Goal: Task Accomplishment & Management: Manage account settings

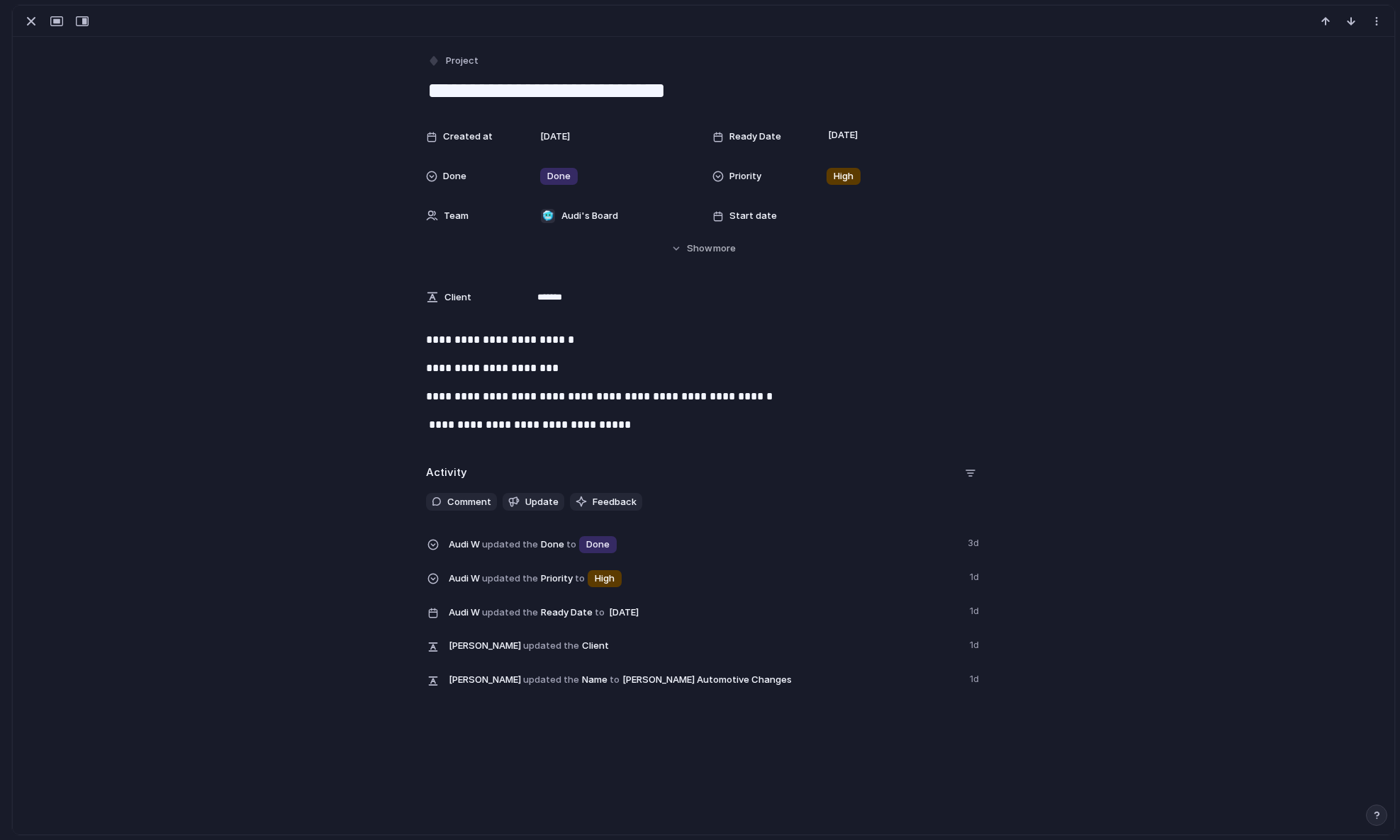
scroll to position [221, 0]
click at [21, 22] on button "button" at bounding box center [31, 21] width 22 height 18
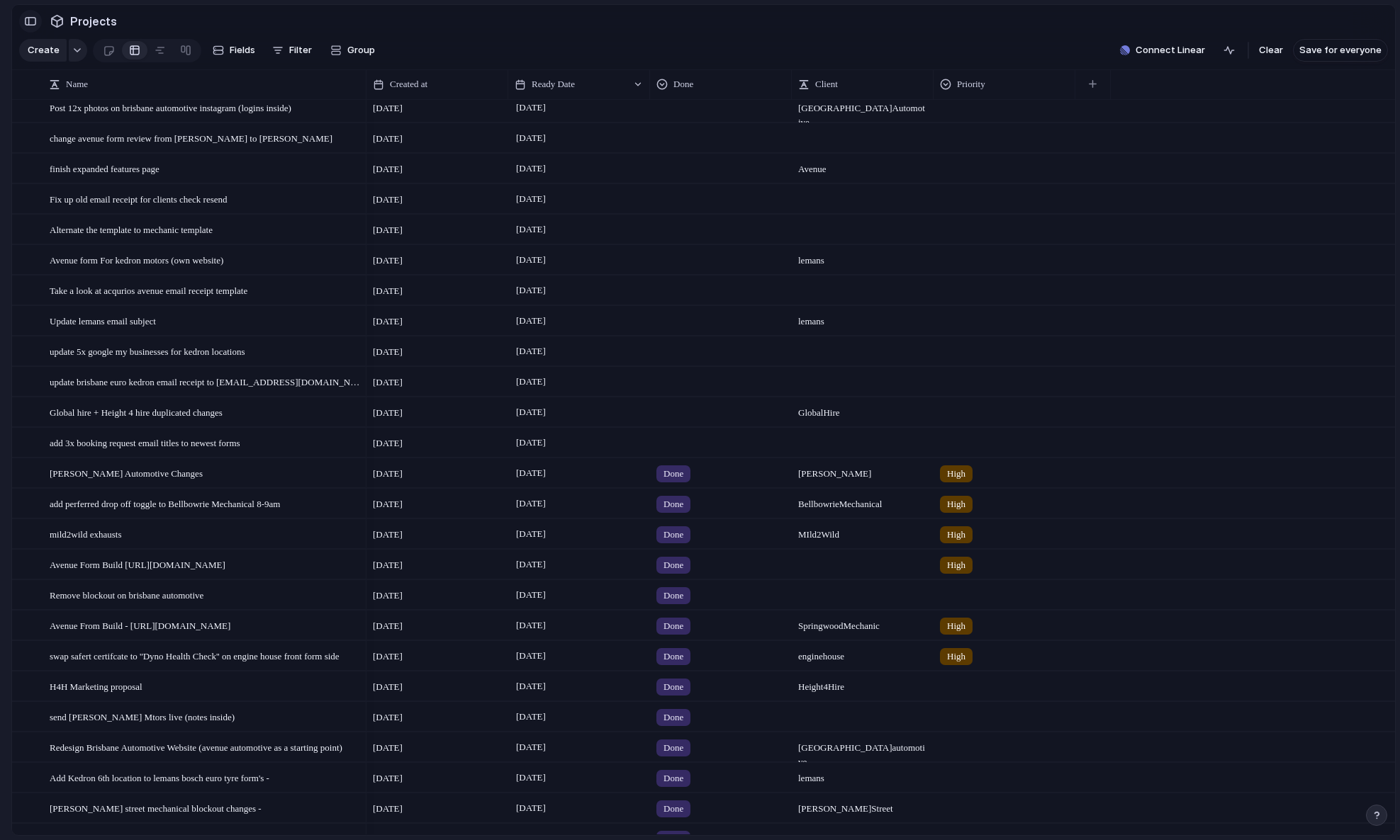
click at [30, 26] on button "button" at bounding box center [30, 21] width 22 height 22
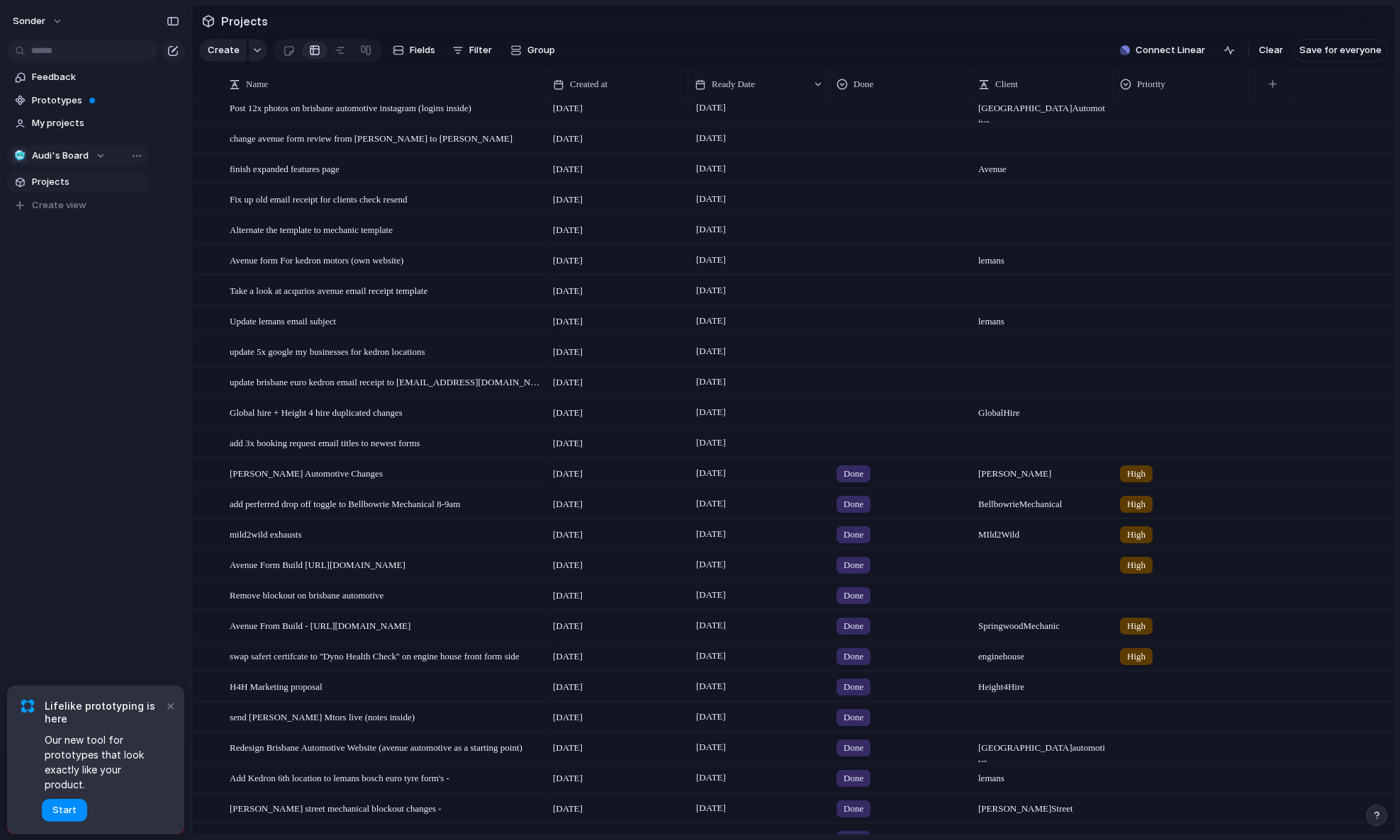
click at [106, 158] on button "🥶 Audi's Board" at bounding box center [78, 155] width 142 height 22
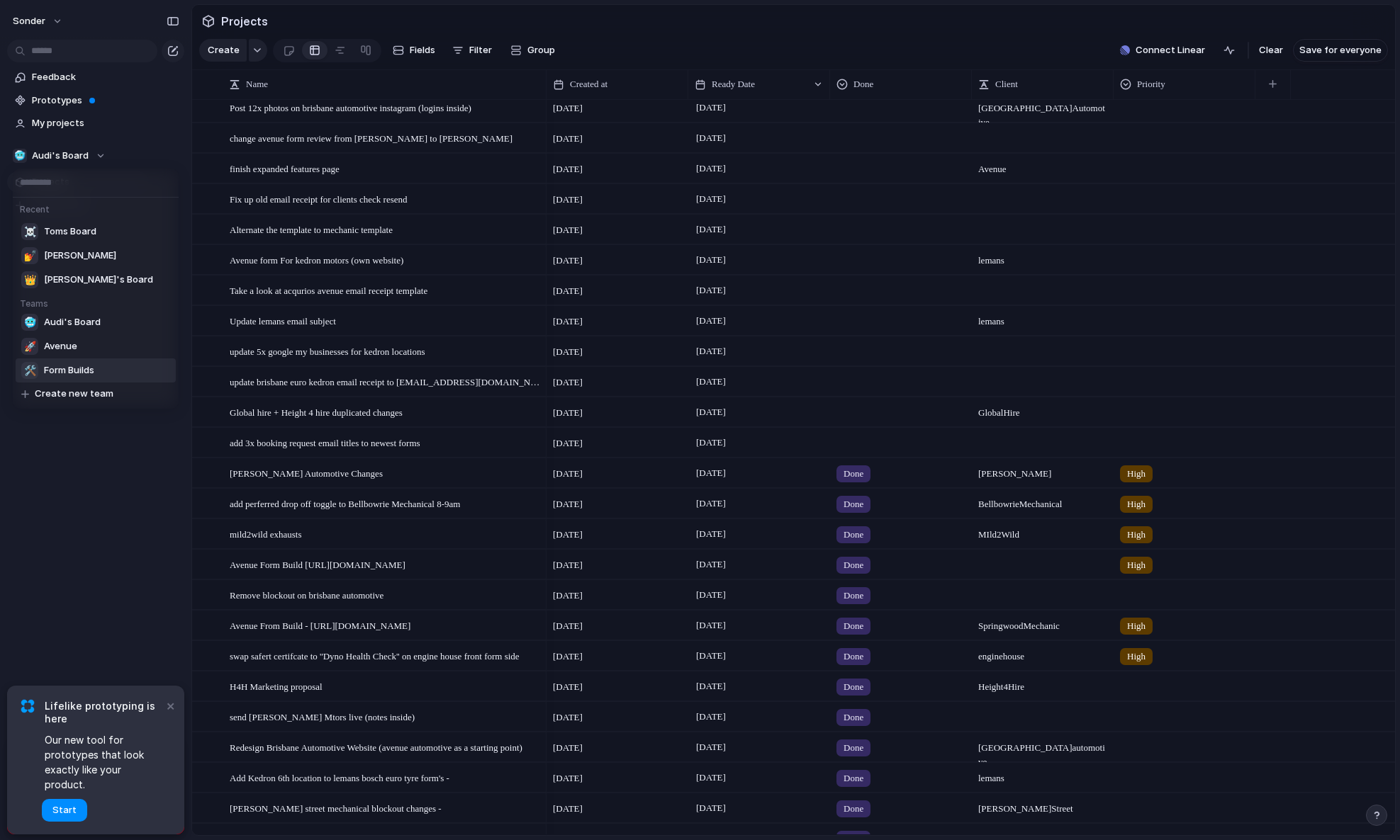
click at [79, 374] on span "Form Builds" at bounding box center [69, 370] width 50 height 14
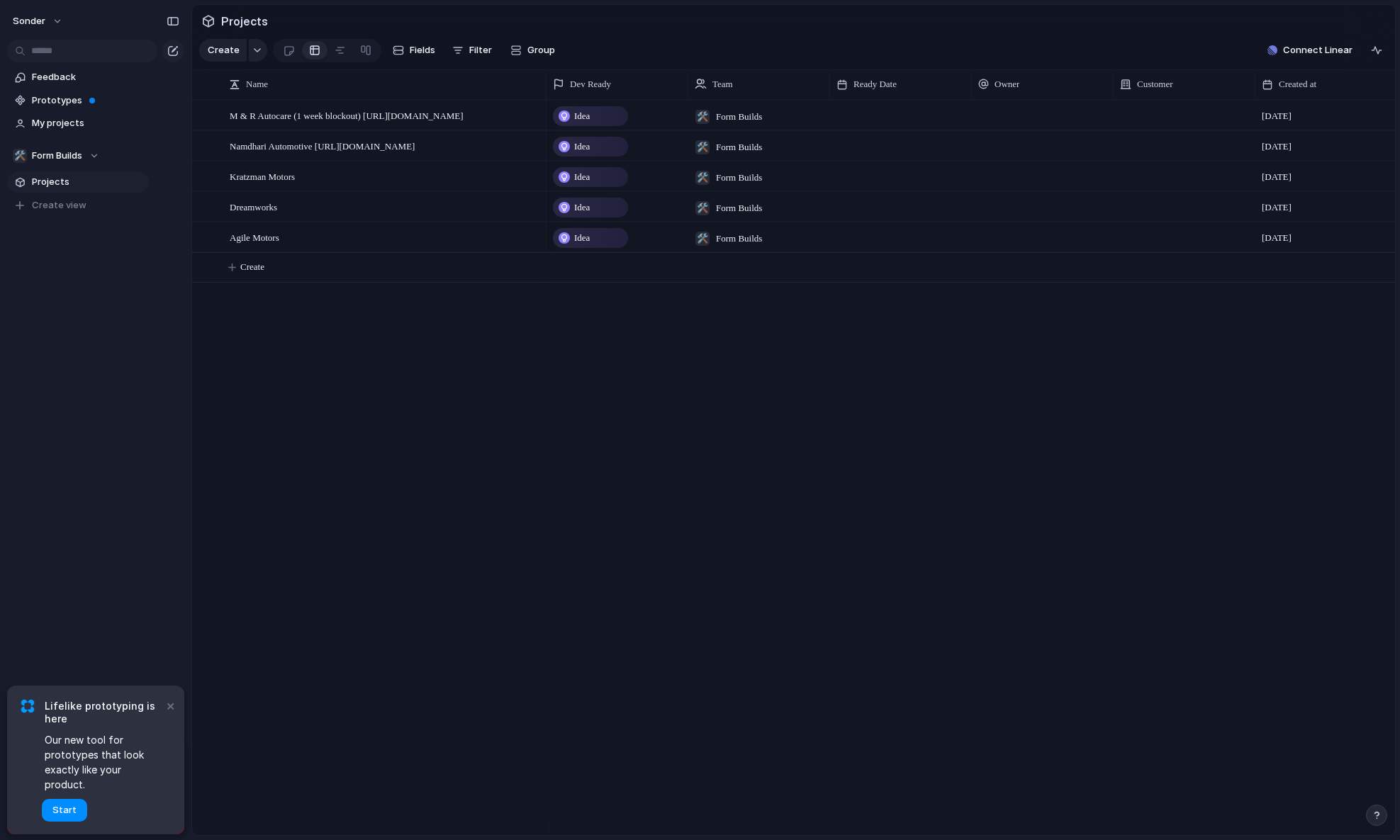
click at [425, 326] on div "M & R Autocare (1 week blockout) https://mandrautocare.com.au/ Namdhari Automot…" at bounding box center [793, 467] width 1202 height 735
click at [40, 18] on span "sonder" at bounding box center [29, 22] width 33 height 14
click at [383, 362] on div "Settings Invite members Change theme Sign out" at bounding box center [700, 420] width 1400 height 840
click at [102, 157] on button "🛠️ Form Builds" at bounding box center [78, 155] width 142 height 22
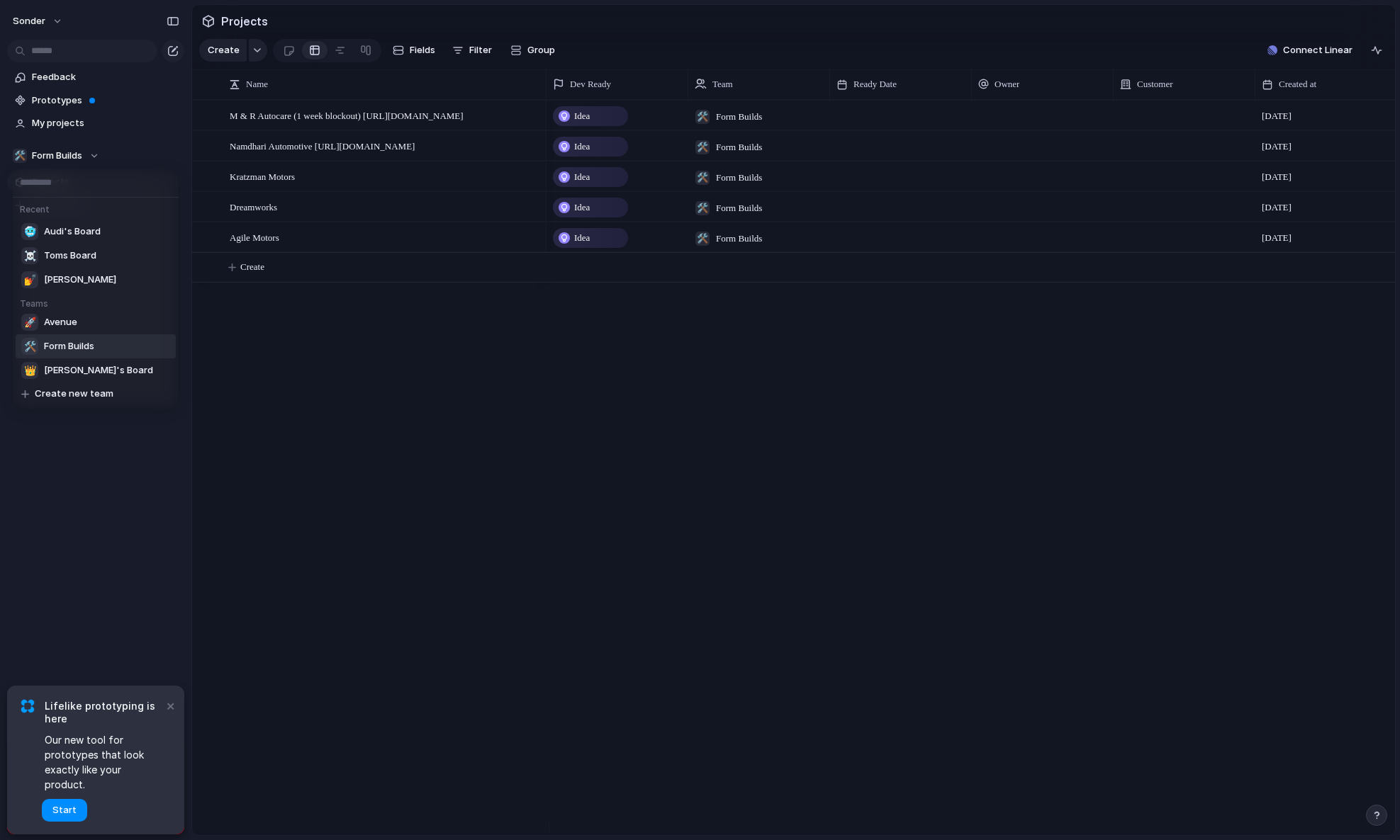
click at [639, 416] on div "Recent 🥶 Audi's Board ☠️ Toms Board 💅 Zach Teams 🚀 Avenue 🛠️ Form Builds 👑 Nafi…" at bounding box center [700, 420] width 1400 height 840
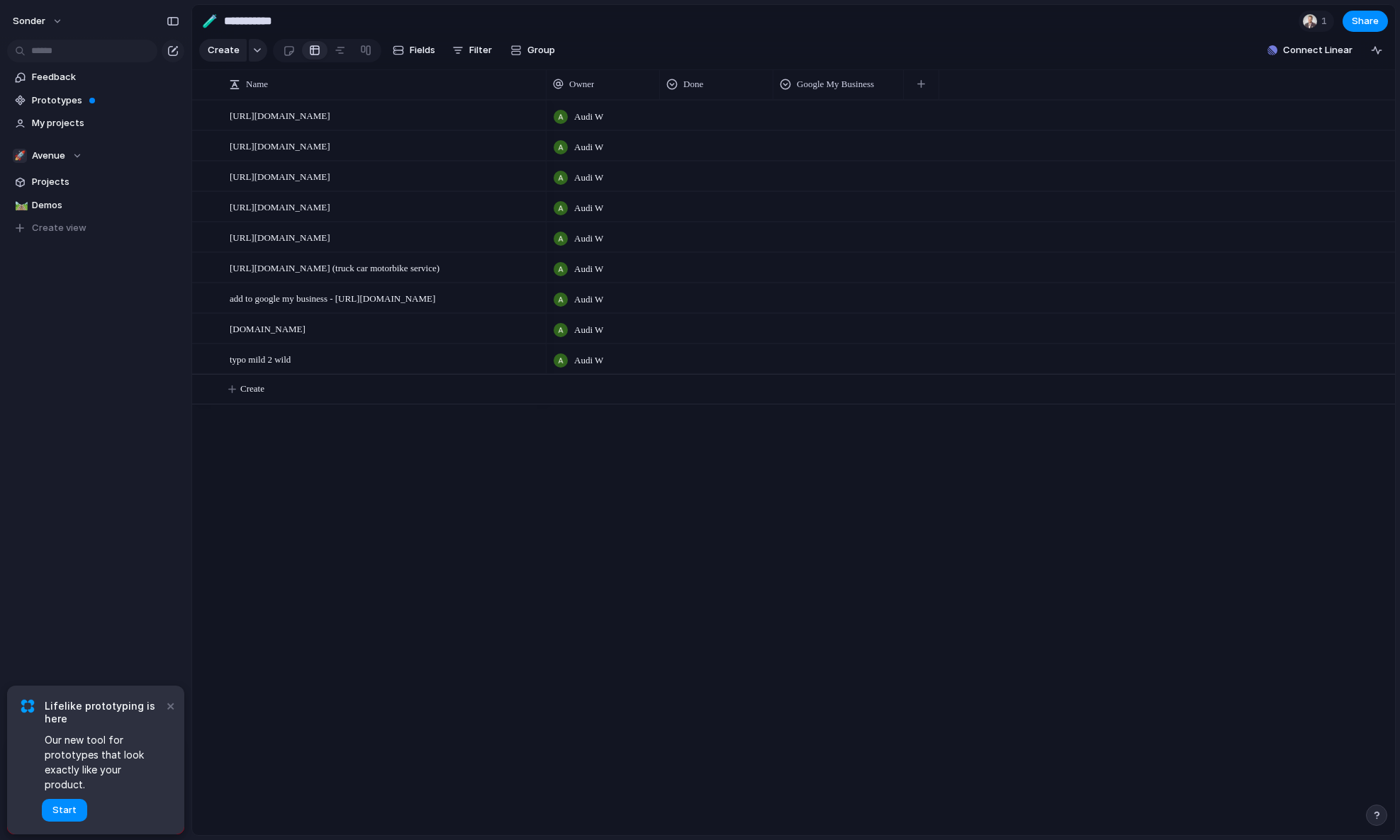
click at [566, 458] on div "Audi W Audi W Audi W Audi W Audi W Audi W Audi W Audi W Audi W" at bounding box center [971, 467] width 848 height 735
click at [915, 97] on button "button" at bounding box center [921, 84] width 29 height 26
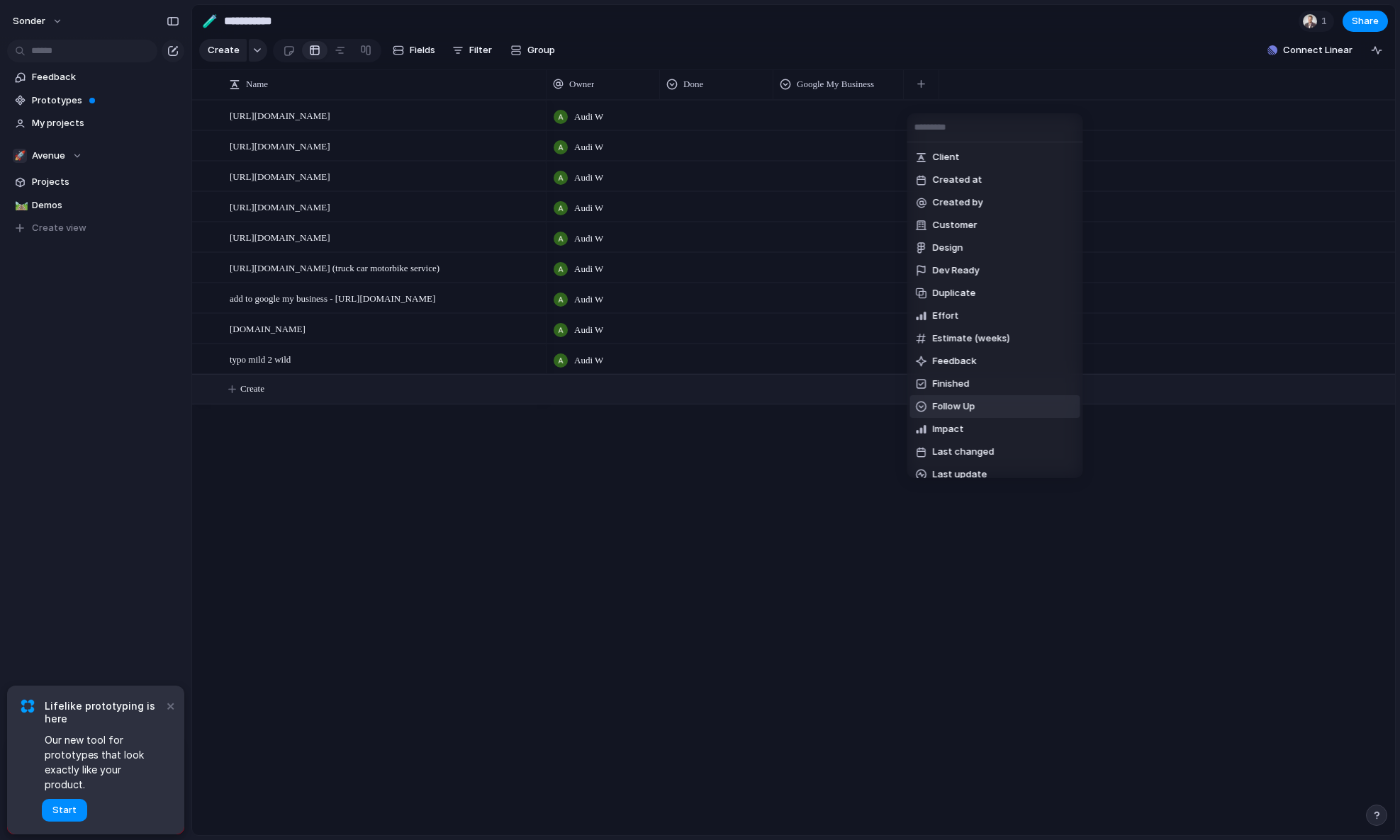
click at [981, 414] on li "Follow Up" at bounding box center [995, 406] width 170 height 22
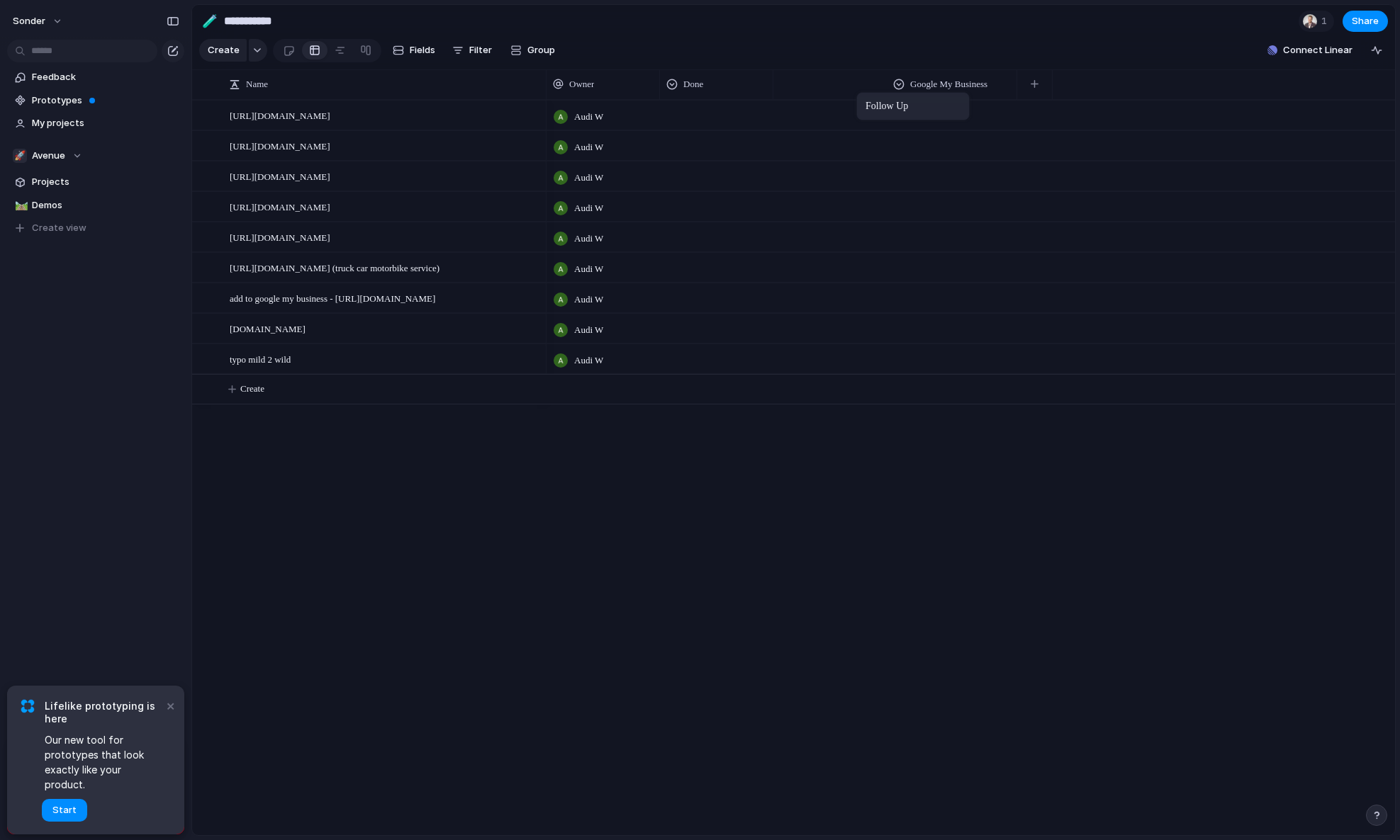
drag, startPoint x: 945, startPoint y: 90, endPoint x: 813, endPoint y: 90, distance: 132.0
click at [824, 91] on span "Follow Up" at bounding box center [816, 85] width 40 height 14
click at [836, 91] on span "Follow Up" at bounding box center [816, 85] width 40 height 14
click at [836, 120] on li "Modify" at bounding box center [832, 126] width 104 height 22
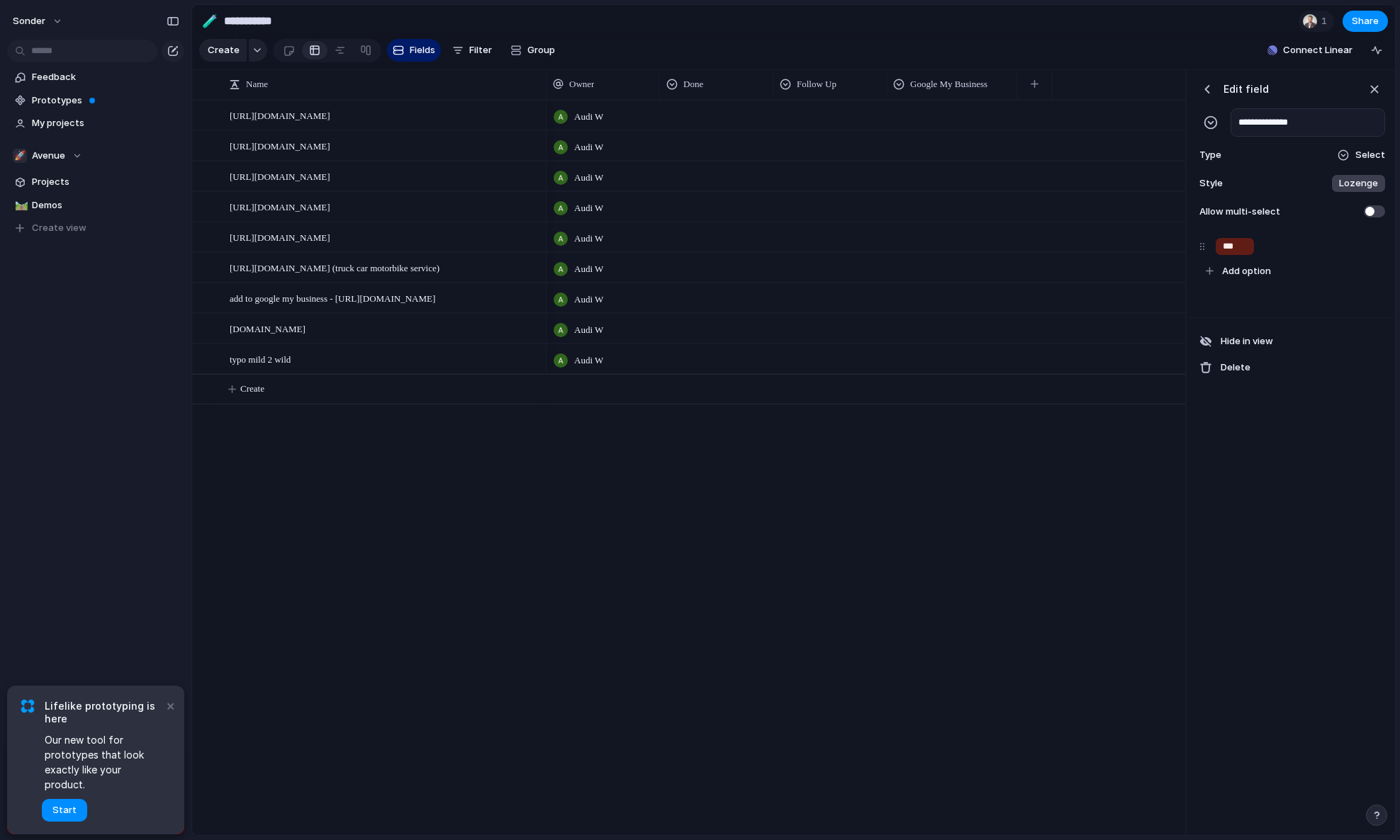
type input "**********"
click at [1373, 97] on div "button" at bounding box center [1374, 89] width 15 height 15
click at [818, 118] on div at bounding box center [830, 113] width 112 height 23
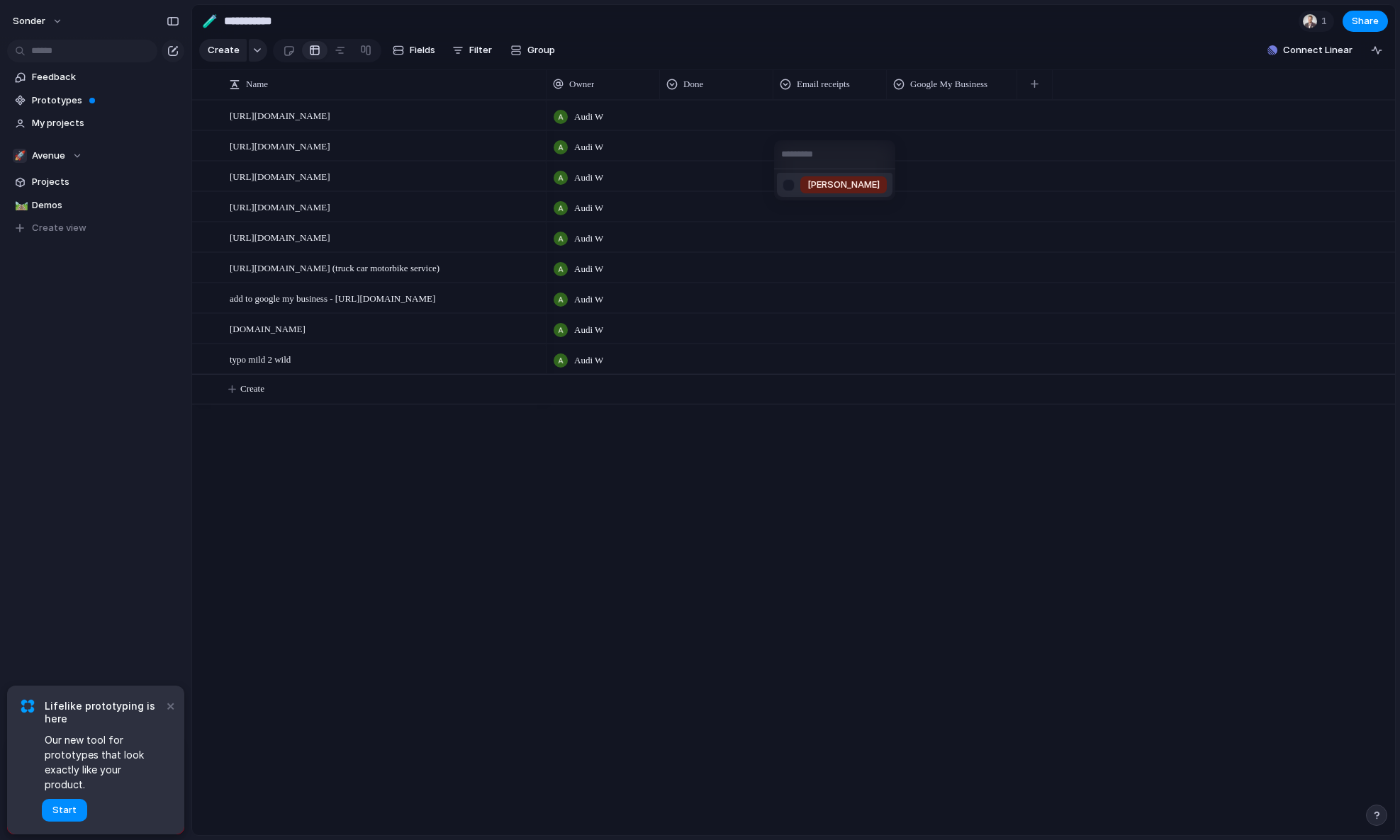
click at [837, 124] on div "[PERSON_NAME]" at bounding box center [700, 420] width 1400 height 840
click at [841, 125] on div at bounding box center [830, 113] width 112 height 23
click at [848, 98] on div "[PERSON_NAME]" at bounding box center [700, 420] width 1400 height 840
click at [863, 91] on div "Email receipts" at bounding box center [829, 85] width 100 height 14
click at [838, 122] on li "Modify" at bounding box center [832, 126] width 104 height 22
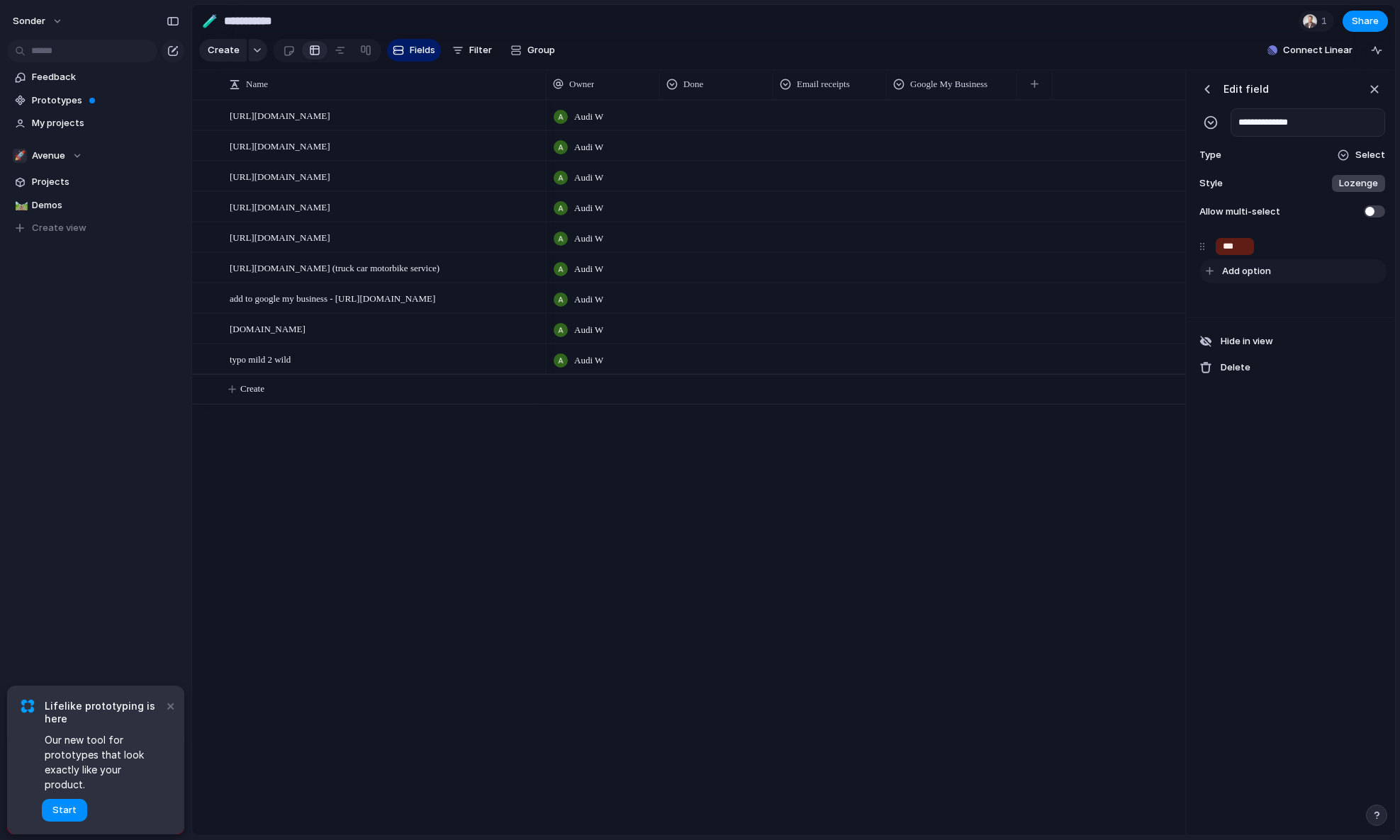
click at [1367, 255] on div "button" at bounding box center [1370, 246] width 14 height 18
click at [1258, 253] on span "Add option" at bounding box center [1246, 246] width 49 height 14
click at [1238, 258] on div "****" at bounding box center [1297, 246] width 175 height 22
type input "****"
click at [1375, 97] on div "button" at bounding box center [1374, 89] width 15 height 15
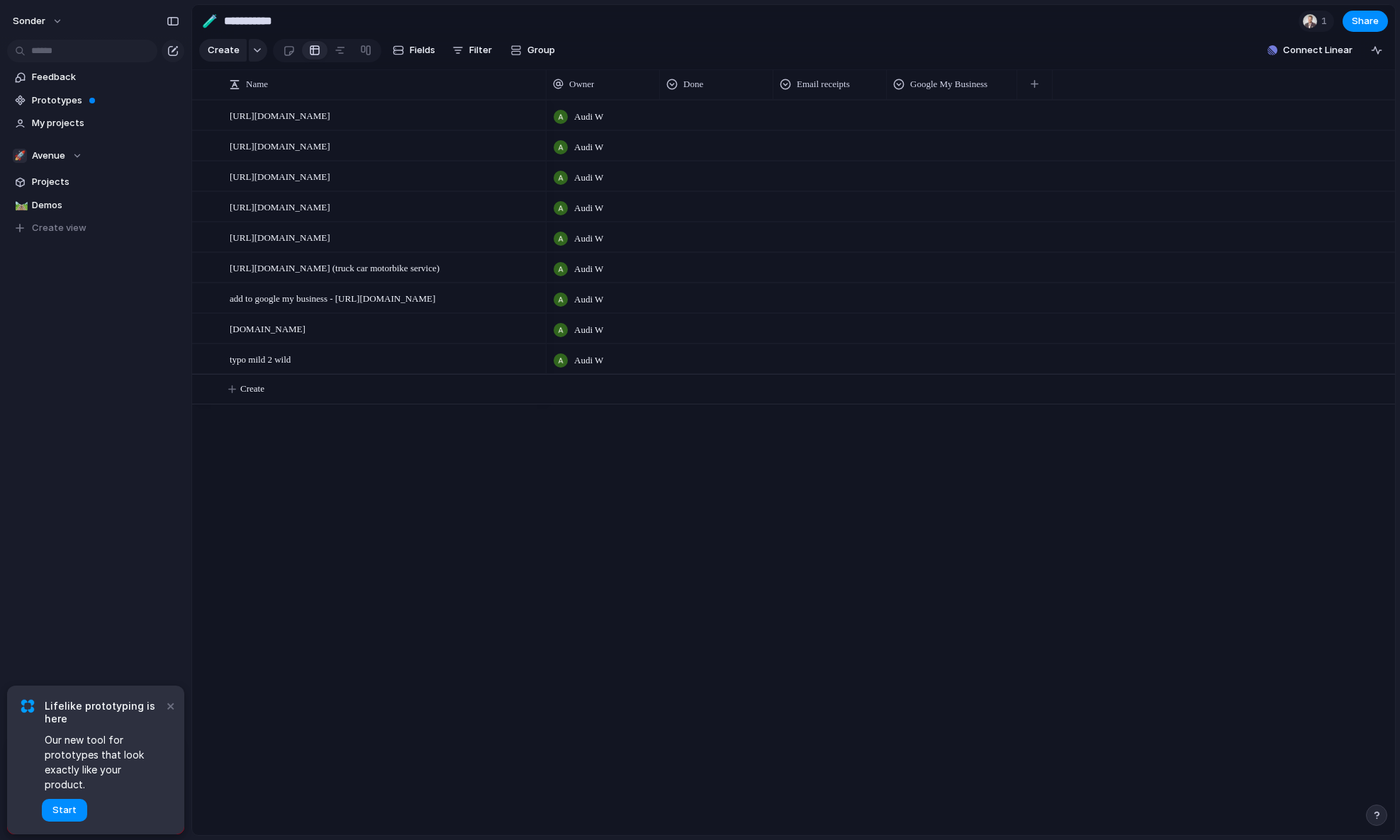
click at [685, 125] on div at bounding box center [716, 113] width 112 height 23
click at [685, 89] on div "Live Done In progress" at bounding box center [700, 420] width 1400 height 840
click at [696, 91] on span "Done" at bounding box center [692, 85] width 20 height 14
click at [721, 134] on li "Modify" at bounding box center [718, 126] width 104 height 22
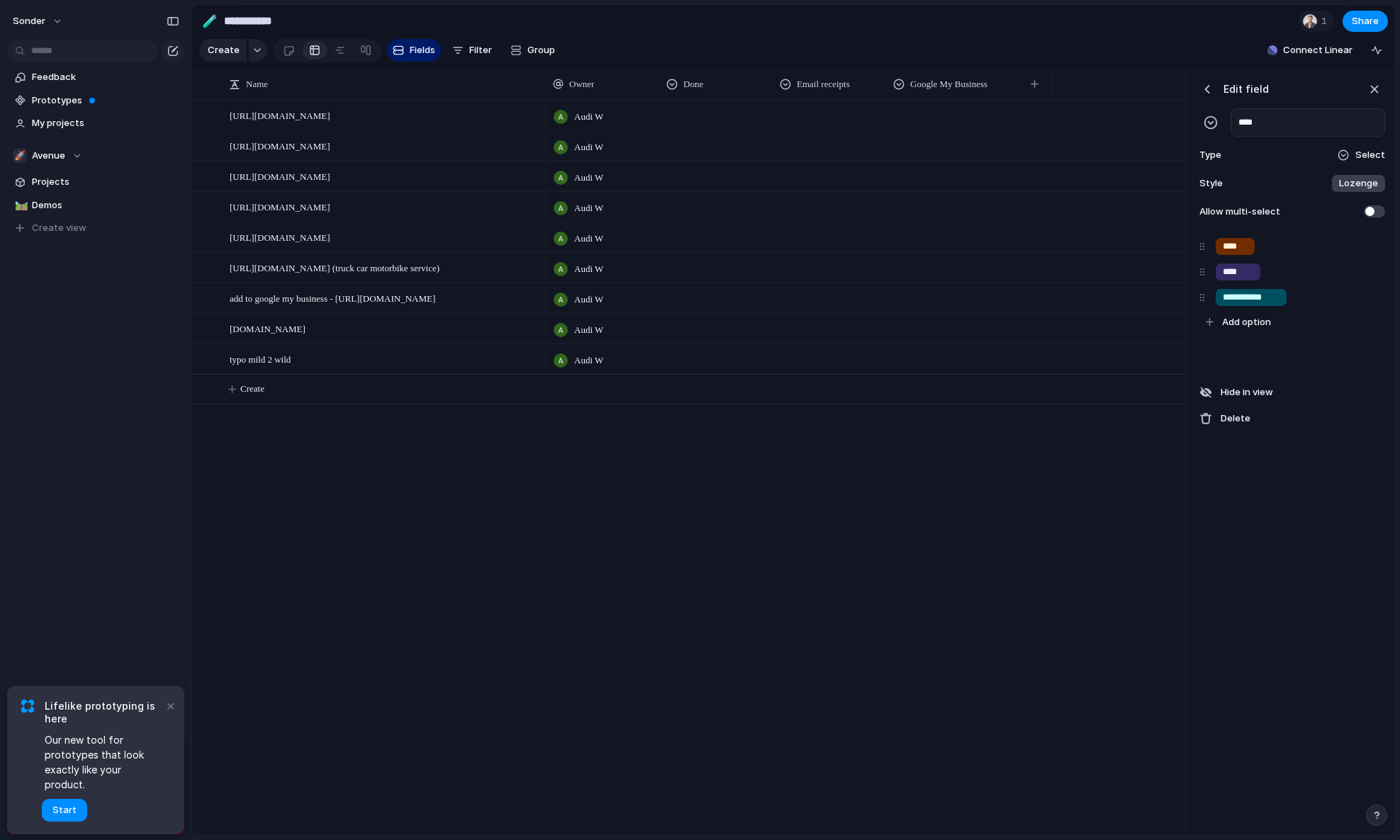
type input "****"
click at [1372, 96] on div "button" at bounding box center [1374, 89] width 15 height 15
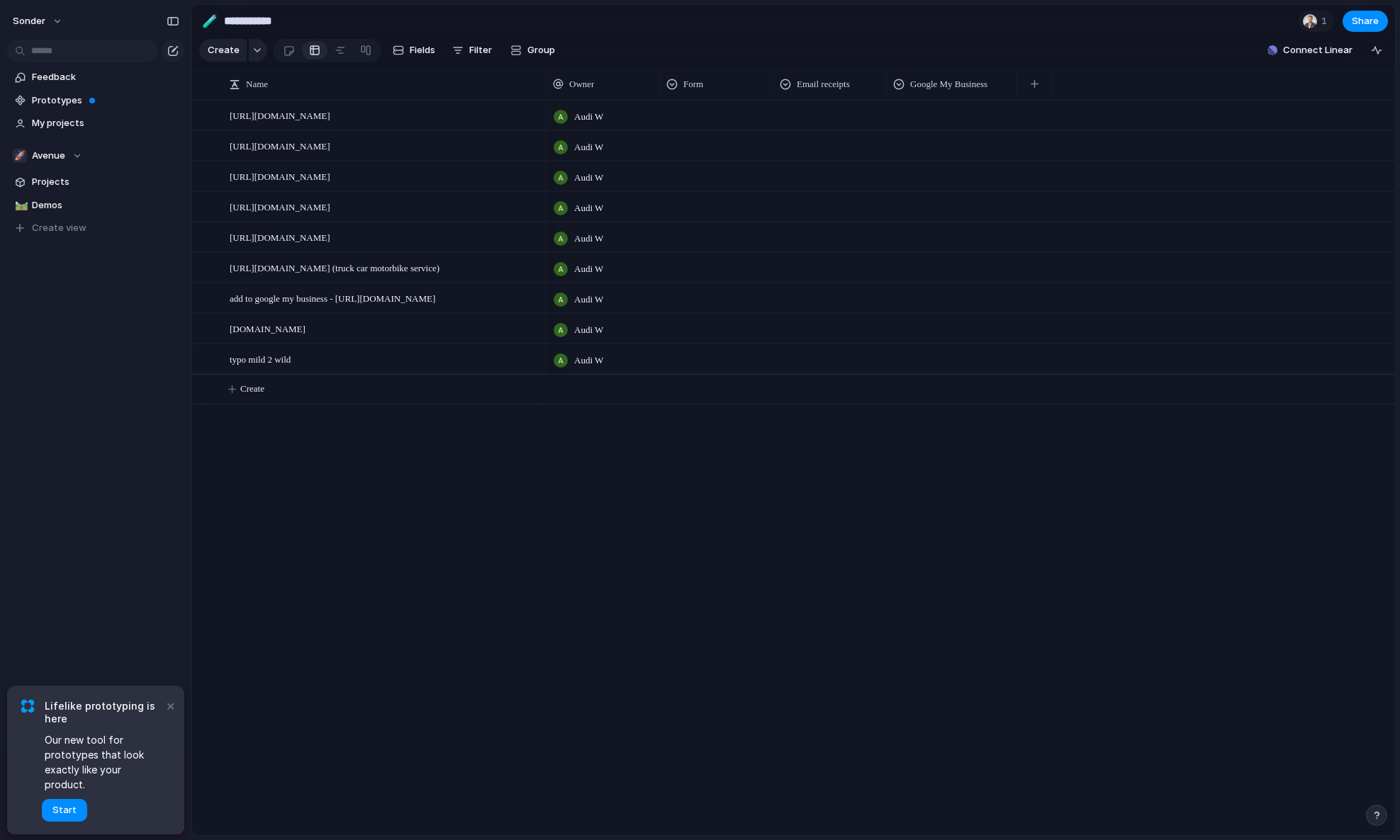
click at [705, 123] on div at bounding box center [716, 113] width 112 height 23
click at [688, 210] on span "Done" at bounding box center [688, 209] width 23 height 14
click at [824, 125] on div at bounding box center [830, 113] width 112 height 23
click at [943, 115] on div "Done" at bounding box center [700, 420] width 1400 height 840
click at [703, 150] on div at bounding box center [716, 143] width 112 height 23
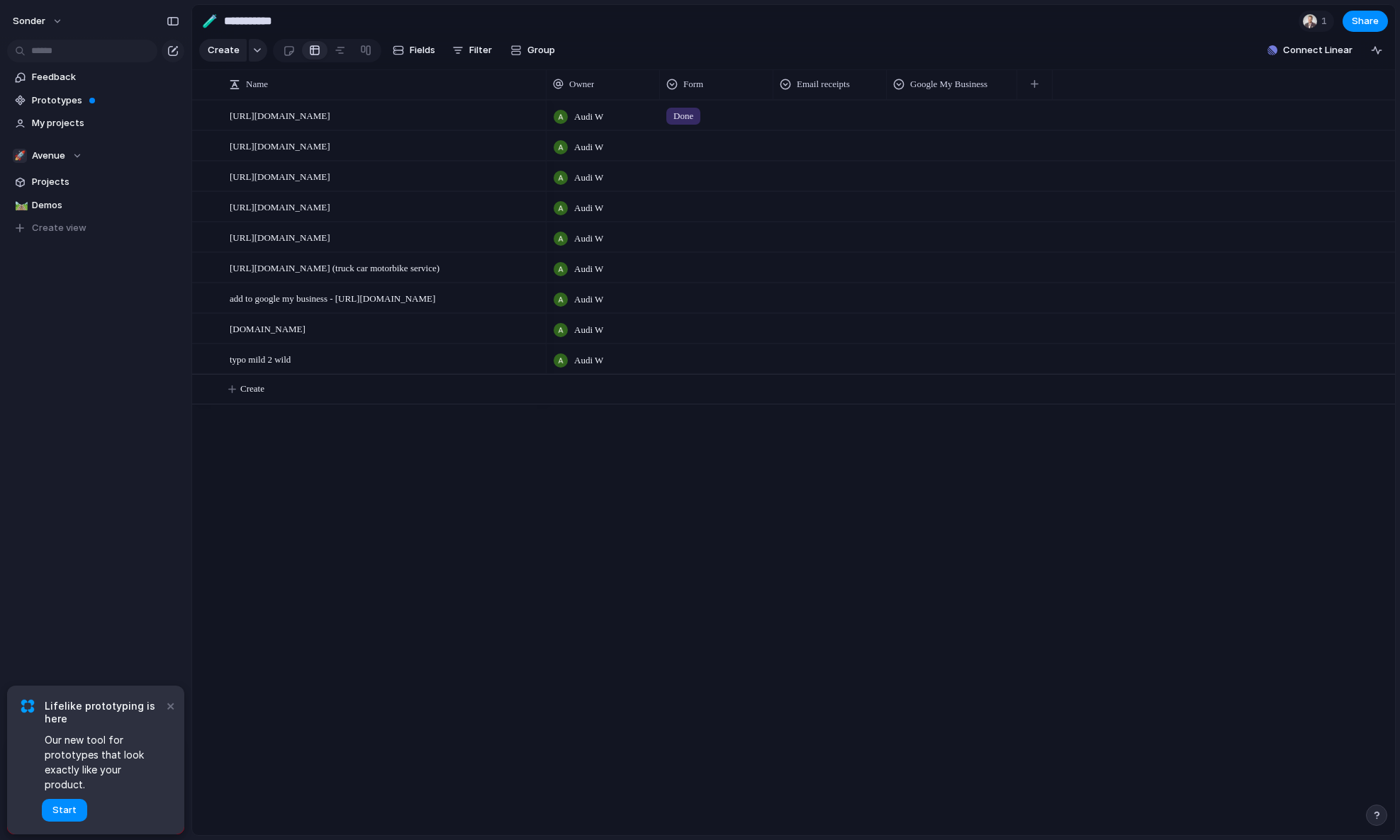
click at [646, 141] on div "Live Done In progress" at bounding box center [700, 420] width 1400 height 840
click at [683, 186] on div at bounding box center [716, 174] width 112 height 23
click at [692, 270] on span "Done" at bounding box center [688, 270] width 23 height 14
click at [676, 154] on div at bounding box center [716, 143] width 112 height 23
click at [294, 214] on span "[URL][DOMAIN_NAME]" at bounding box center [280, 206] width 101 height 16
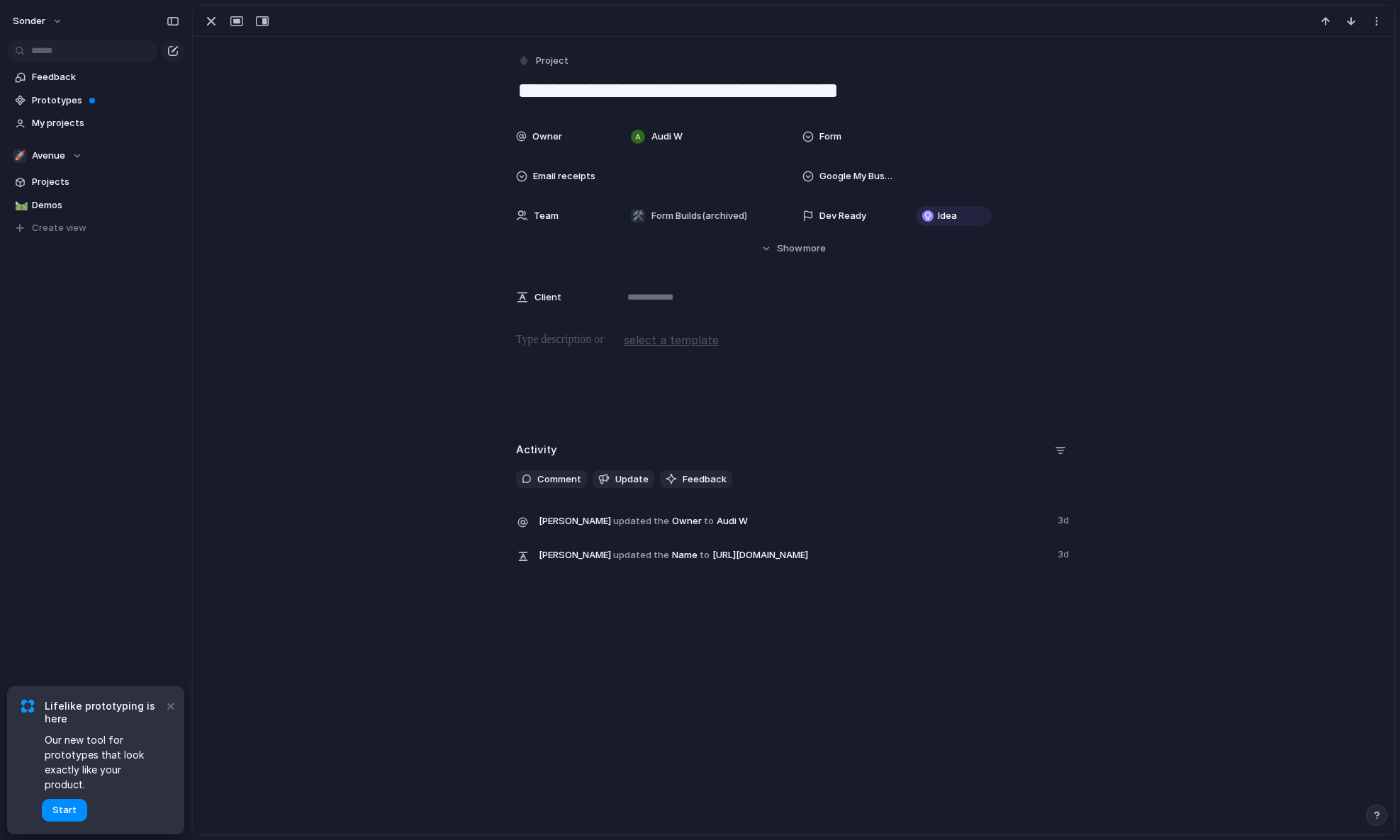
click at [541, 366] on div at bounding box center [793, 376] width 1167 height 90
click at [212, 22] on div "button" at bounding box center [211, 21] width 17 height 17
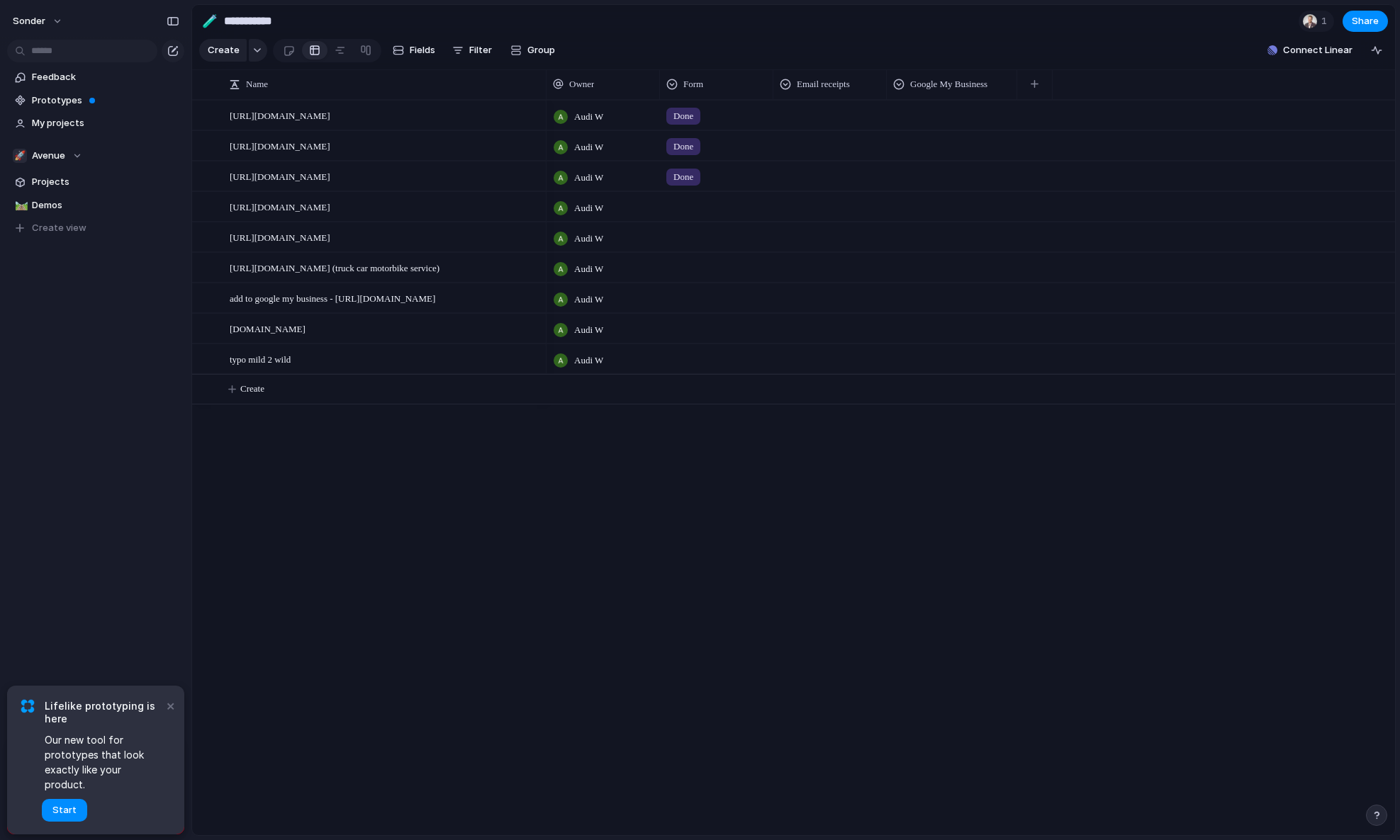
click at [686, 216] on div at bounding box center [716, 204] width 112 height 23
click at [696, 306] on span "Done" at bounding box center [688, 301] width 23 height 14
click at [299, 245] on span "[URL][DOMAIN_NAME]" at bounding box center [280, 237] width 101 height 16
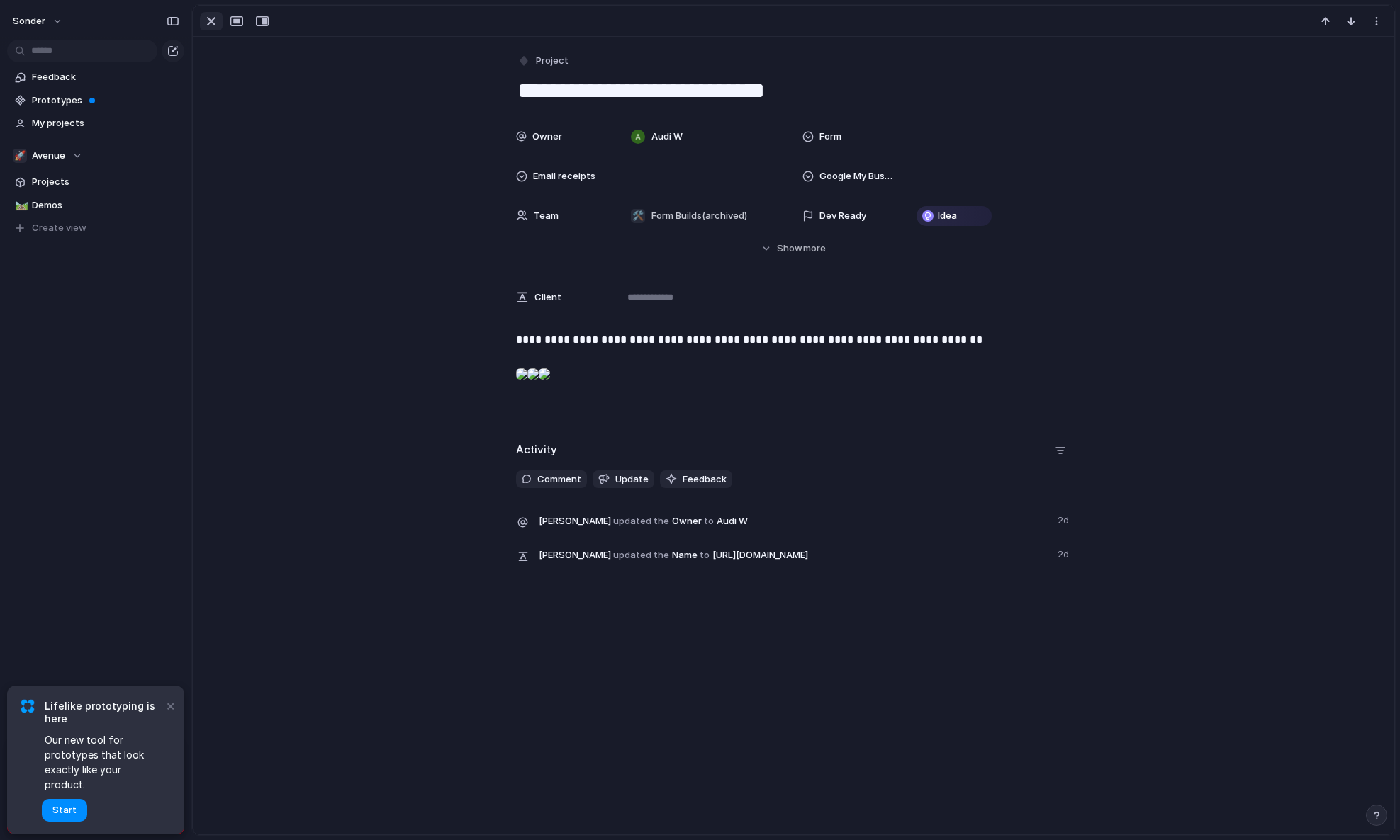
click at [201, 22] on button "button" at bounding box center [211, 21] width 22 height 18
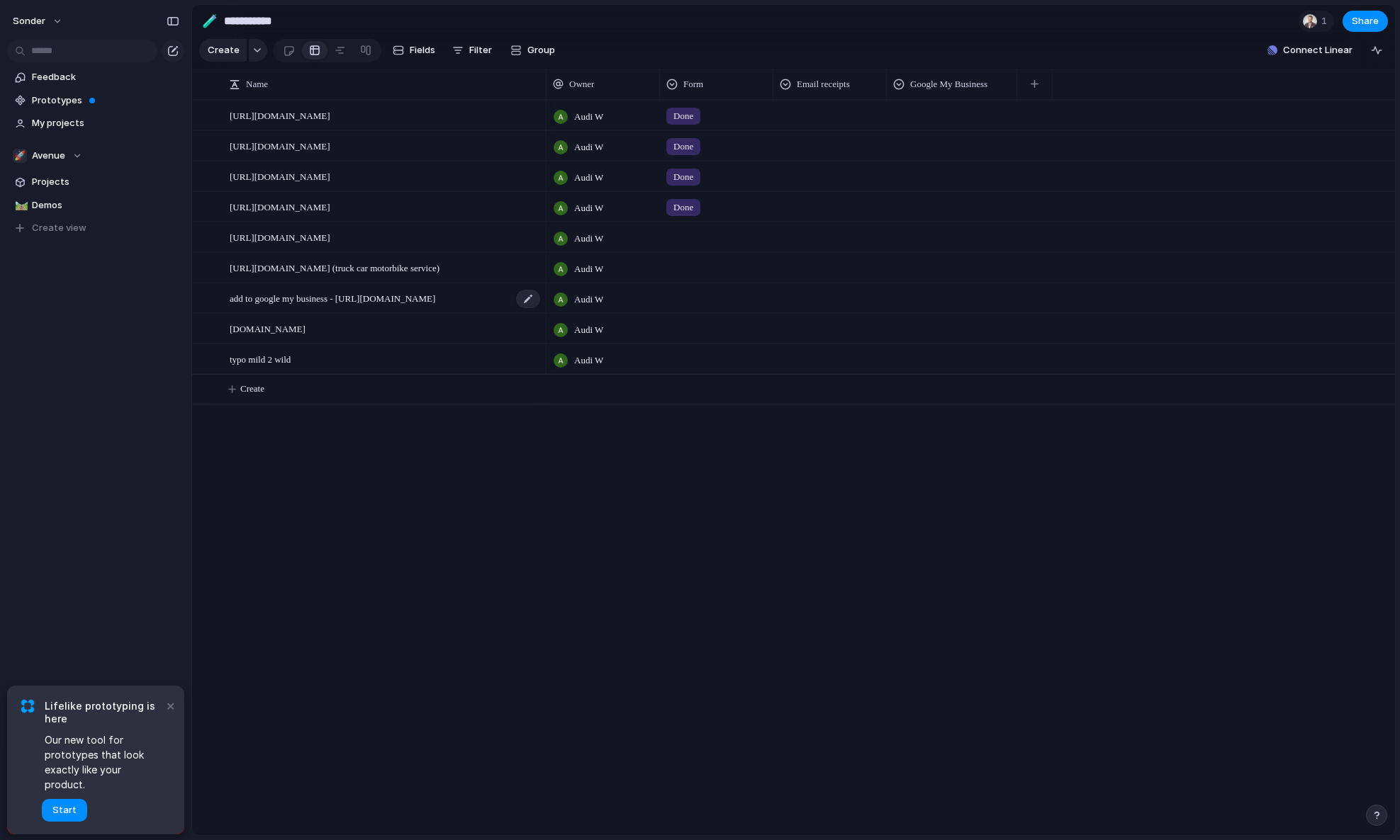
click at [435, 306] on span "add to google my business - [URL][DOMAIN_NAME]" at bounding box center [332, 298] width 206 height 16
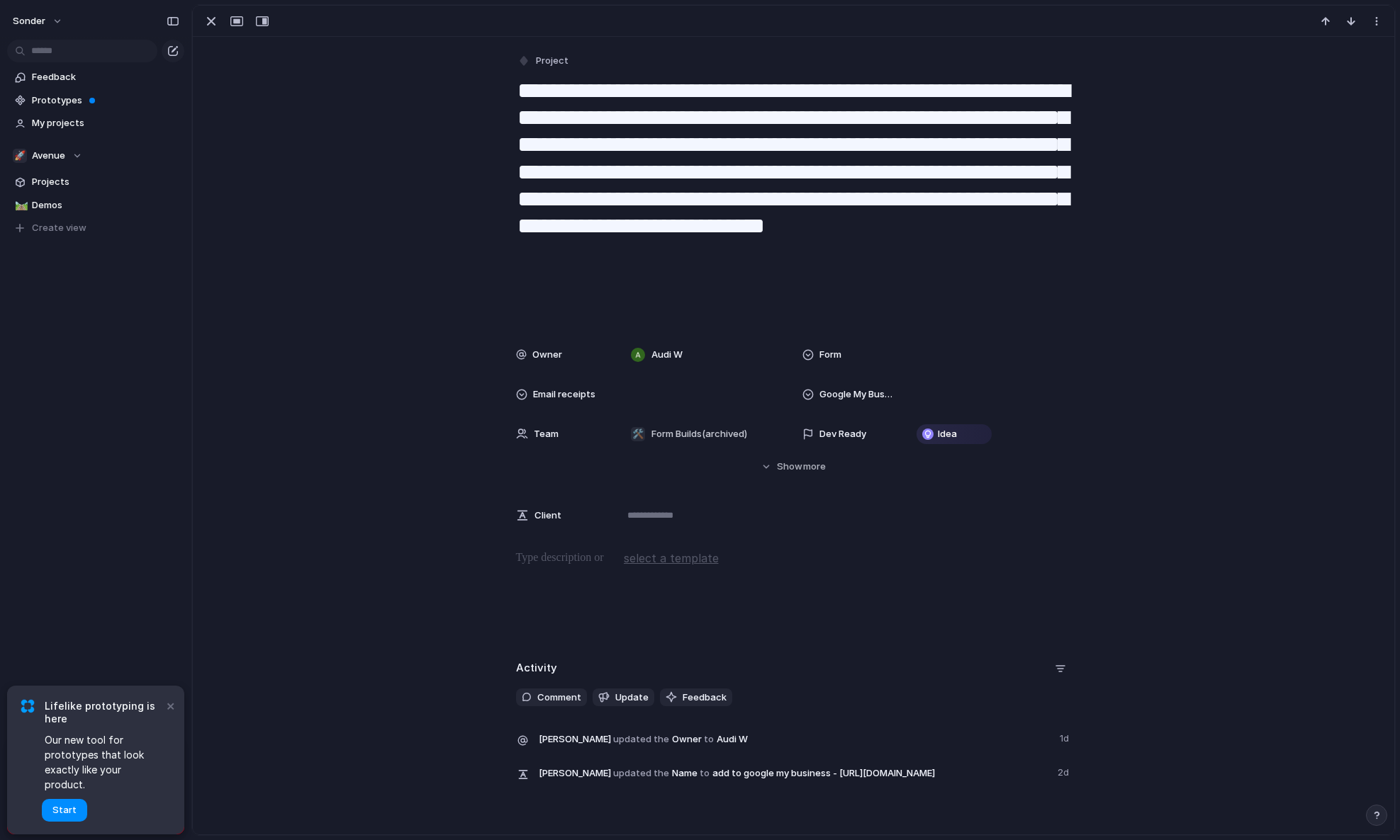
click at [645, 148] on textarea "**********" at bounding box center [794, 200] width 556 height 248
drag, startPoint x: 724, startPoint y: 282, endPoint x: 447, endPoint y: 116, distance: 322.9
click at [447, 116] on div "**********" at bounding box center [793, 417] width 1201 height 760
click at [208, 24] on div "button" at bounding box center [211, 21] width 17 height 17
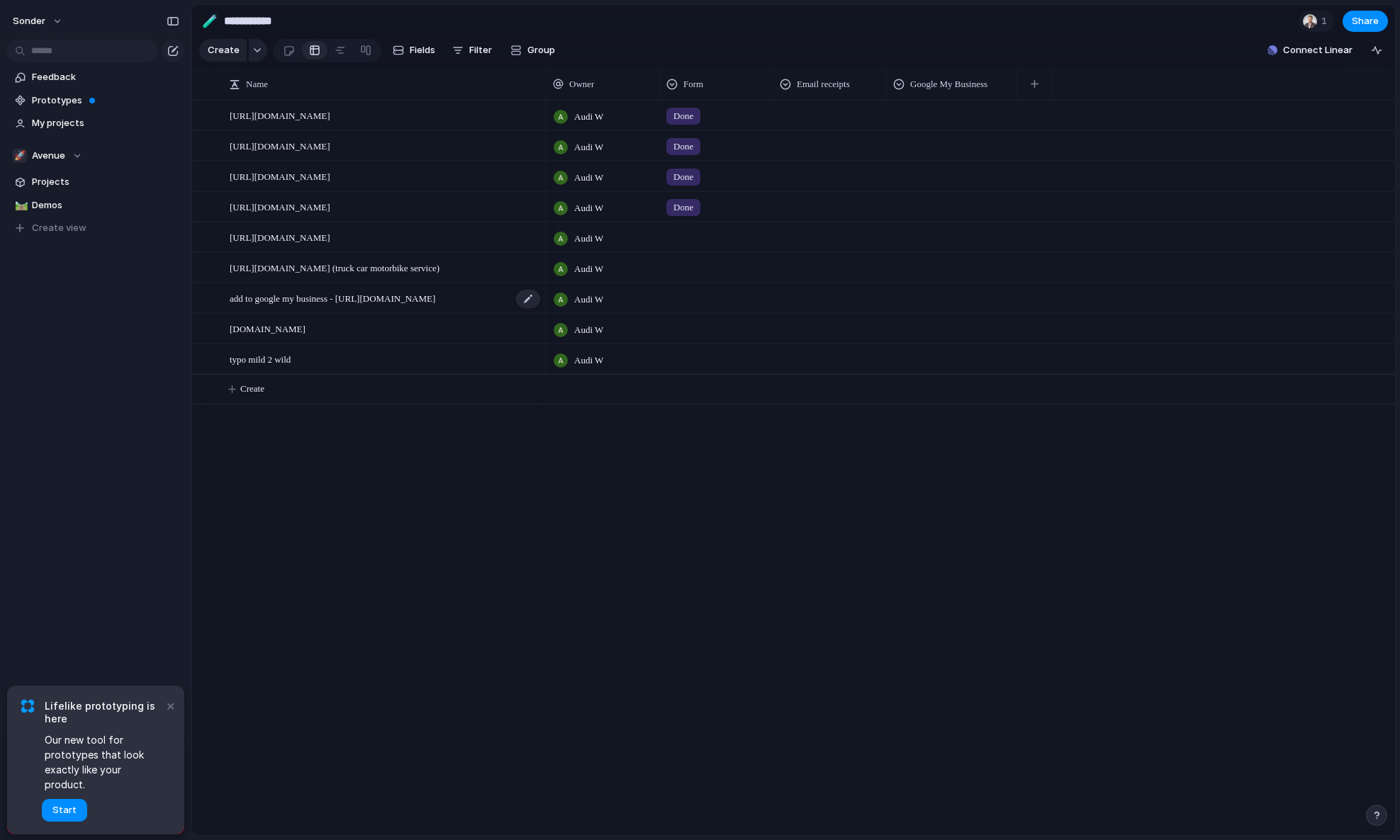
click at [425, 306] on span "add to google my business - [URL][DOMAIN_NAME]" at bounding box center [332, 298] width 206 height 16
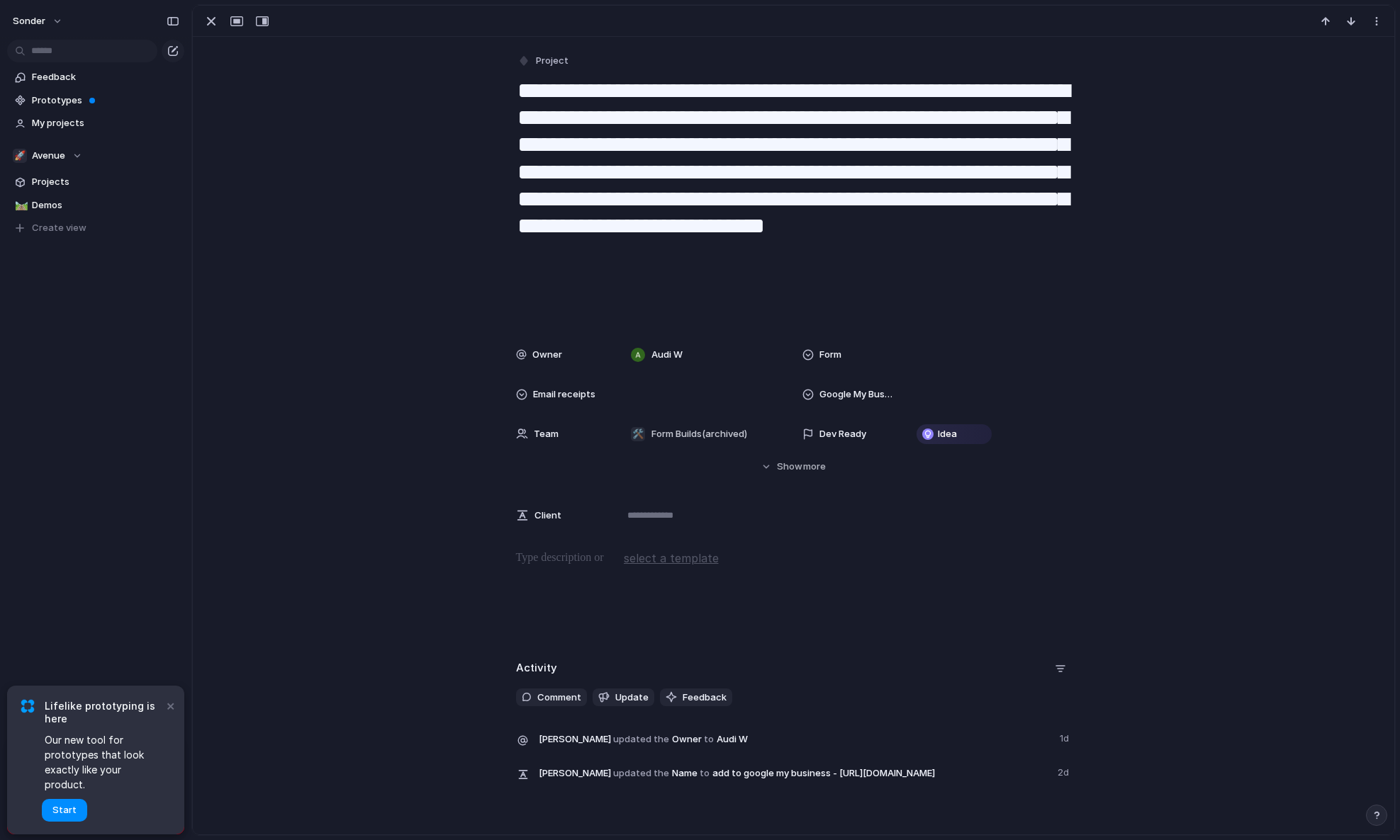
click at [636, 106] on textarea "**********" at bounding box center [794, 200] width 556 height 248
drag, startPoint x: 808, startPoint y: 313, endPoint x: 495, endPoint y: 121, distance: 367.2
click at [495, 121] on div "**********" at bounding box center [793, 417] width 1201 height 760
click at [515, 578] on div at bounding box center [793, 594] width 1167 height 90
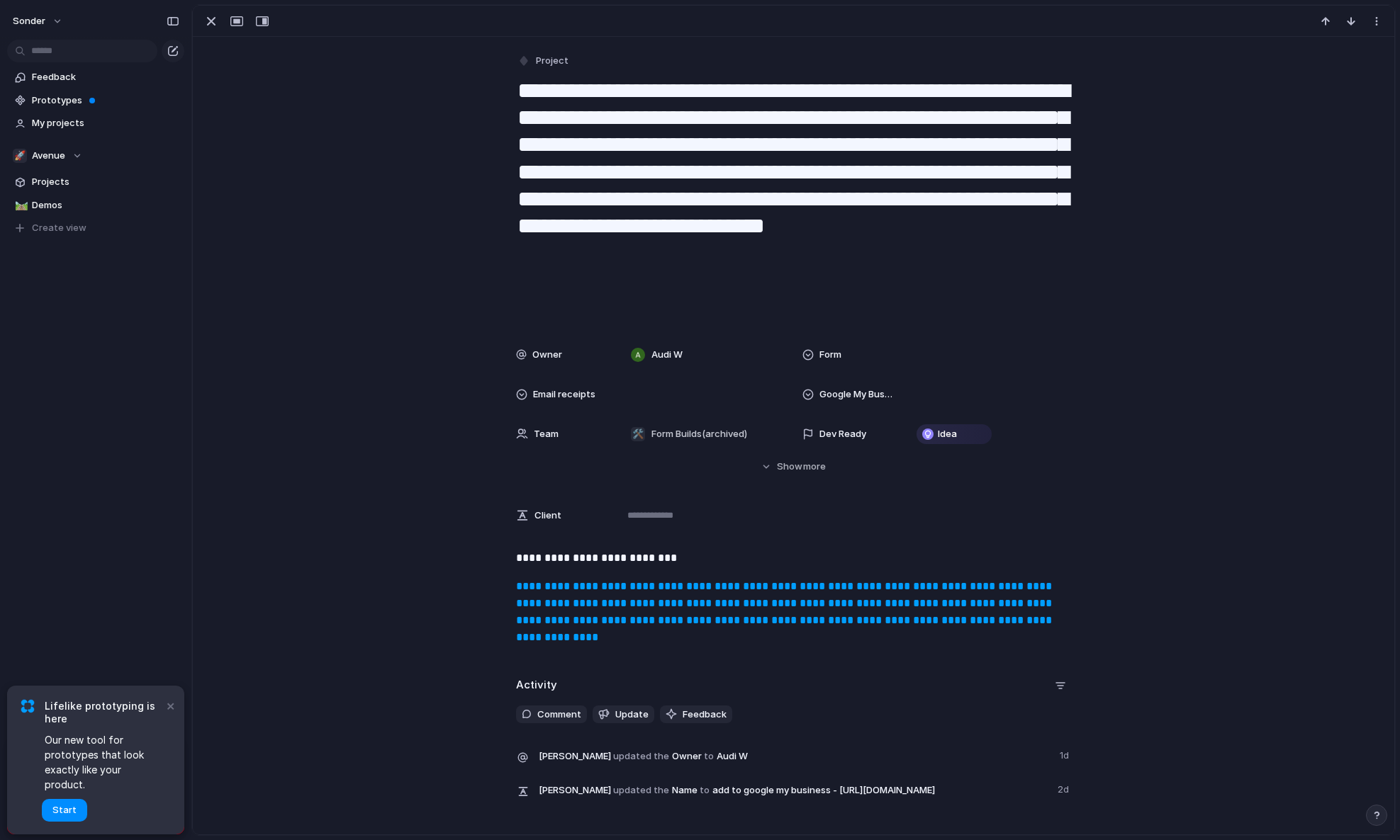
drag, startPoint x: 753, startPoint y: 265, endPoint x: 455, endPoint y: 83, distance: 349.2
click at [455, 83] on div "**********" at bounding box center [793, 425] width 1201 height 777
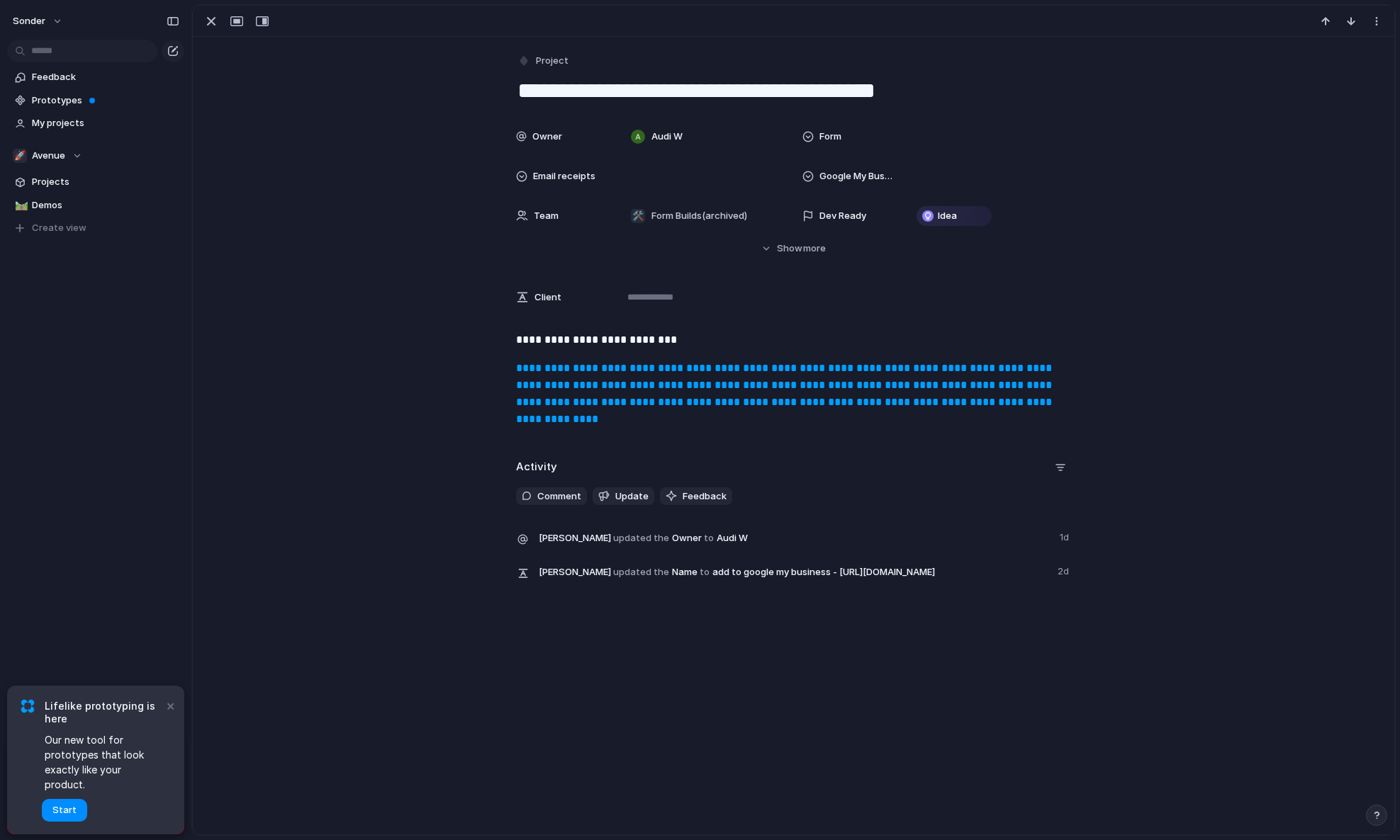
type textarea "**********"
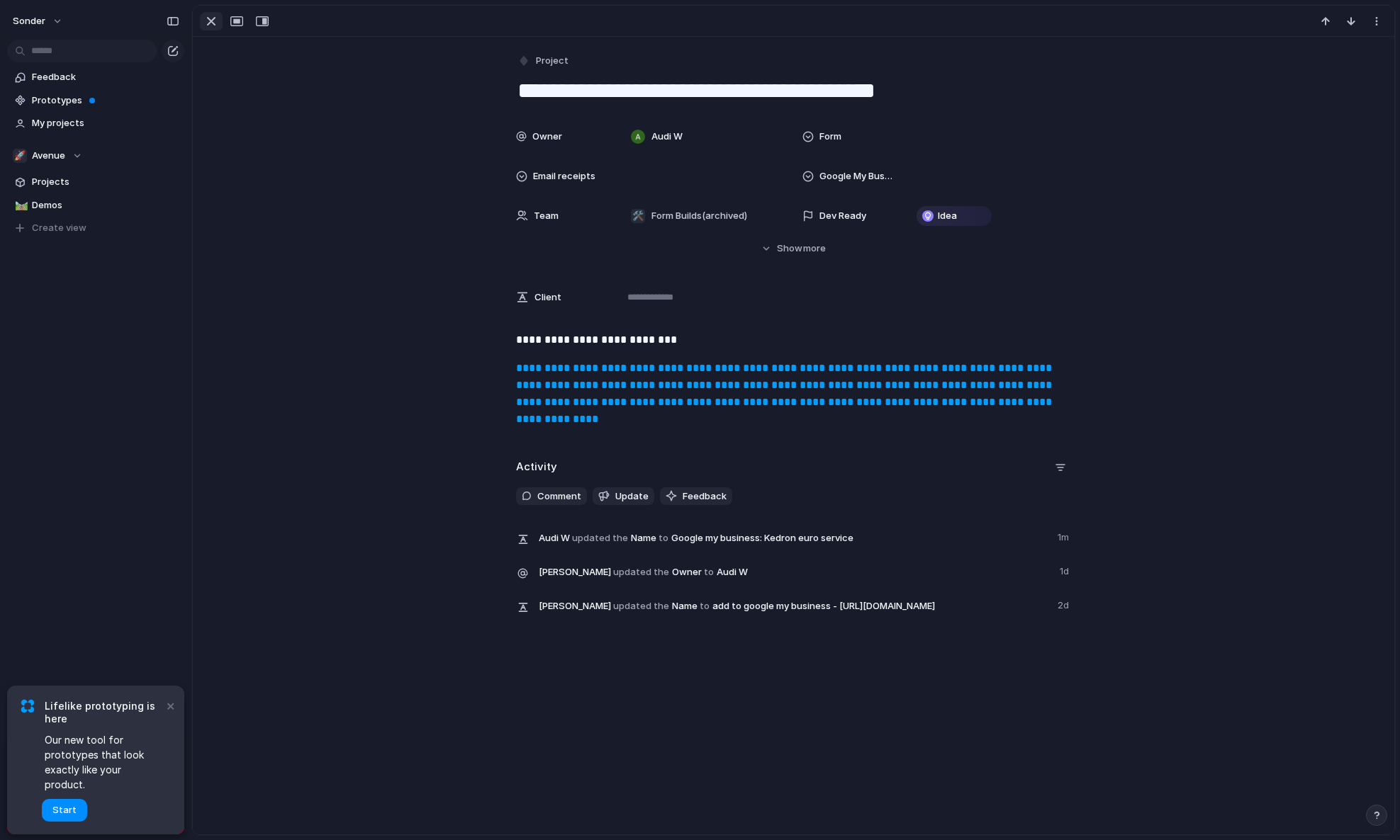
click at [212, 17] on div "button" at bounding box center [211, 21] width 17 height 17
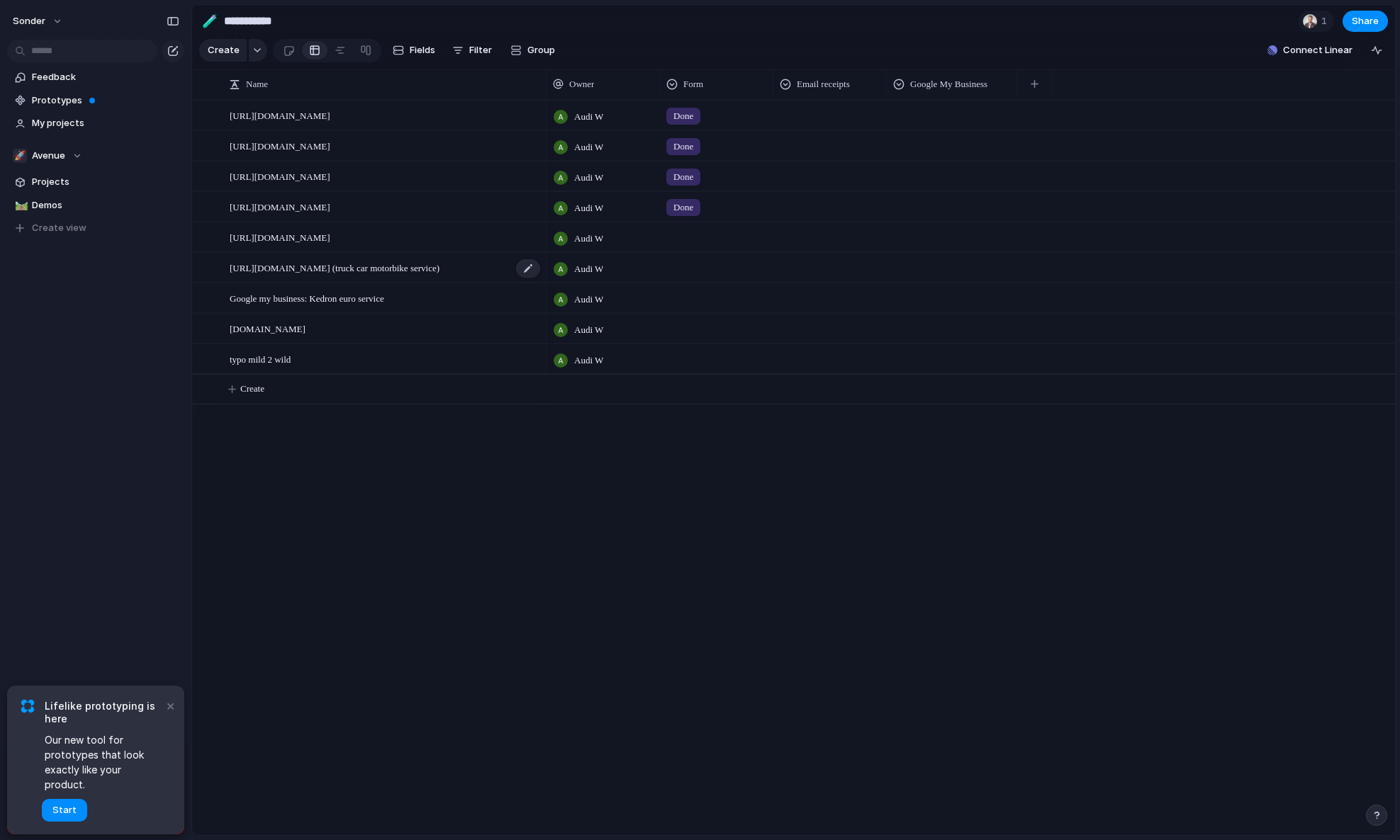
click at [365, 275] on span "[URL][DOMAIN_NAME] (truck car motorbike service)" at bounding box center [335, 267] width 210 height 16
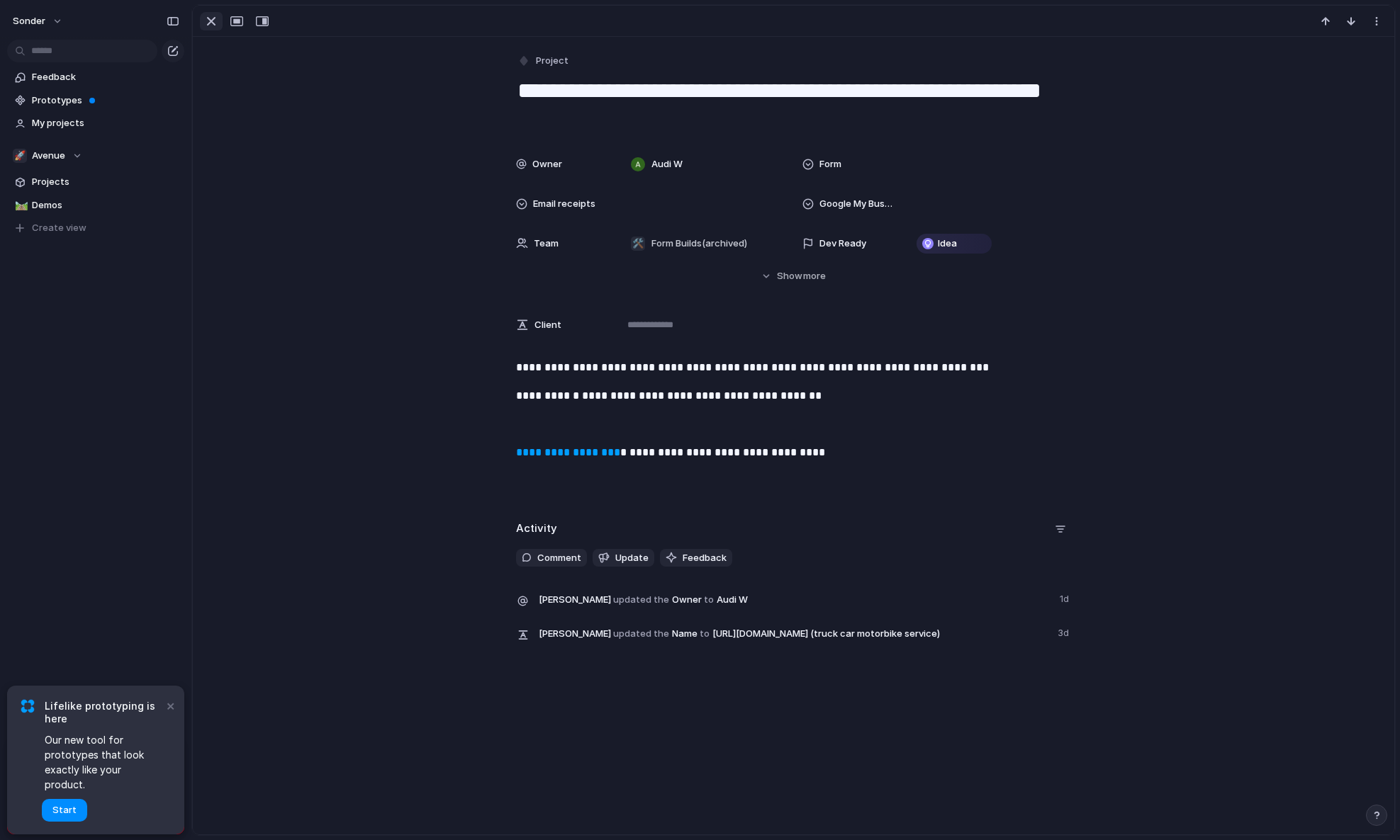
click at [205, 22] on div "button" at bounding box center [211, 21] width 17 height 17
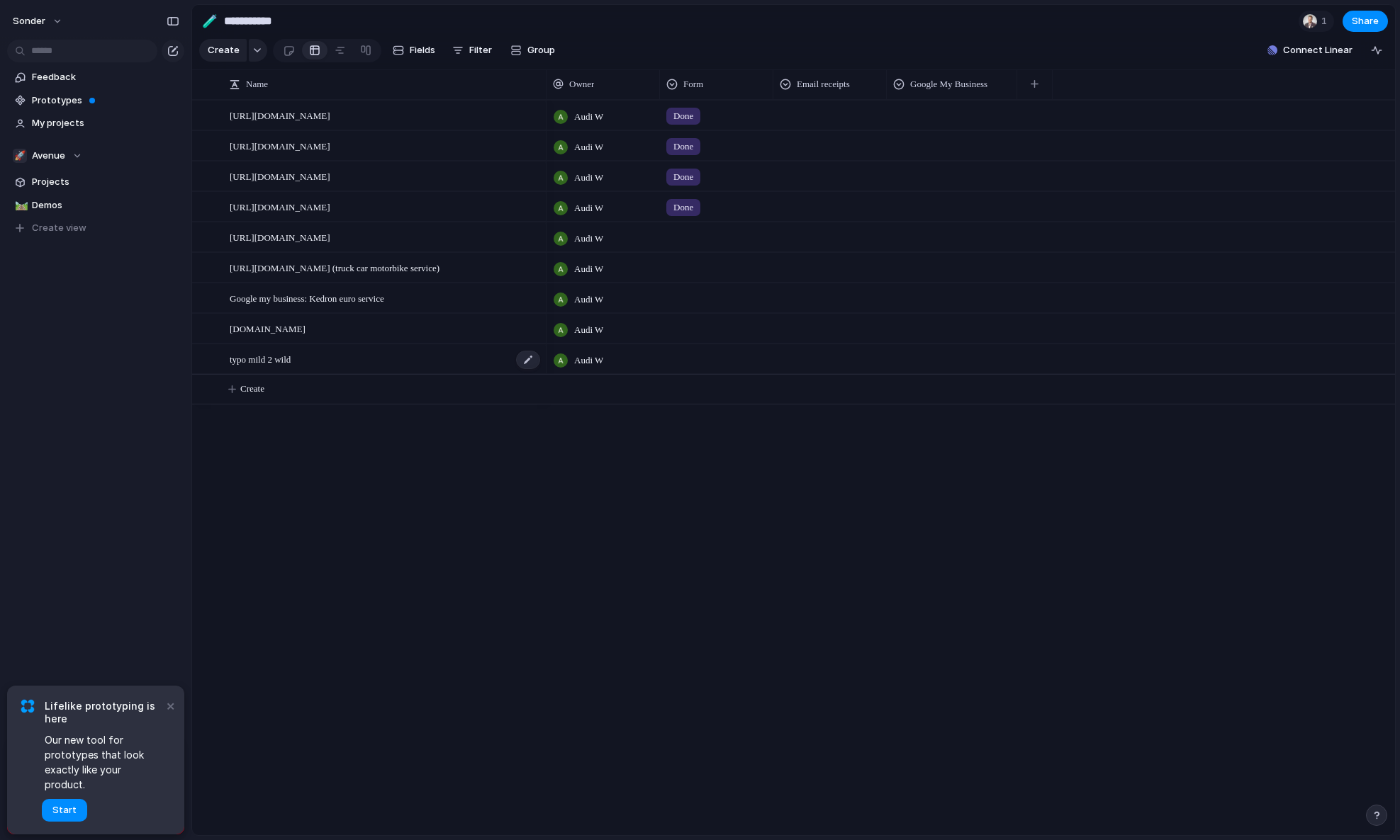
click at [311, 363] on div "typo mild 2 wild" at bounding box center [386, 359] width 312 height 29
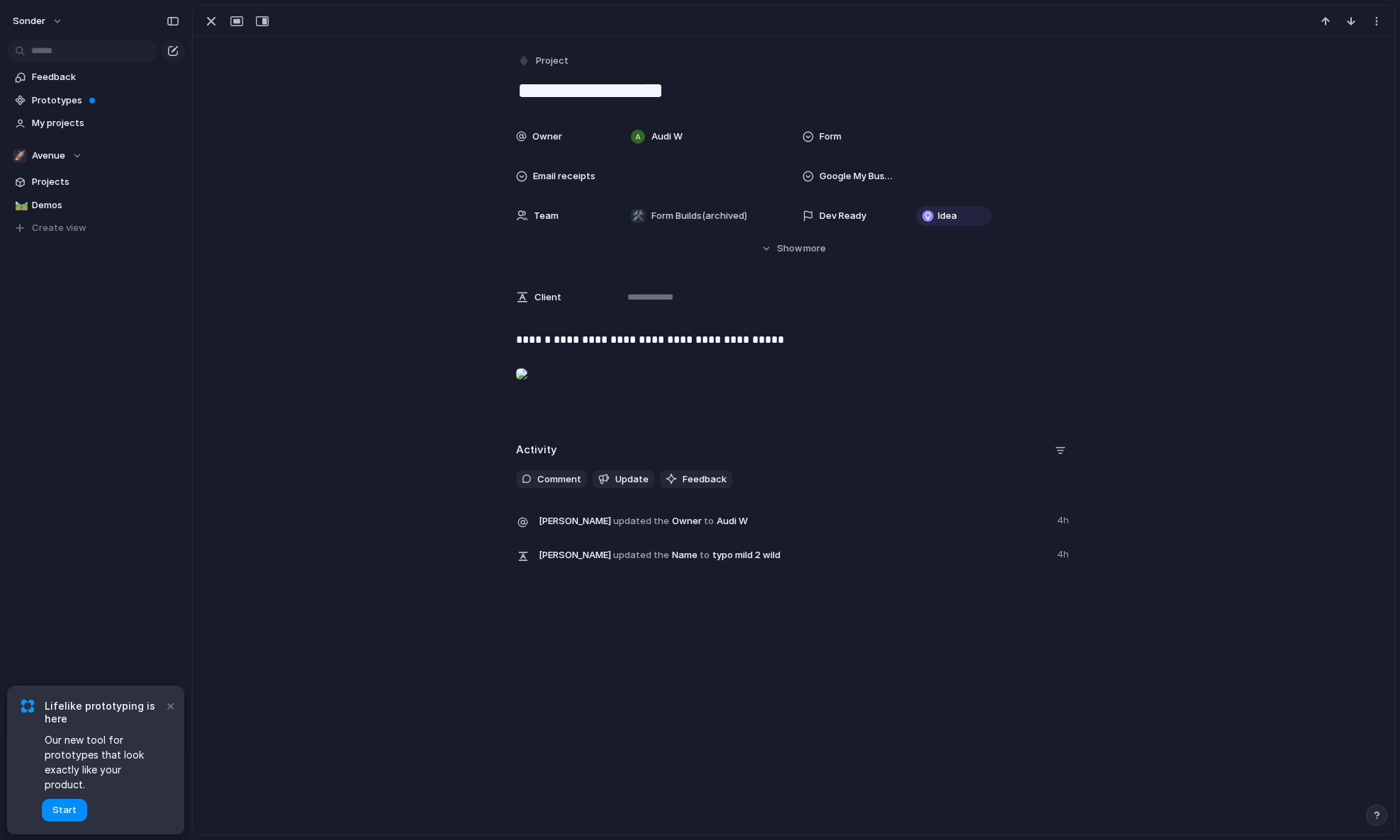
click at [528, 388] on div at bounding box center [522, 374] width 11 height 28
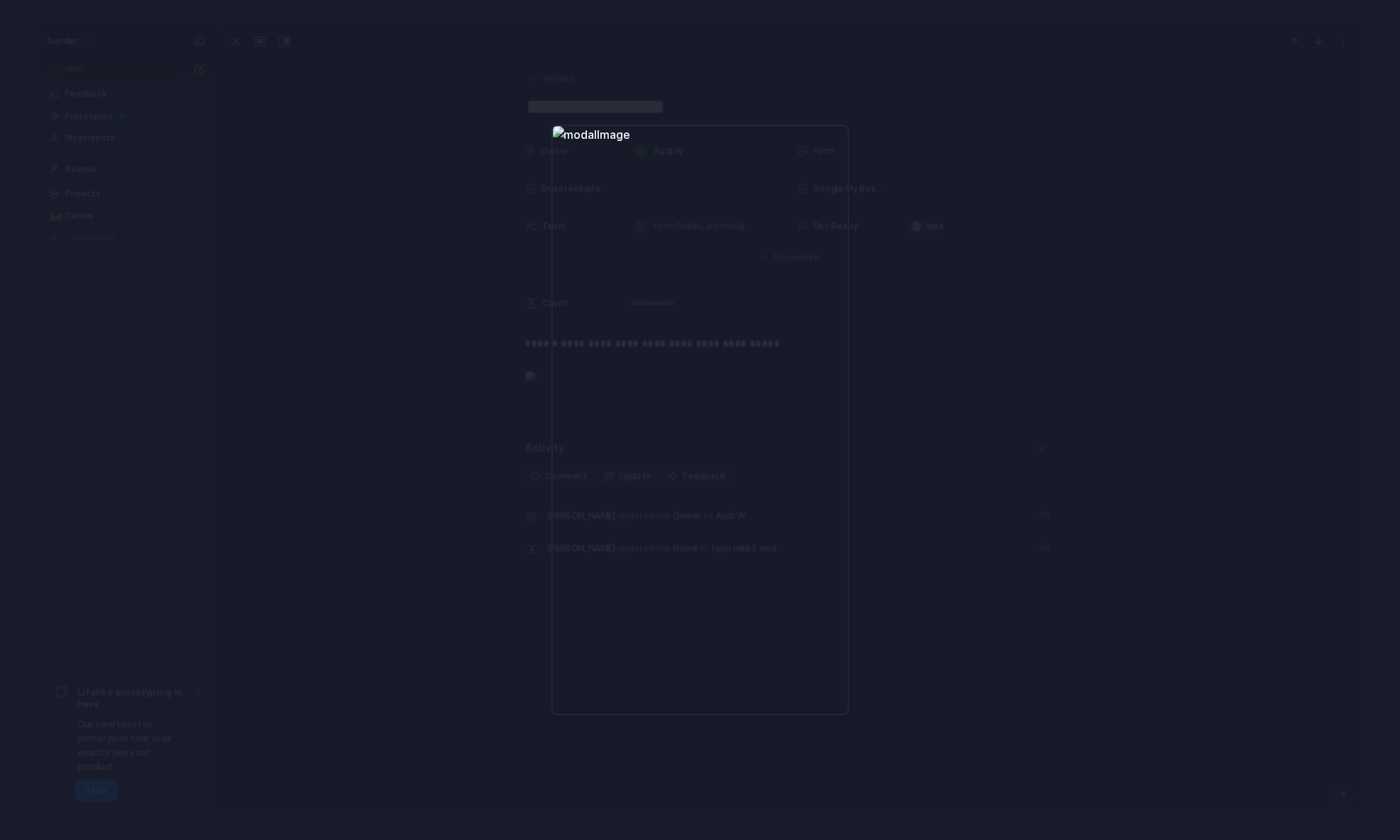
click at [1067, 300] on div at bounding box center [700, 420] width 1400 height 840
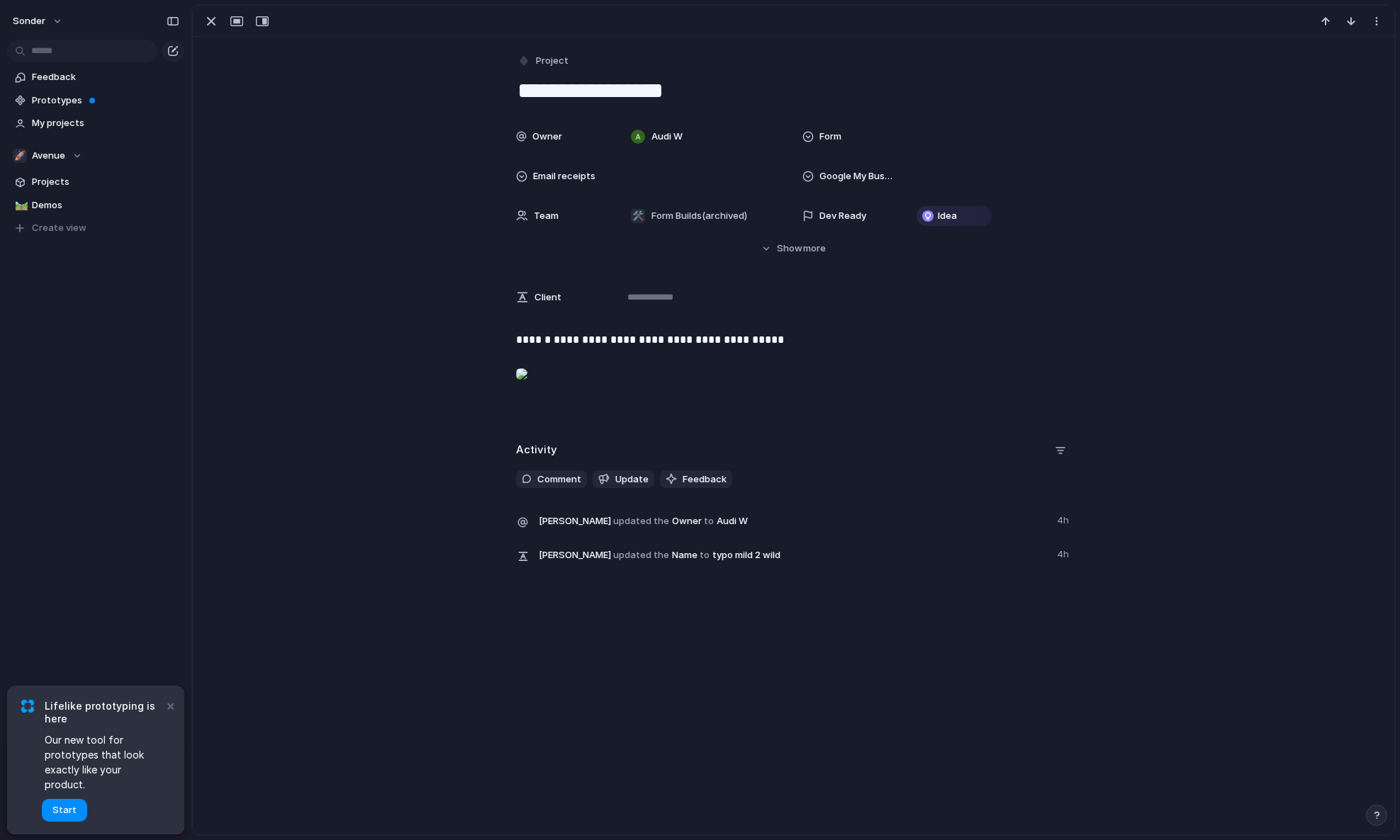
click at [528, 388] on div at bounding box center [522, 374] width 11 height 28
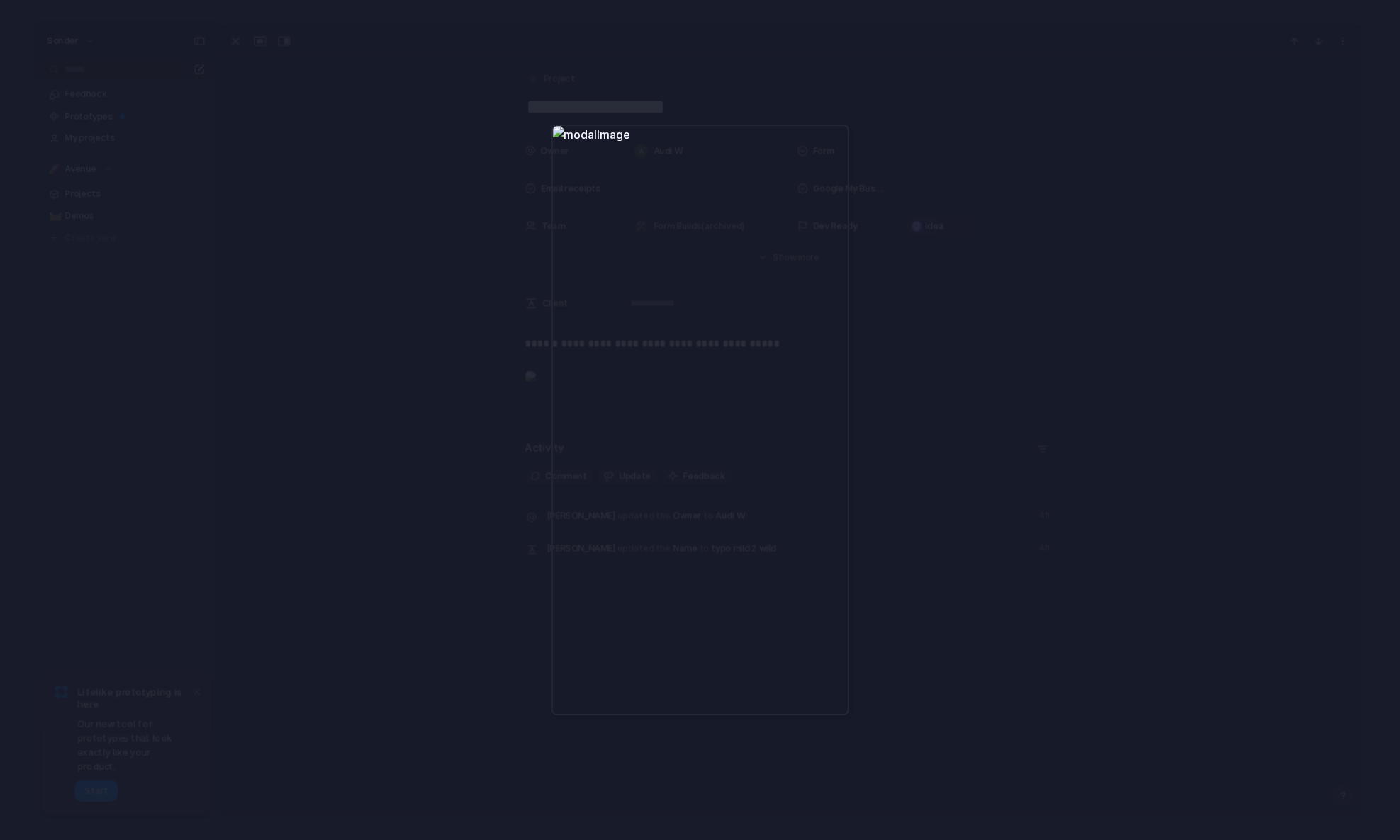
click at [1017, 362] on div at bounding box center [700, 420] width 1400 height 840
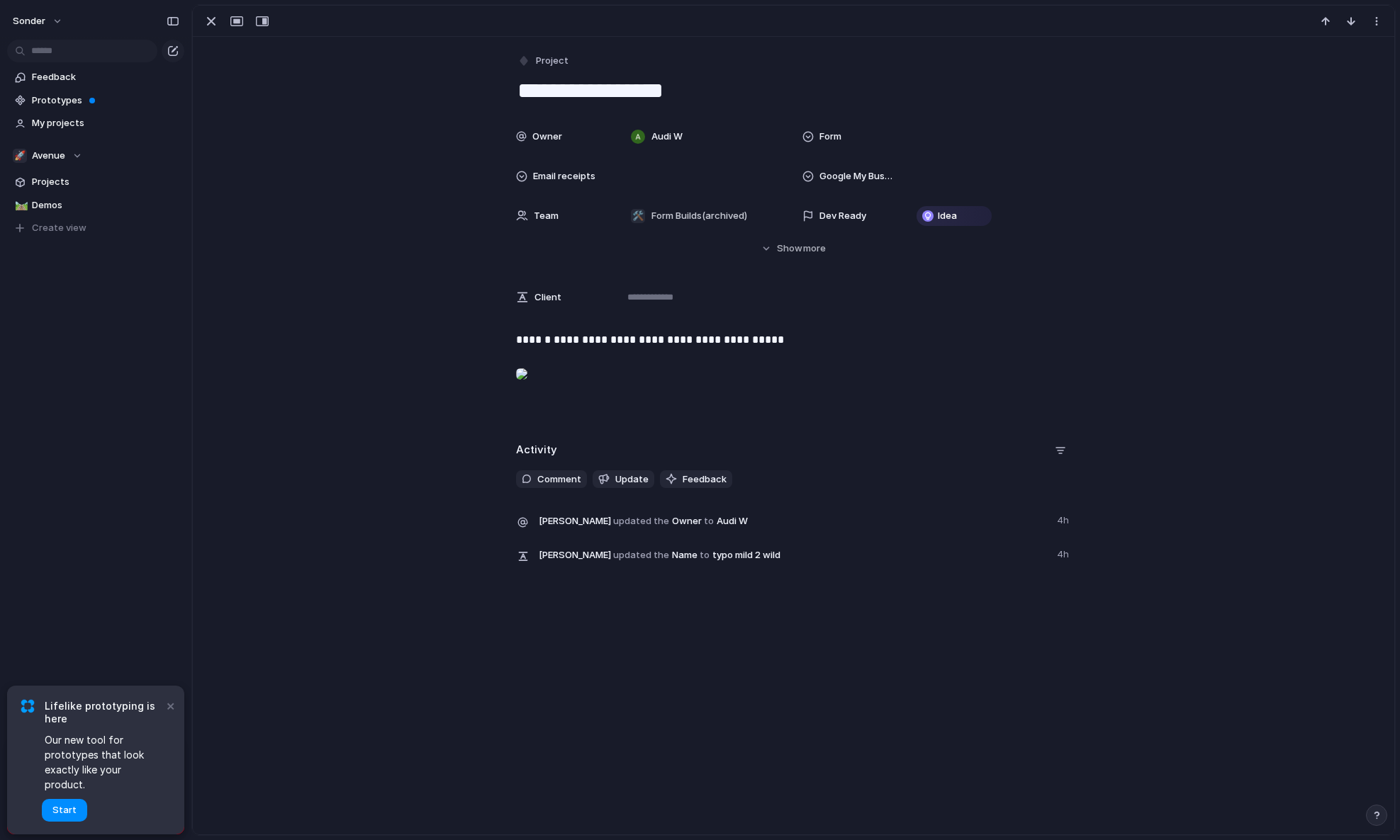
click at [528, 388] on div at bounding box center [522, 374] width 11 height 28
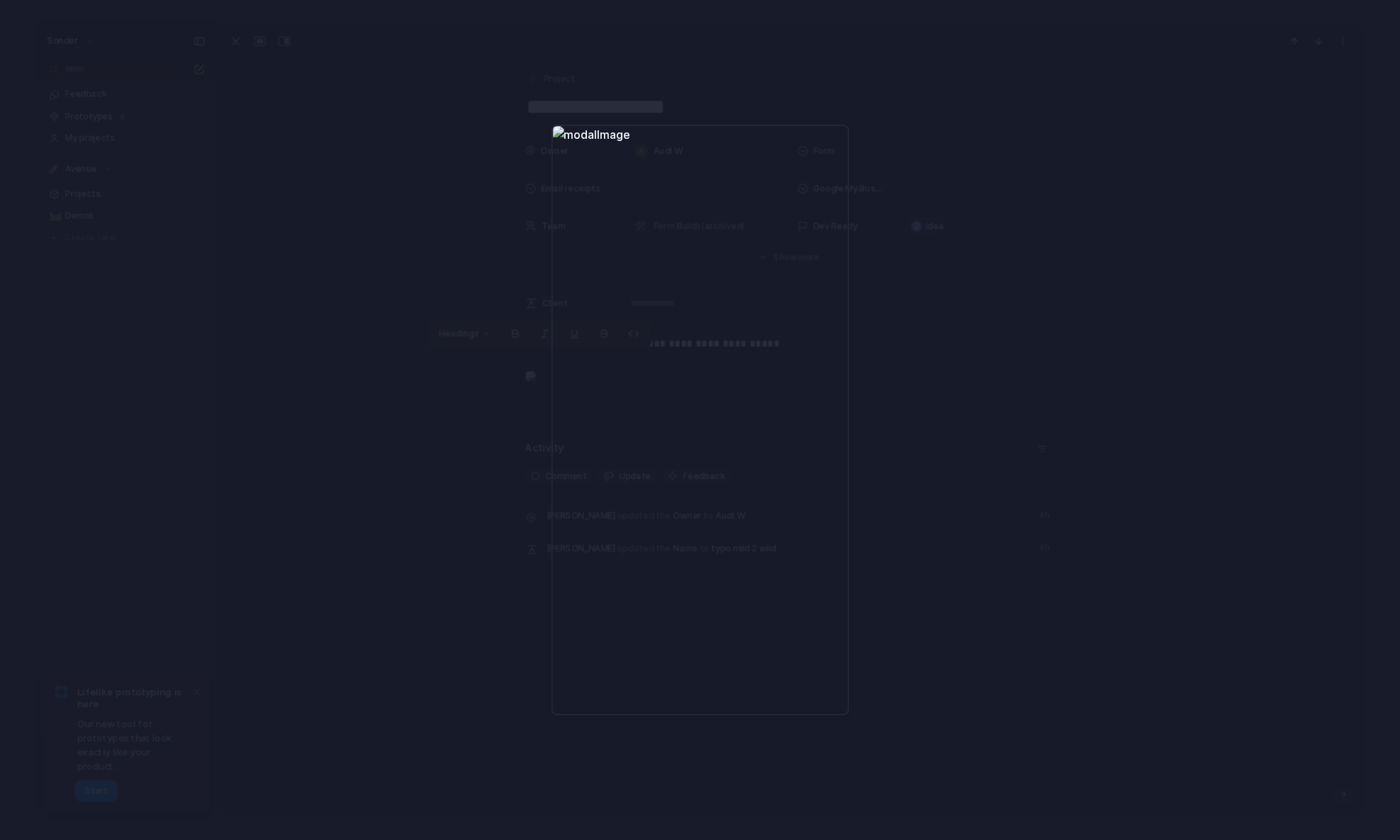
click at [1013, 460] on div at bounding box center [700, 420] width 1400 height 840
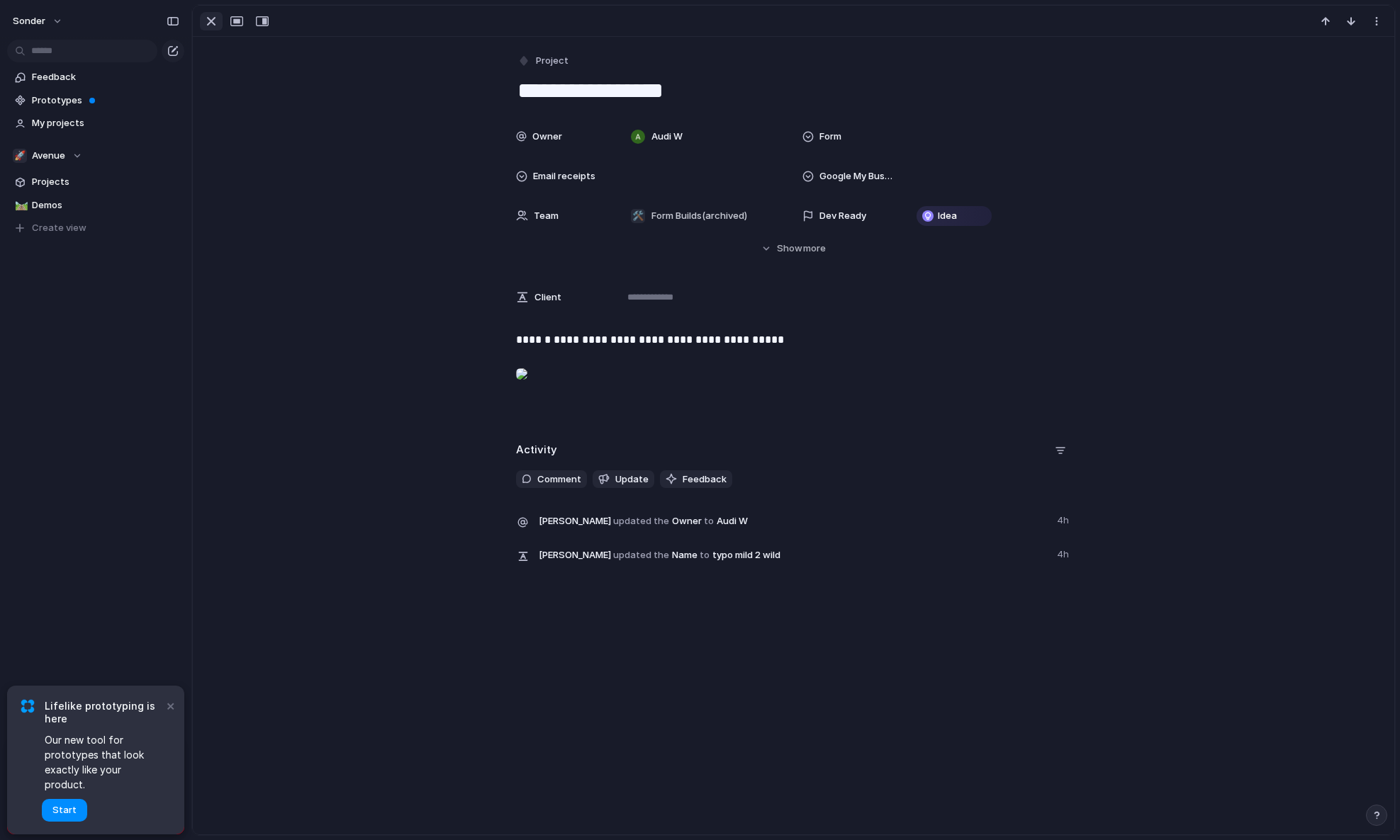
click at [205, 25] on div "button" at bounding box center [211, 21] width 17 height 17
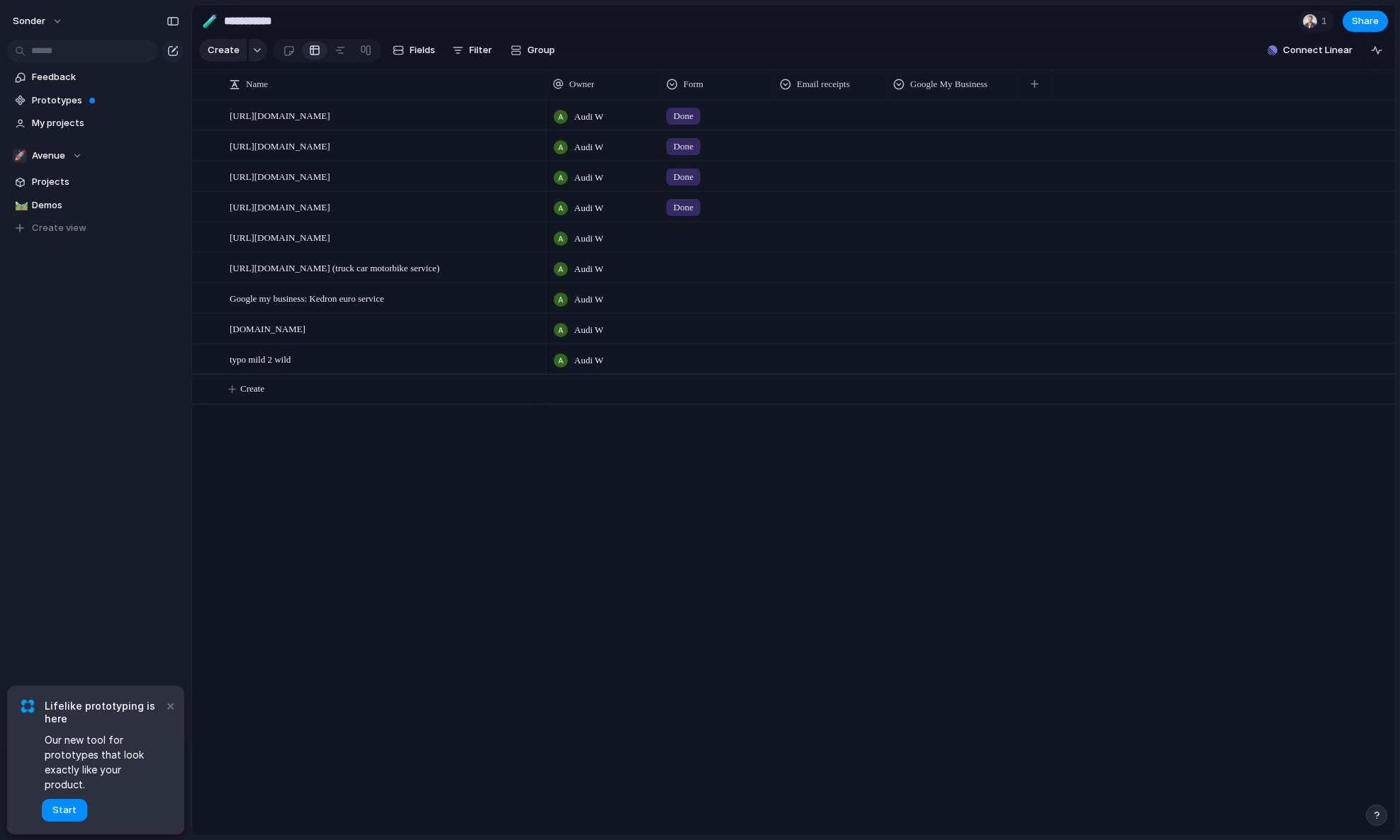
click at [832, 125] on div at bounding box center [830, 113] width 112 height 23
click at [800, 178] on div at bounding box center [788, 185] width 25 height 25
click at [931, 127] on div "Done" at bounding box center [700, 420] width 1400 height 840
click at [817, 154] on div at bounding box center [830, 143] width 112 height 23
click at [808, 89] on div "Done" at bounding box center [700, 420] width 1400 height 840
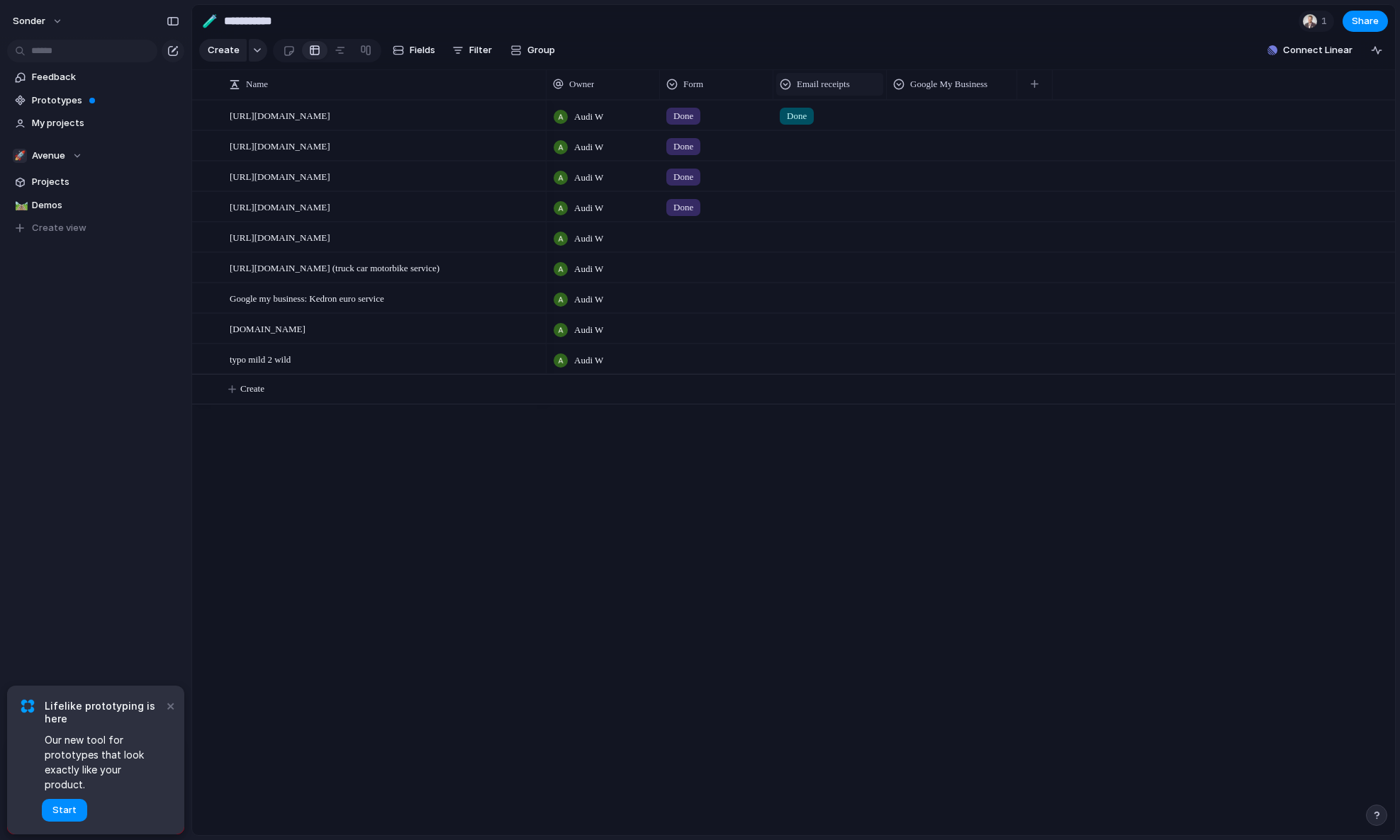
click at [832, 91] on span "Email receipts" at bounding box center [823, 85] width 53 height 14
click at [849, 101] on div "Modify Hide Sort ascending Sort descending" at bounding box center [700, 420] width 1400 height 840
click at [850, 91] on span "Email receipts" at bounding box center [823, 85] width 53 height 14
click at [827, 128] on span "Modify" at bounding box center [819, 127] width 30 height 14
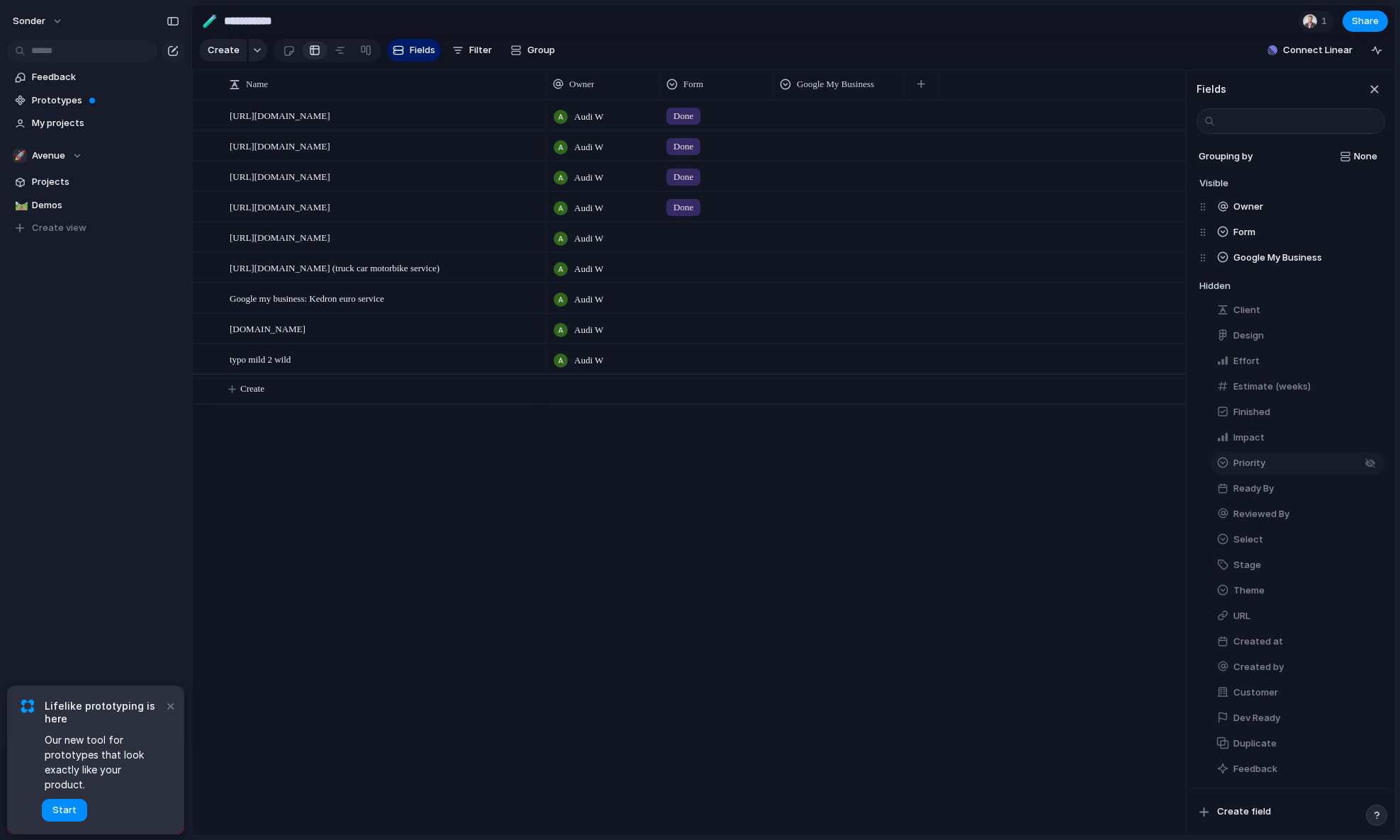
click at [1264, 466] on span "Priority" at bounding box center [1249, 463] width 32 height 14
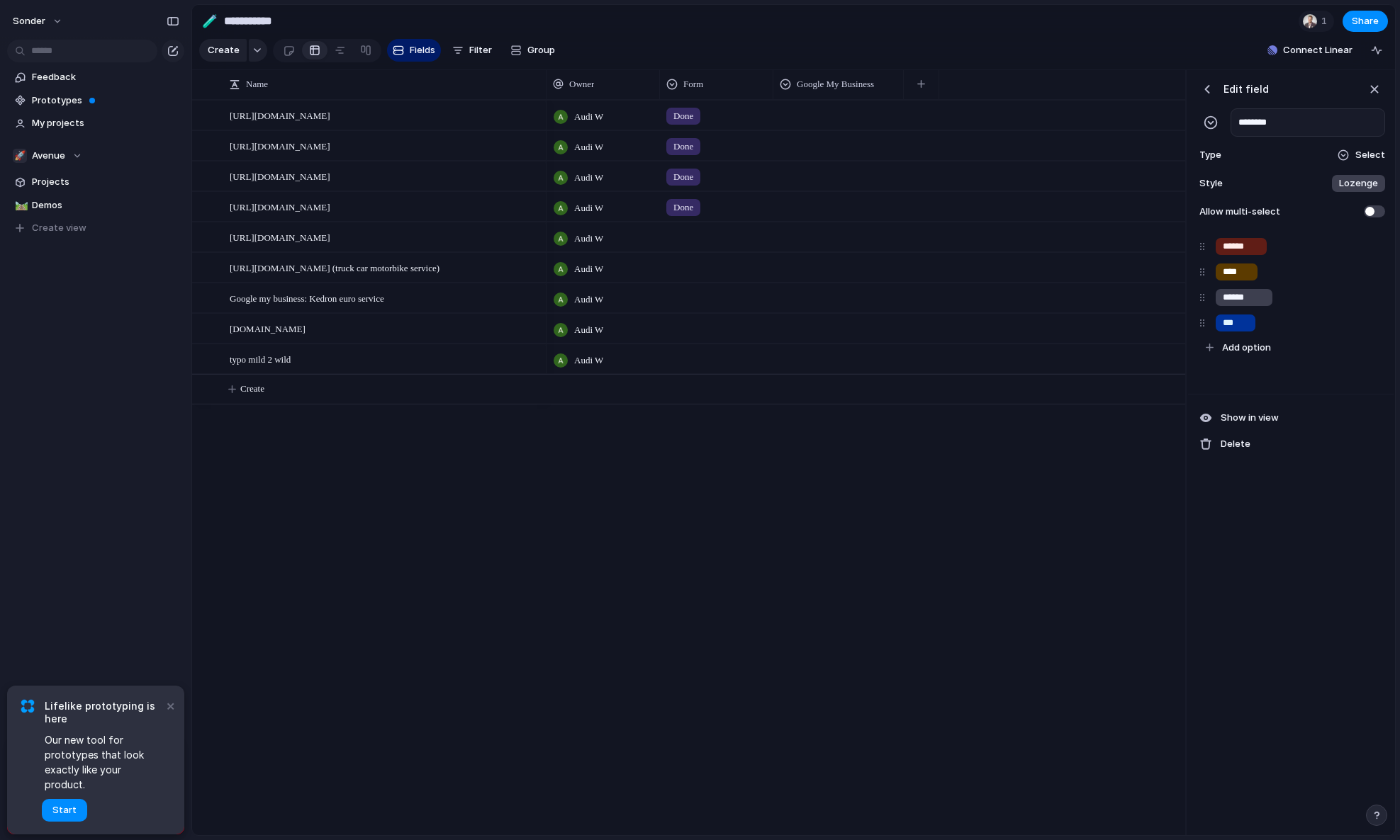
click at [1210, 96] on div "button" at bounding box center [1207, 90] width 14 height 14
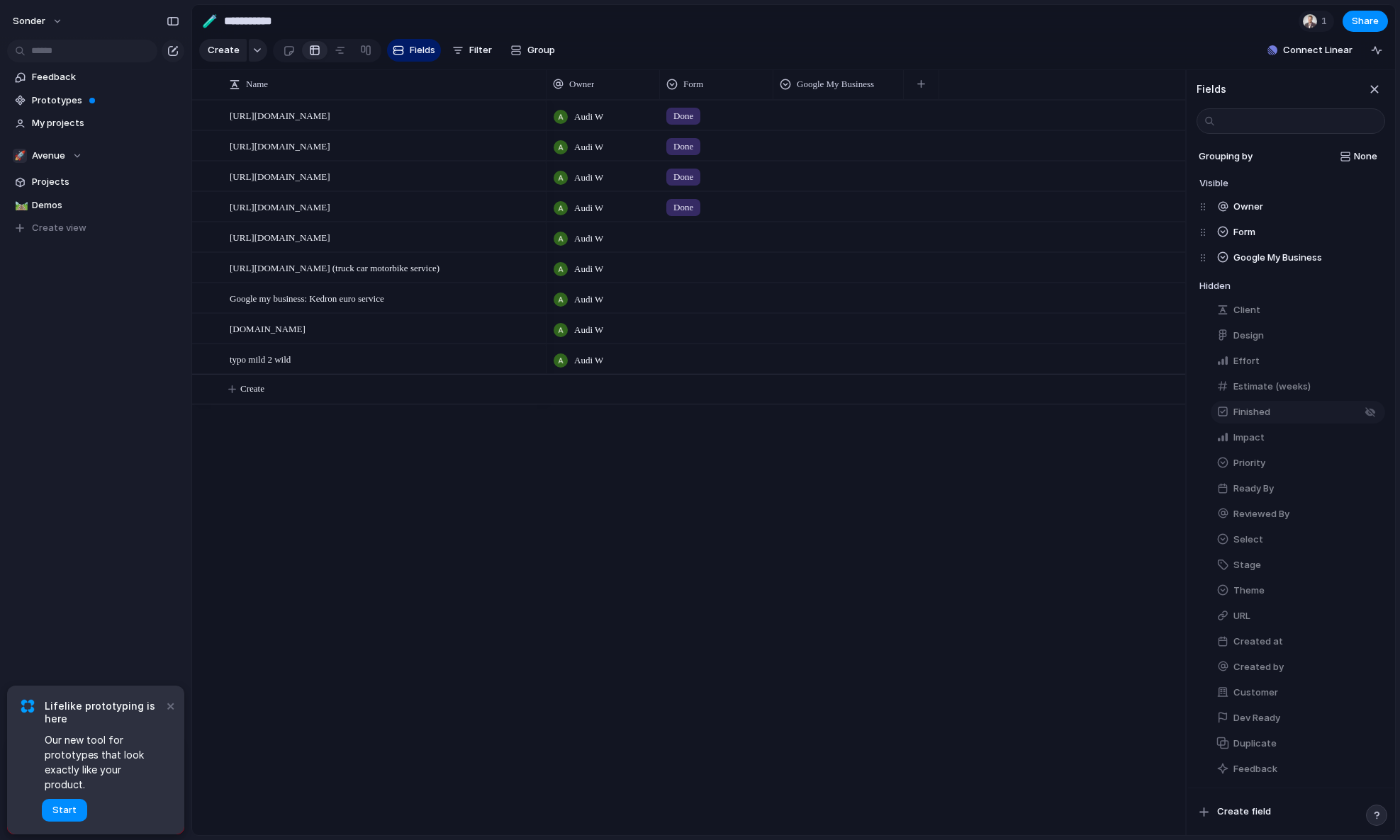
click at [1254, 419] on span "Finished" at bounding box center [1251, 412] width 37 height 14
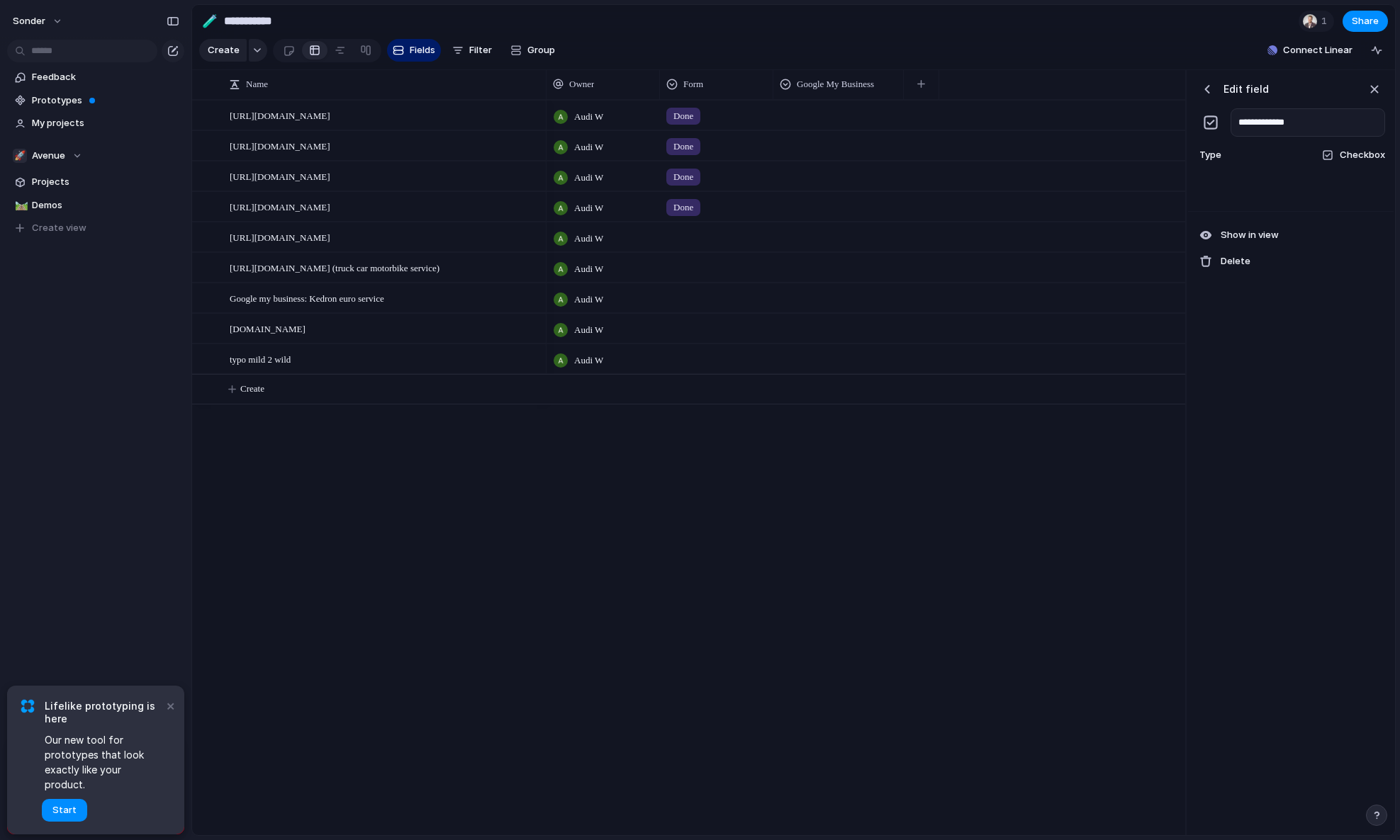
type input "**********"
click at [798, 130] on div at bounding box center [838, 115] width 130 height 29
click at [968, 86] on div "Done" at bounding box center [700, 420] width 1400 height 840
click at [916, 92] on button "button" at bounding box center [921, 84] width 29 height 26
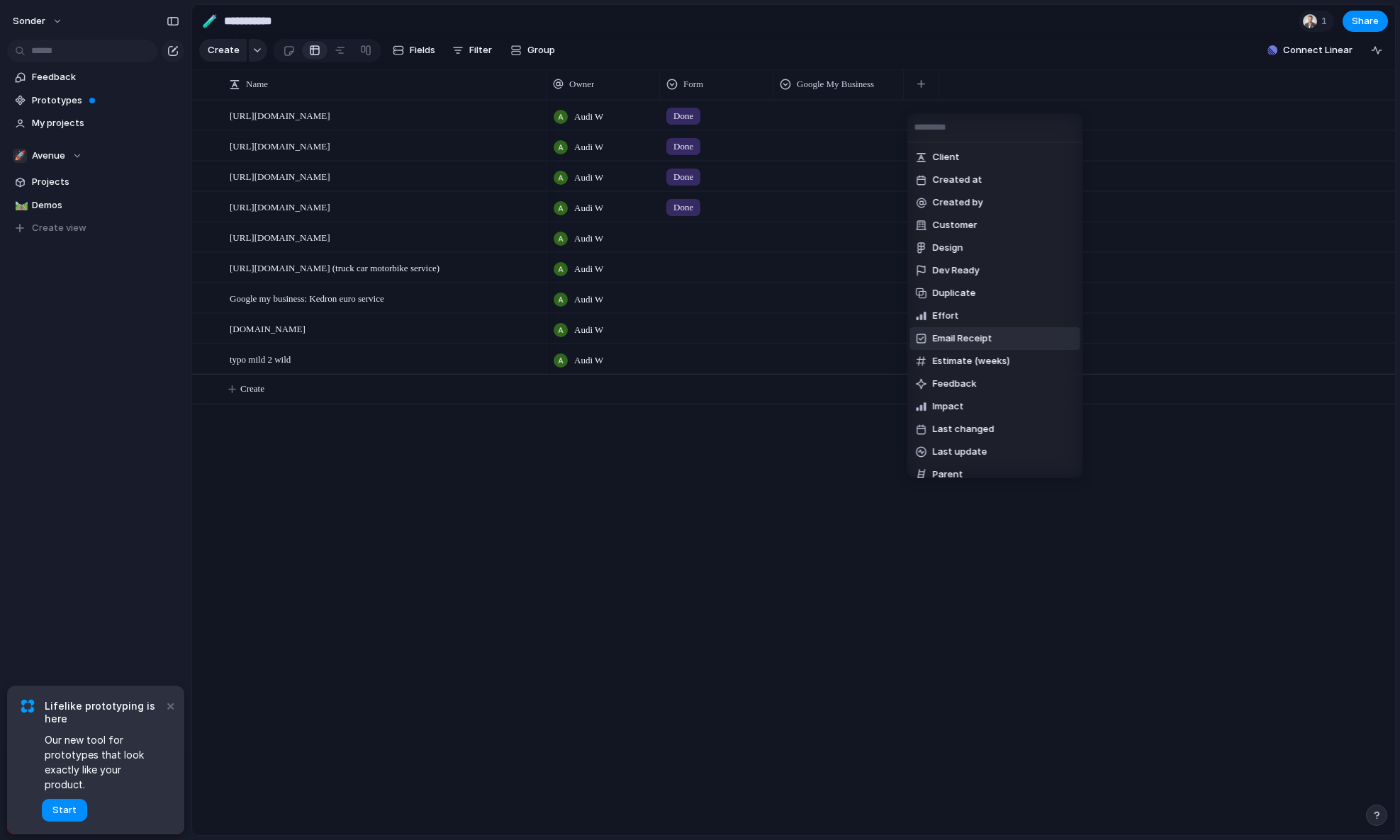
click at [999, 343] on li "Email Receipt" at bounding box center [995, 338] width 170 height 22
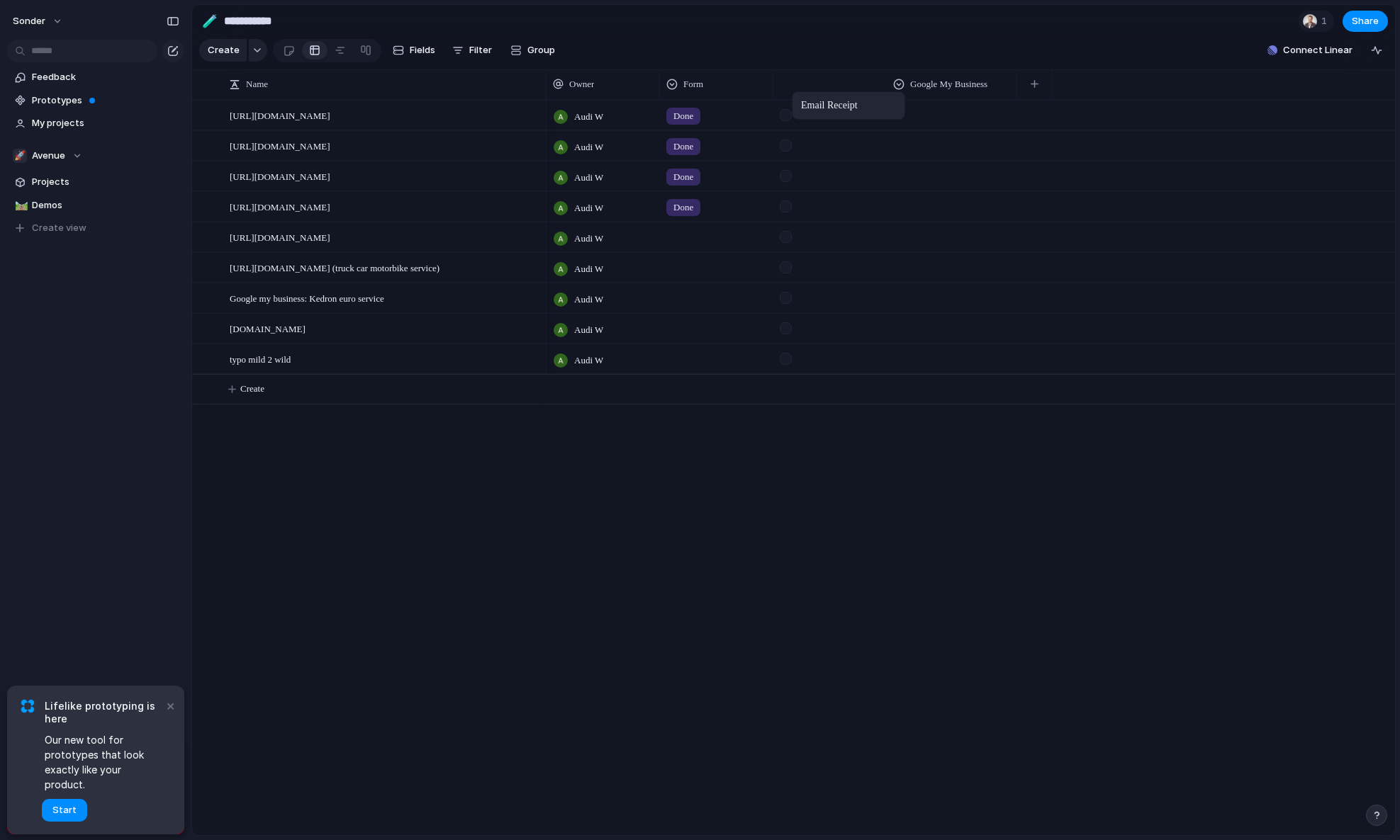
drag, startPoint x: 950, startPoint y: 90, endPoint x: 799, endPoint y: 94, distance: 151.1
click at [788, 121] on div at bounding box center [785, 114] width 12 height 12
click at [784, 151] on div at bounding box center [785, 145] width 12 height 12
click at [786, 182] on div at bounding box center [785, 175] width 12 height 12
click at [784, 213] on div at bounding box center [785, 206] width 12 height 12
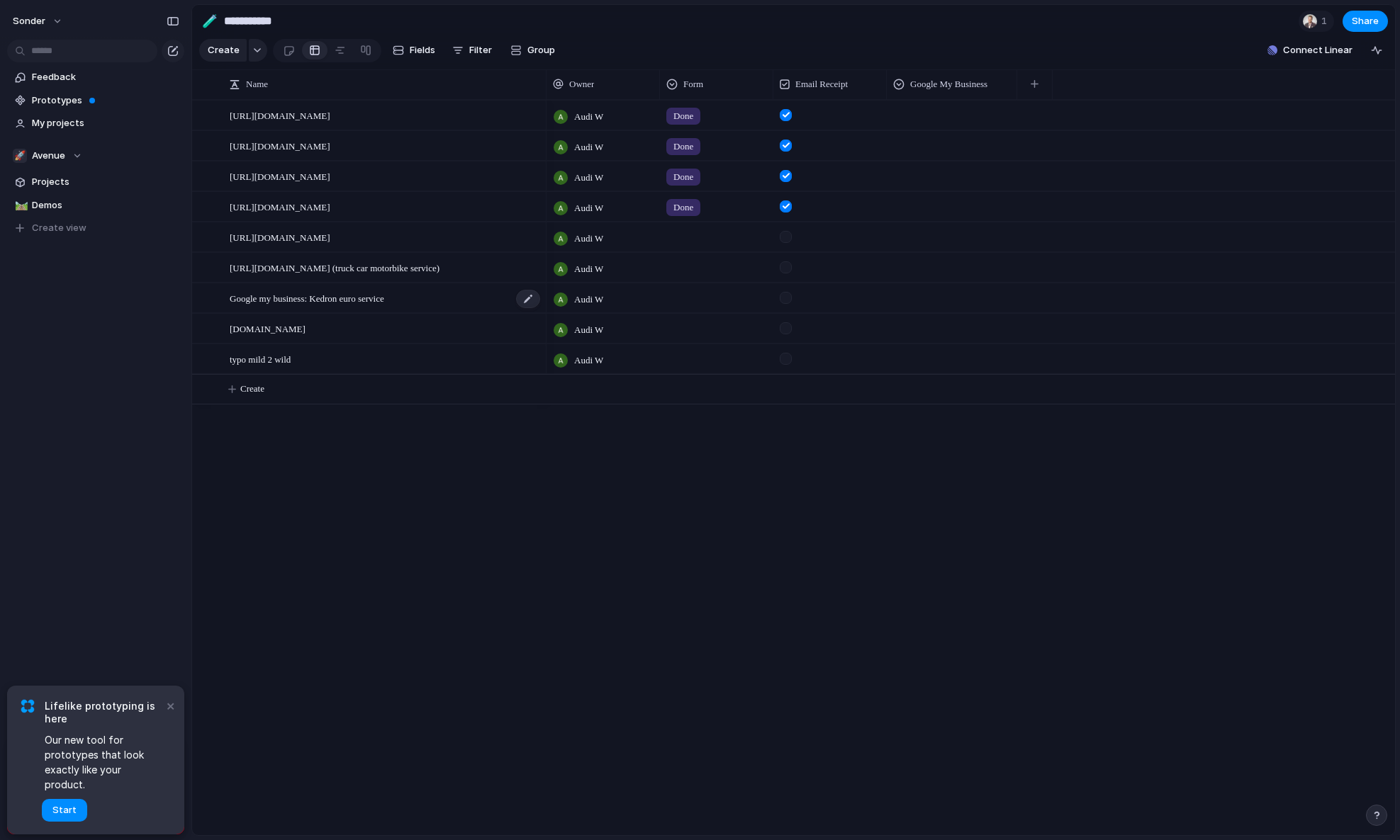
click at [318, 306] on span "Google my business: Kedron euro service" at bounding box center [307, 298] width 154 height 16
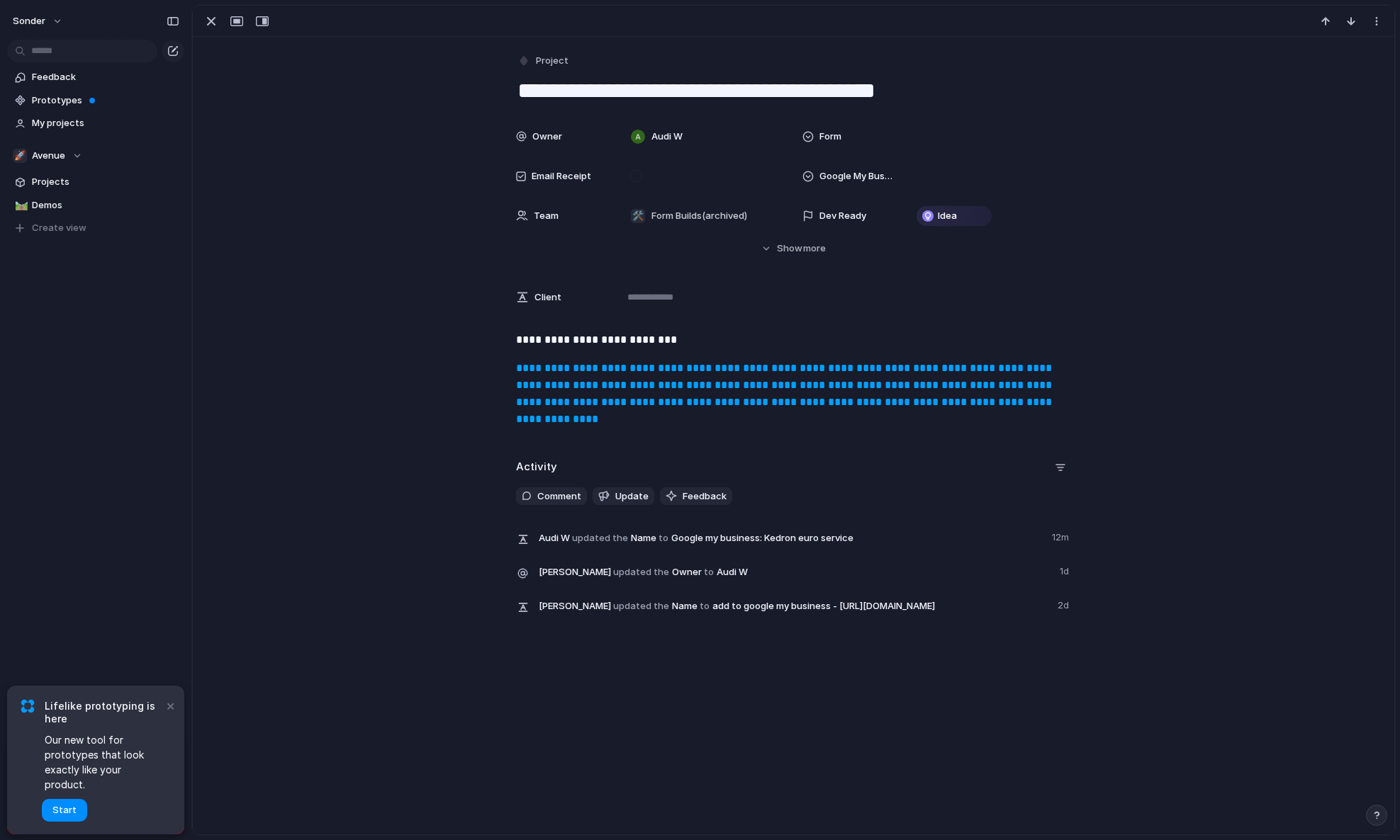
click at [570, 407] on link "**********" at bounding box center [785, 393] width 539 height 62
click at [203, 22] on div "button" at bounding box center [211, 21] width 17 height 17
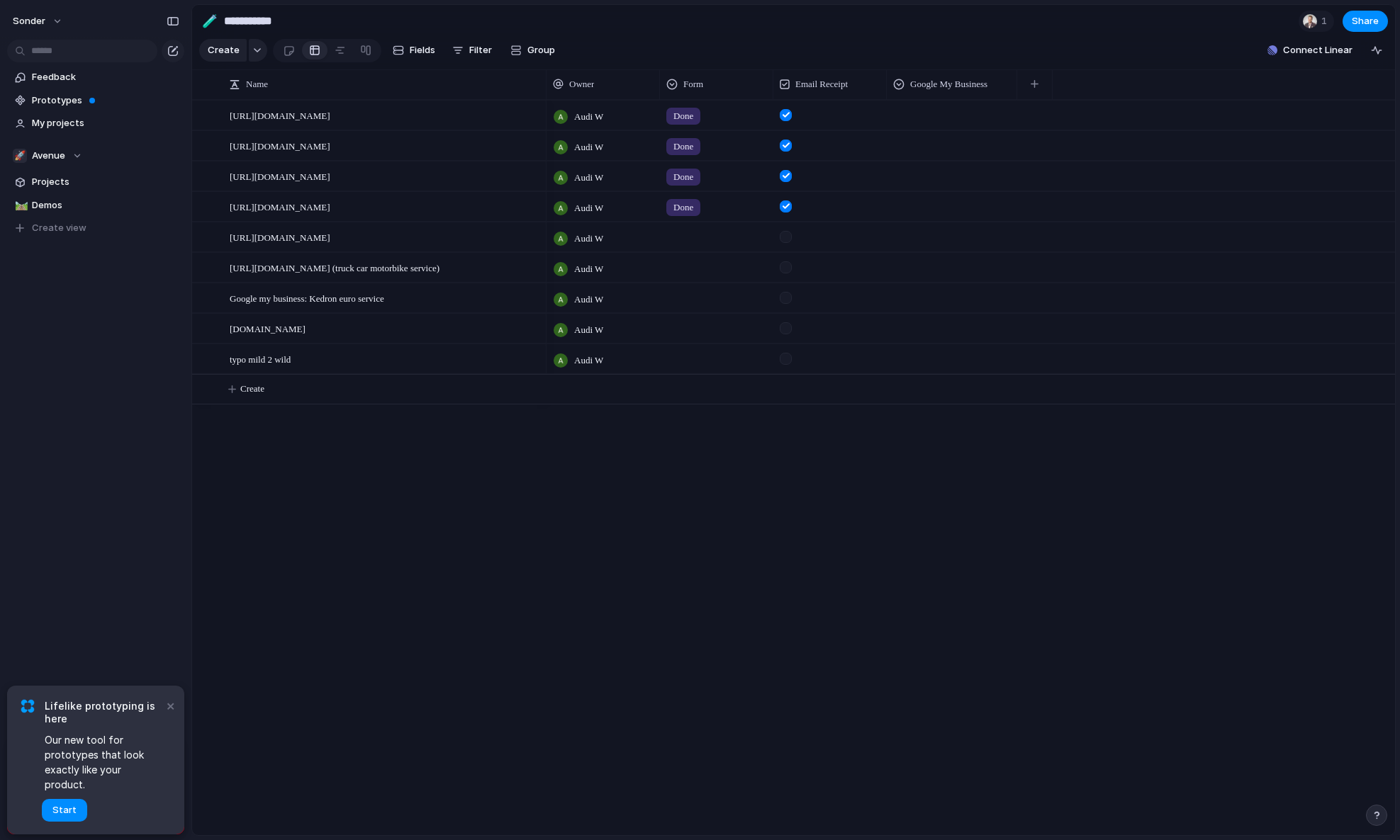
click at [789, 312] on div at bounding box center [830, 298] width 114 height 29
click at [683, 307] on div at bounding box center [716, 295] width 112 height 23
click at [700, 394] on div "Done" at bounding box center [688, 391] width 38 height 17
click at [924, 117] on div at bounding box center [951, 113] width 129 height 23
click at [924, 190] on span "Done" at bounding box center [932, 185] width 23 height 14
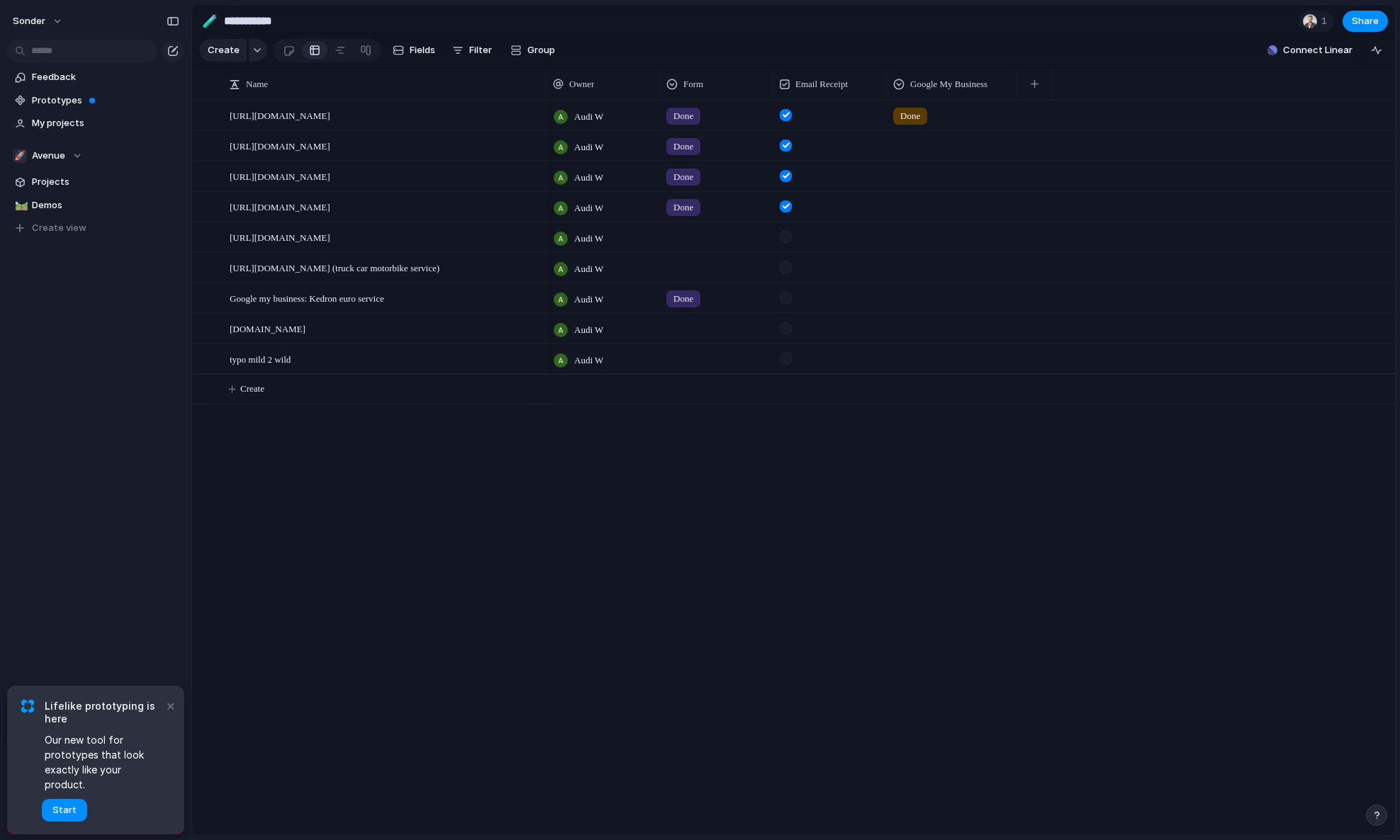
click at [948, 145] on div at bounding box center [951, 143] width 129 height 23
click at [924, 214] on span "Done" at bounding box center [932, 215] width 23 height 14
click at [920, 175] on div at bounding box center [951, 174] width 129 height 23
click at [926, 249] on span "Done" at bounding box center [932, 246] width 23 height 14
click at [918, 210] on div at bounding box center [951, 204] width 129 height 23
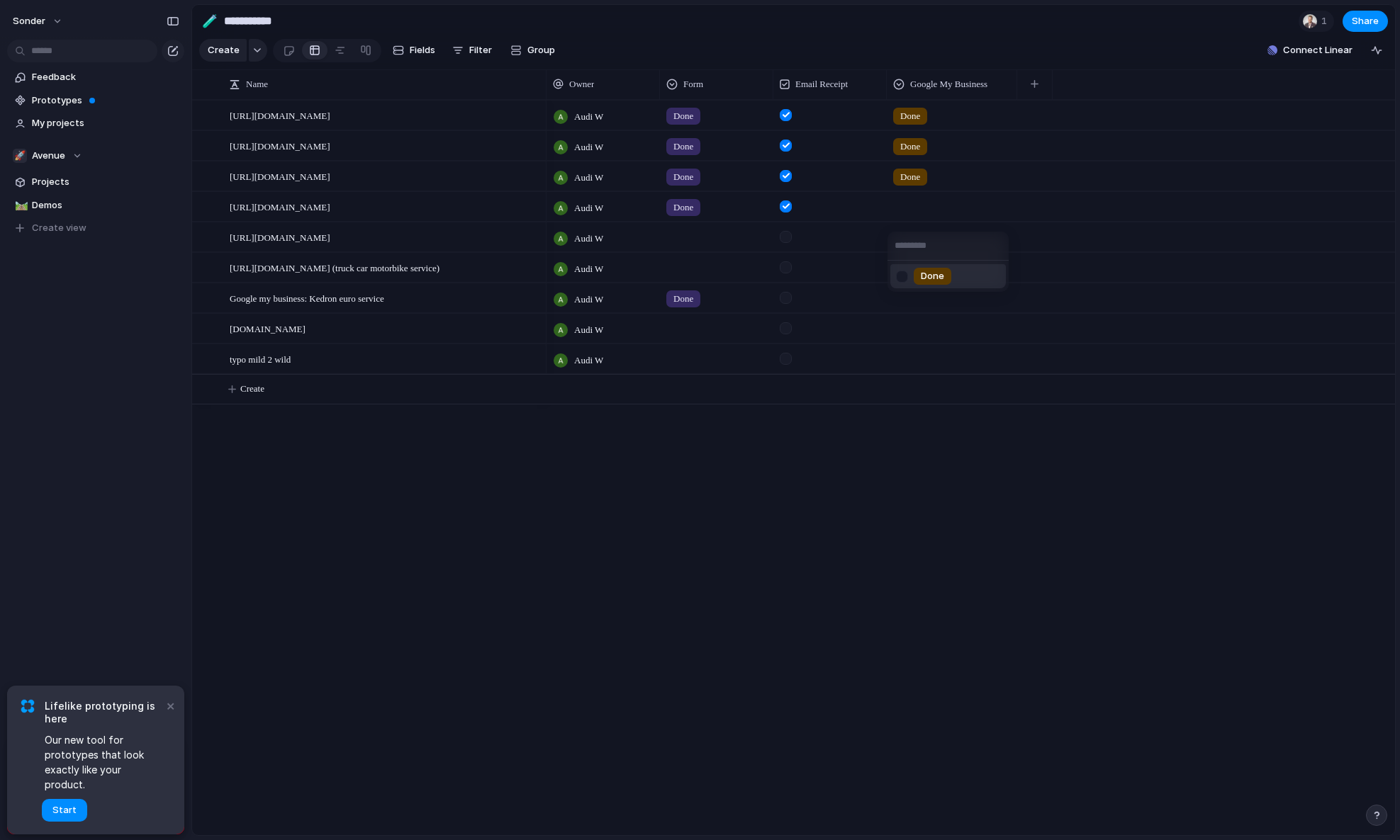
click at [928, 276] on span "Done" at bounding box center [932, 276] width 23 height 14
click at [918, 312] on div at bounding box center [952, 298] width 130 height 29
click at [931, 368] on span "Done" at bounding box center [932, 368] width 23 height 14
click at [788, 304] on div at bounding box center [785, 298] width 12 height 12
click at [407, 282] on div "[URL][DOMAIN_NAME] (truck car motorbike service)" at bounding box center [386, 268] width 312 height 29
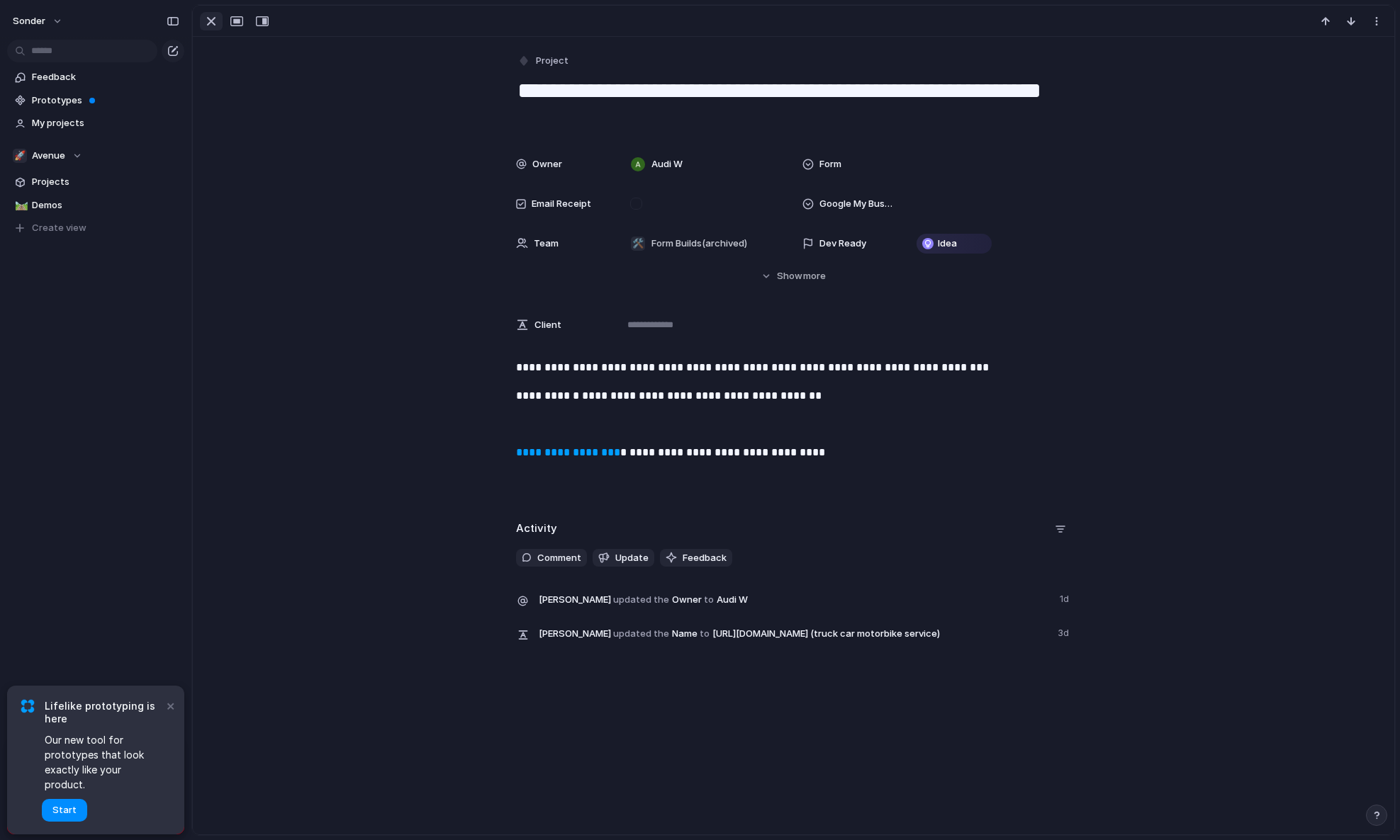
click at [210, 23] on div "button" at bounding box center [211, 21] width 17 height 17
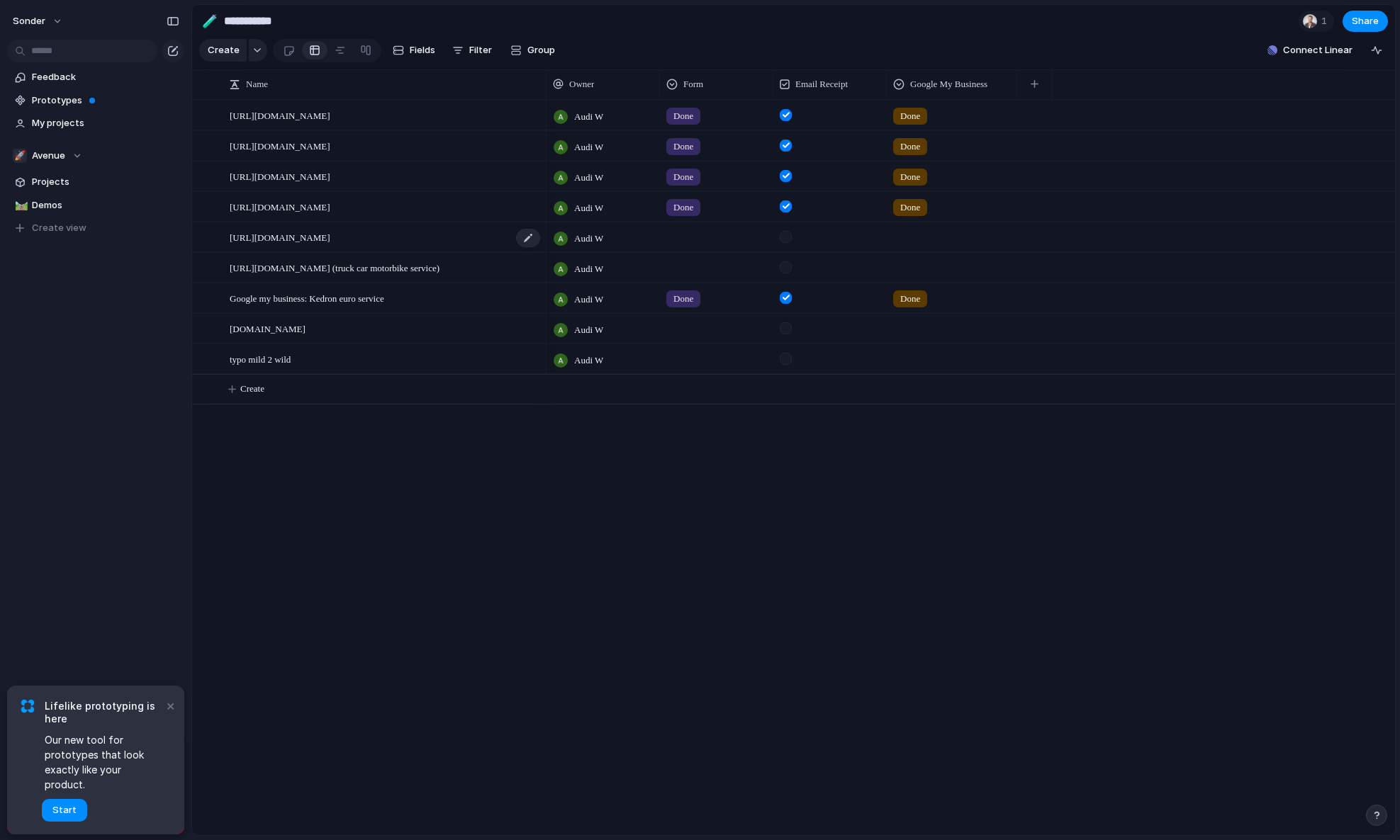
click at [294, 245] on span "[URL][DOMAIN_NAME]" at bounding box center [280, 237] width 101 height 16
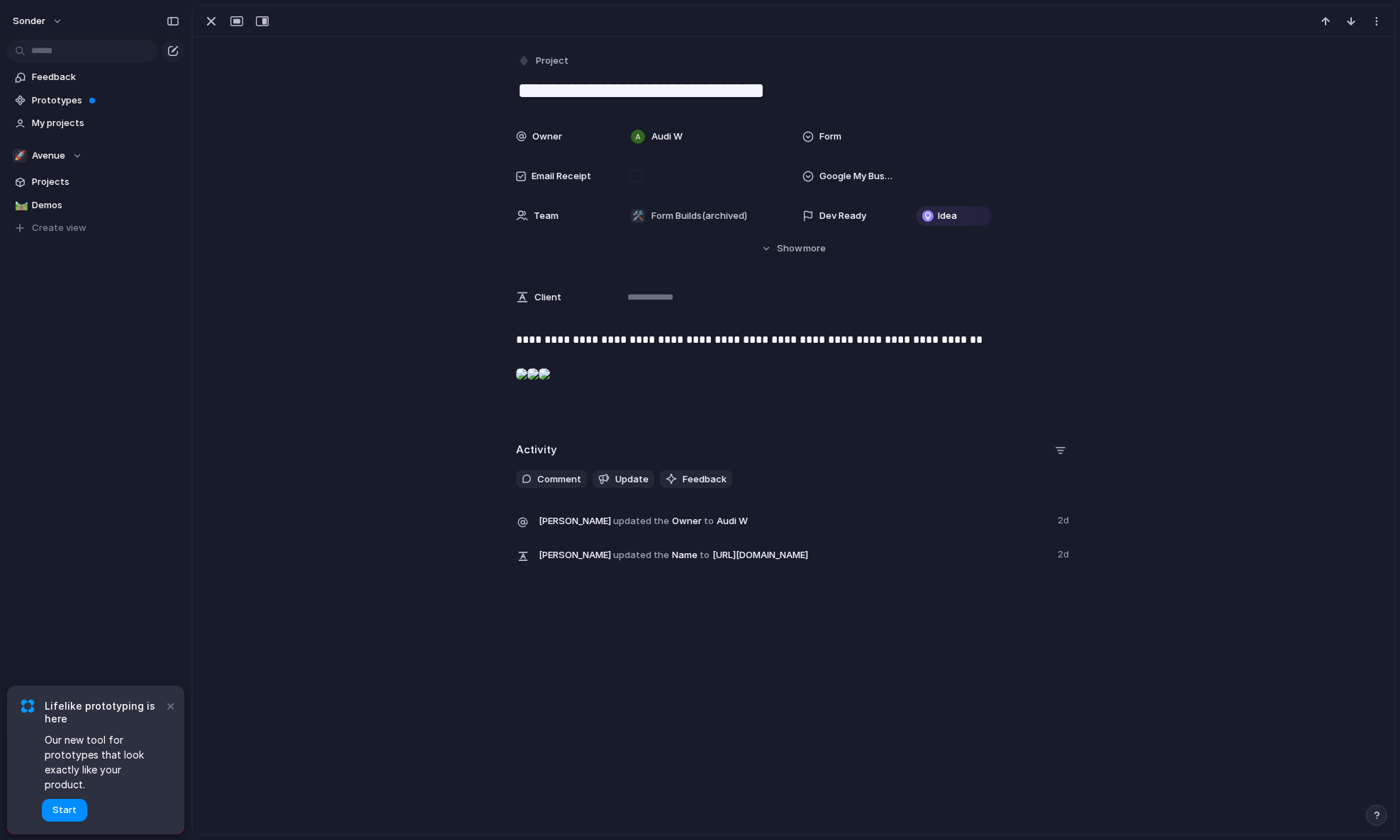
drag, startPoint x: 593, startPoint y: 442, endPoint x: 596, endPoint y: 413, distance: 29.2
click at [528, 388] on div at bounding box center [522, 374] width 11 height 28
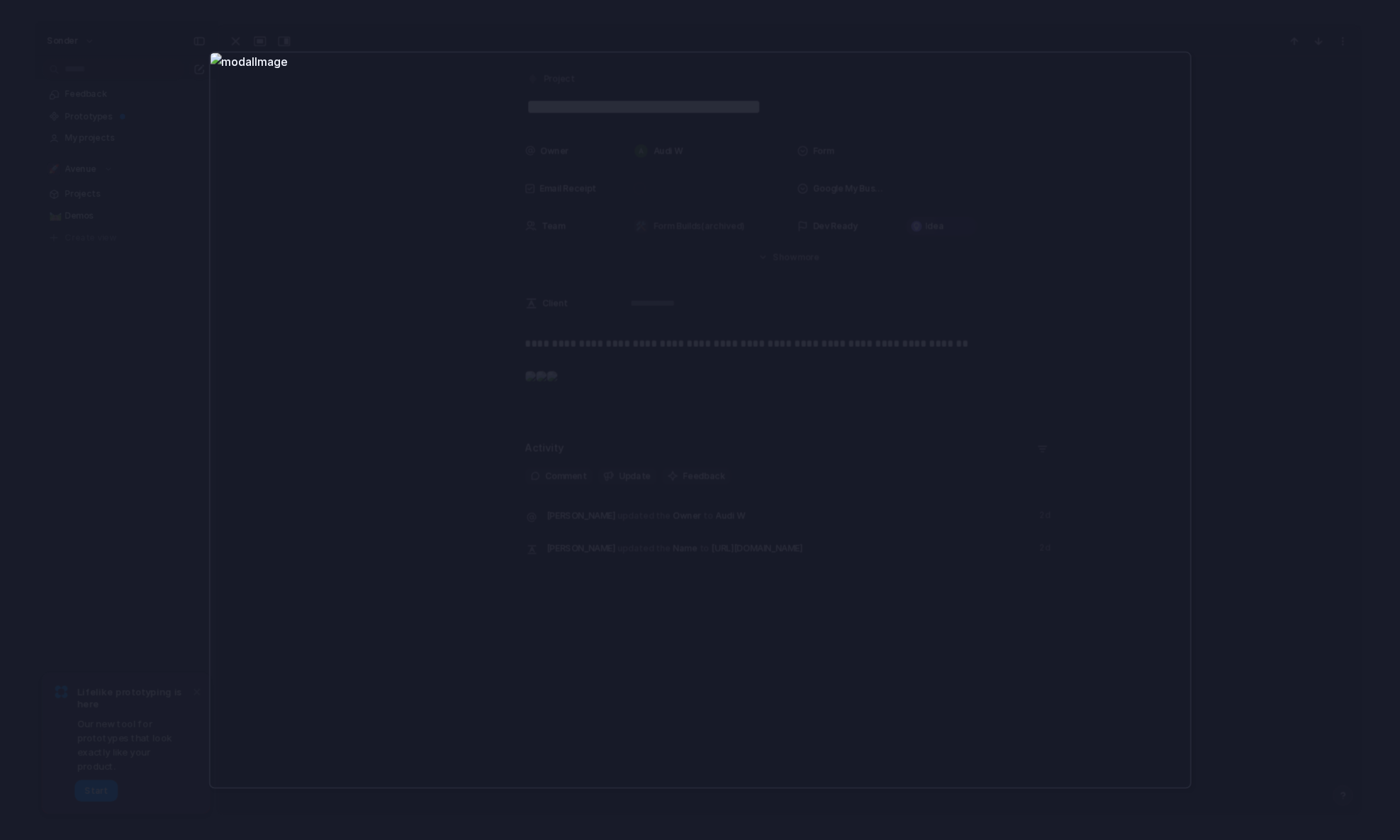
drag, startPoint x: 622, startPoint y: 277, endPoint x: -357, endPoint y: 516, distance: 1007.8
click at [0, 516] on html "**********" at bounding box center [700, 420] width 1400 height 840
drag, startPoint x: 503, startPoint y: 402, endPoint x: -617, endPoint y: 548, distance: 1129.5
click at [0, 548] on html "**********" at bounding box center [700, 420] width 1400 height 840
drag, startPoint x: 1287, startPoint y: 432, endPoint x: 1281, endPoint y: 424, distance: 10.0
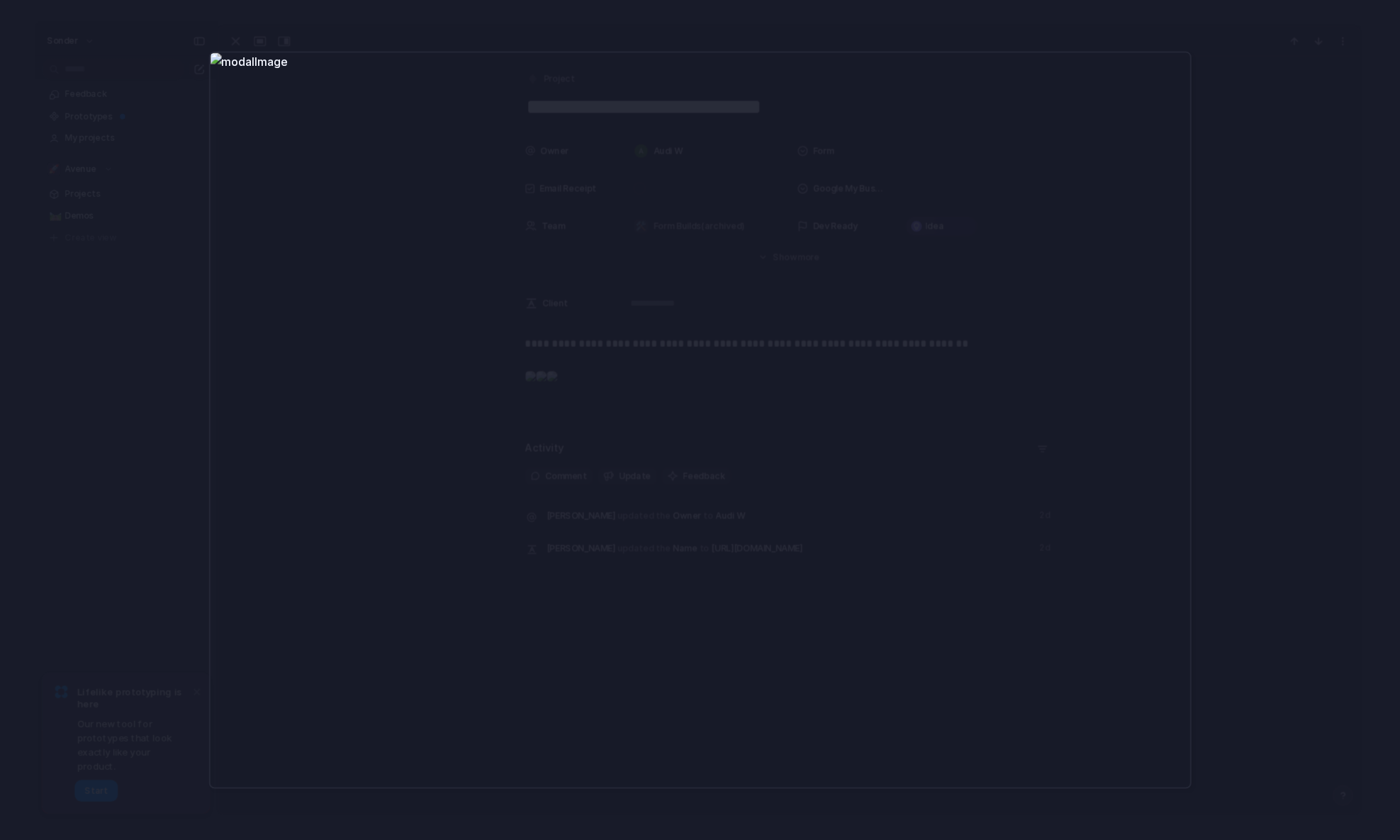
click at [1281, 424] on div at bounding box center [700, 420] width 1400 height 840
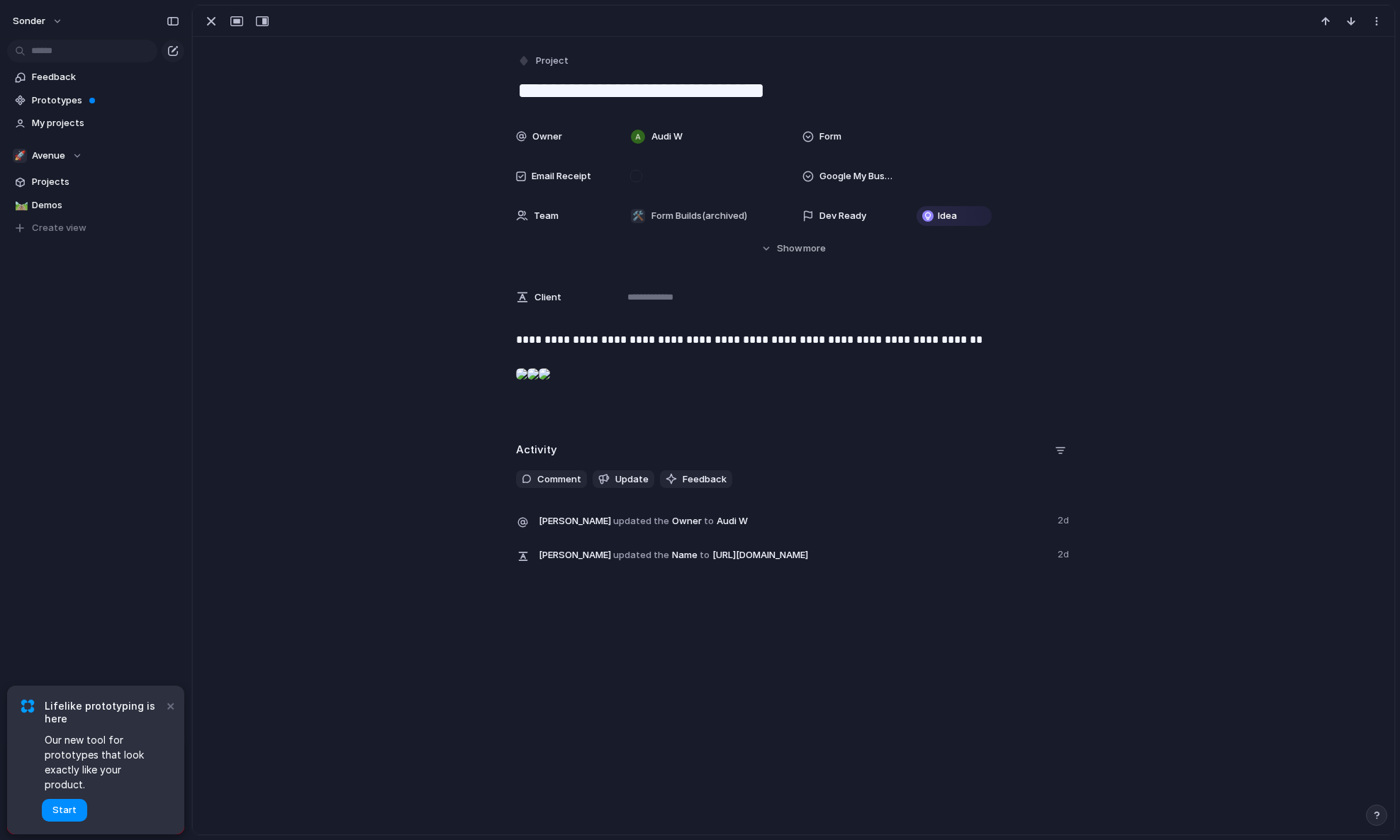
click at [539, 388] on div at bounding box center [533, 374] width 11 height 28
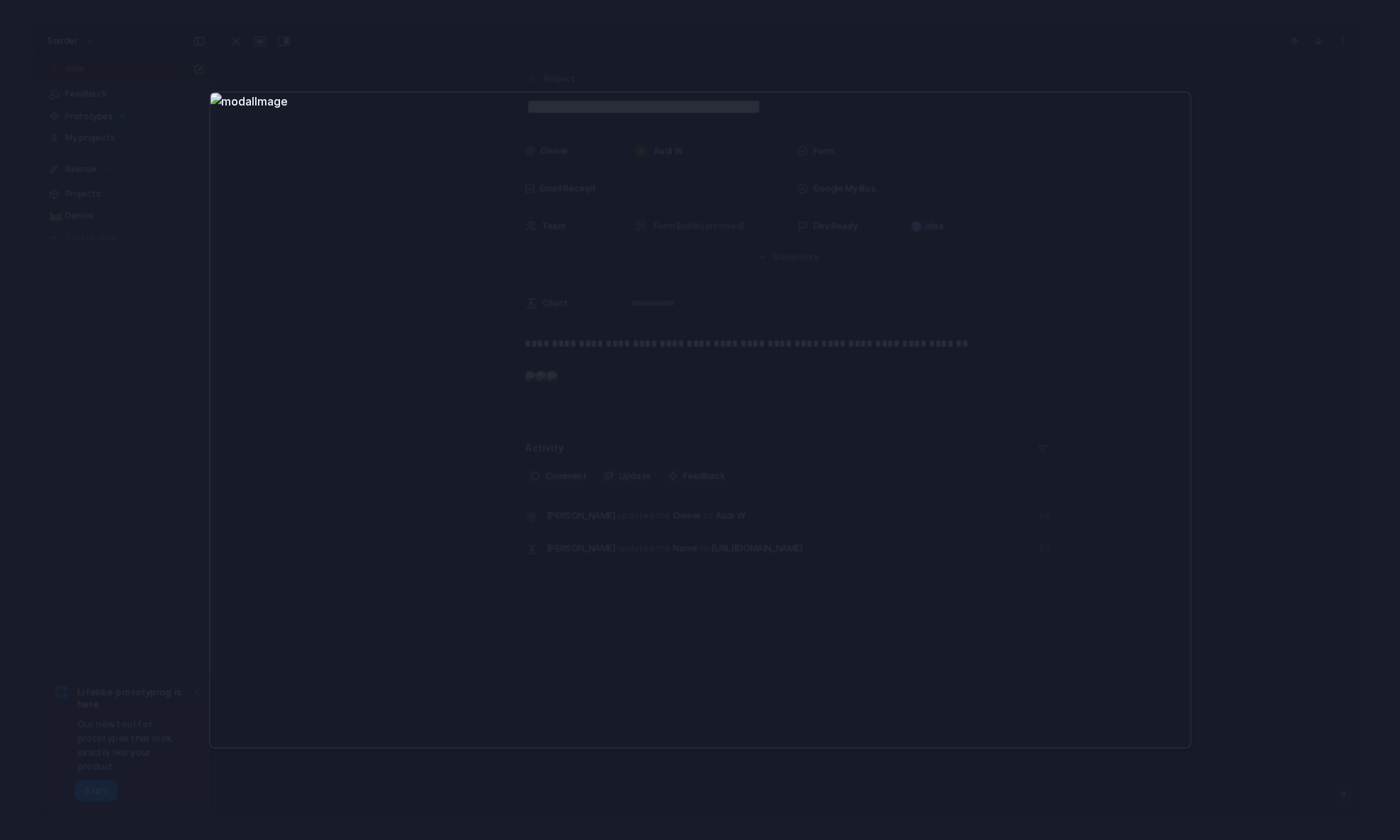
click at [142, 150] on div at bounding box center [700, 420] width 1400 height 840
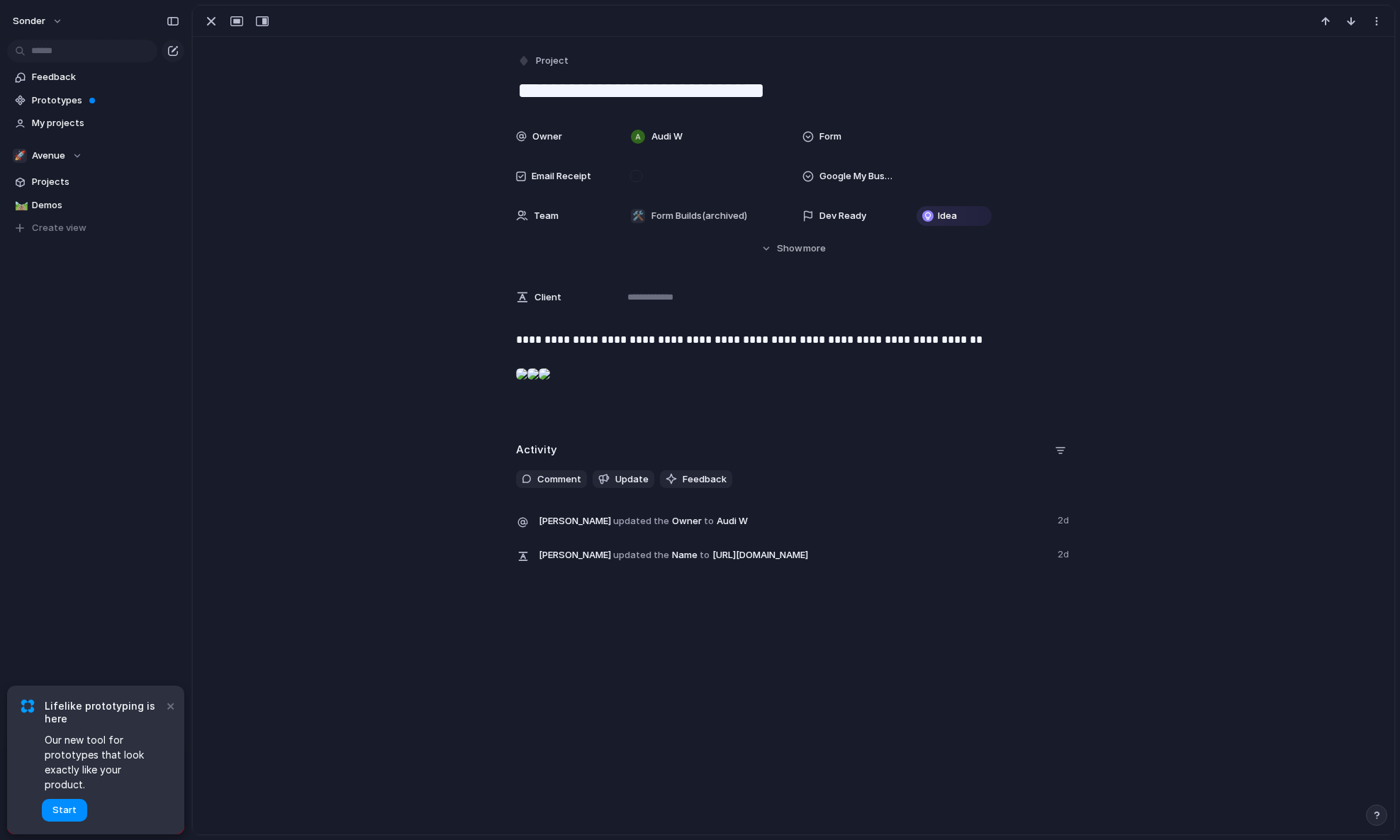
click at [528, 388] on div at bounding box center [522, 374] width 11 height 28
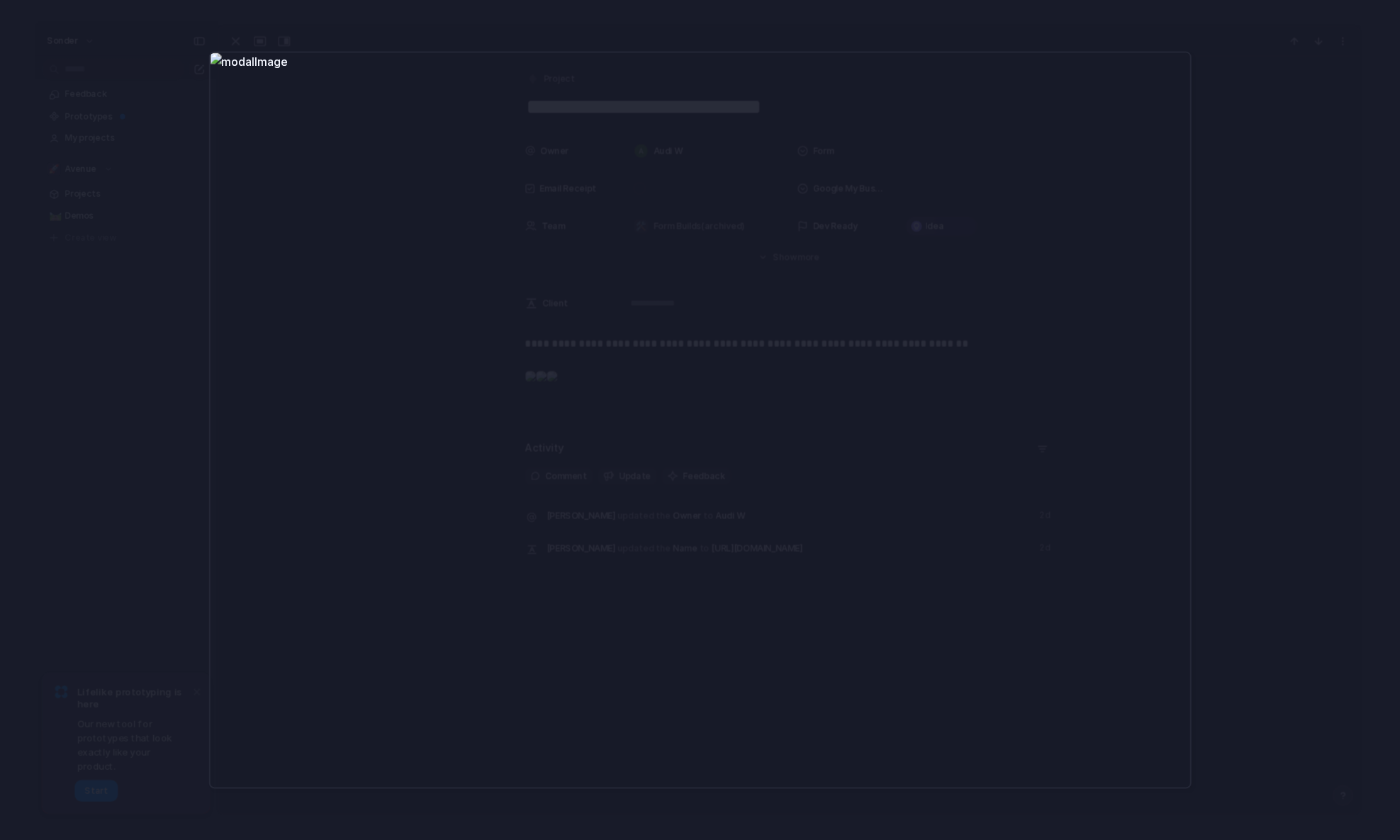
click at [1273, 219] on div at bounding box center [700, 420] width 1400 height 840
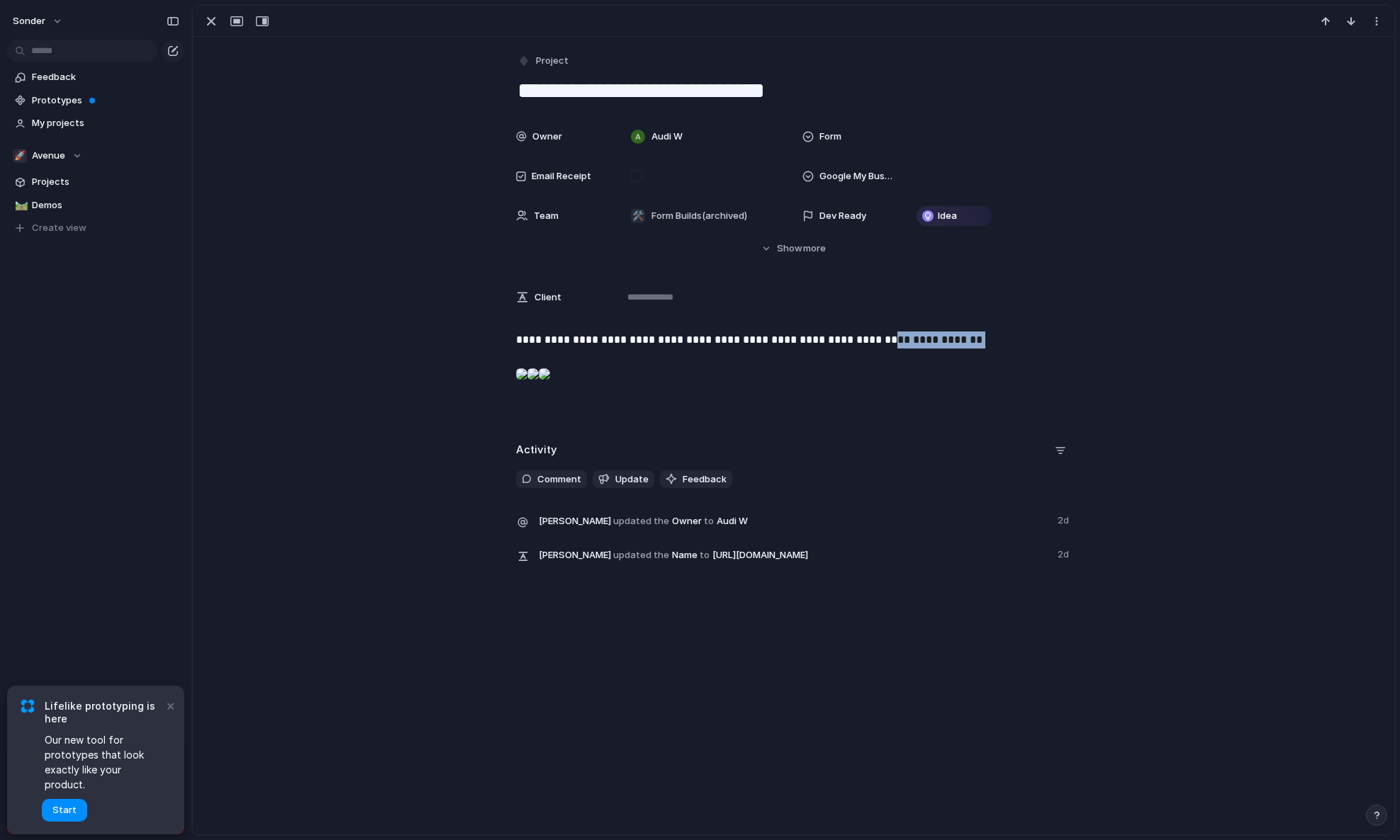
drag, startPoint x: 999, startPoint y: 336, endPoint x: 875, endPoint y: 337, distance: 124.0
click at [875, 337] on p "**********" at bounding box center [794, 339] width 556 height 17
click at [875, 336] on p "**********" at bounding box center [794, 339] width 556 height 17
click at [528, 388] on div at bounding box center [522, 374] width 11 height 28
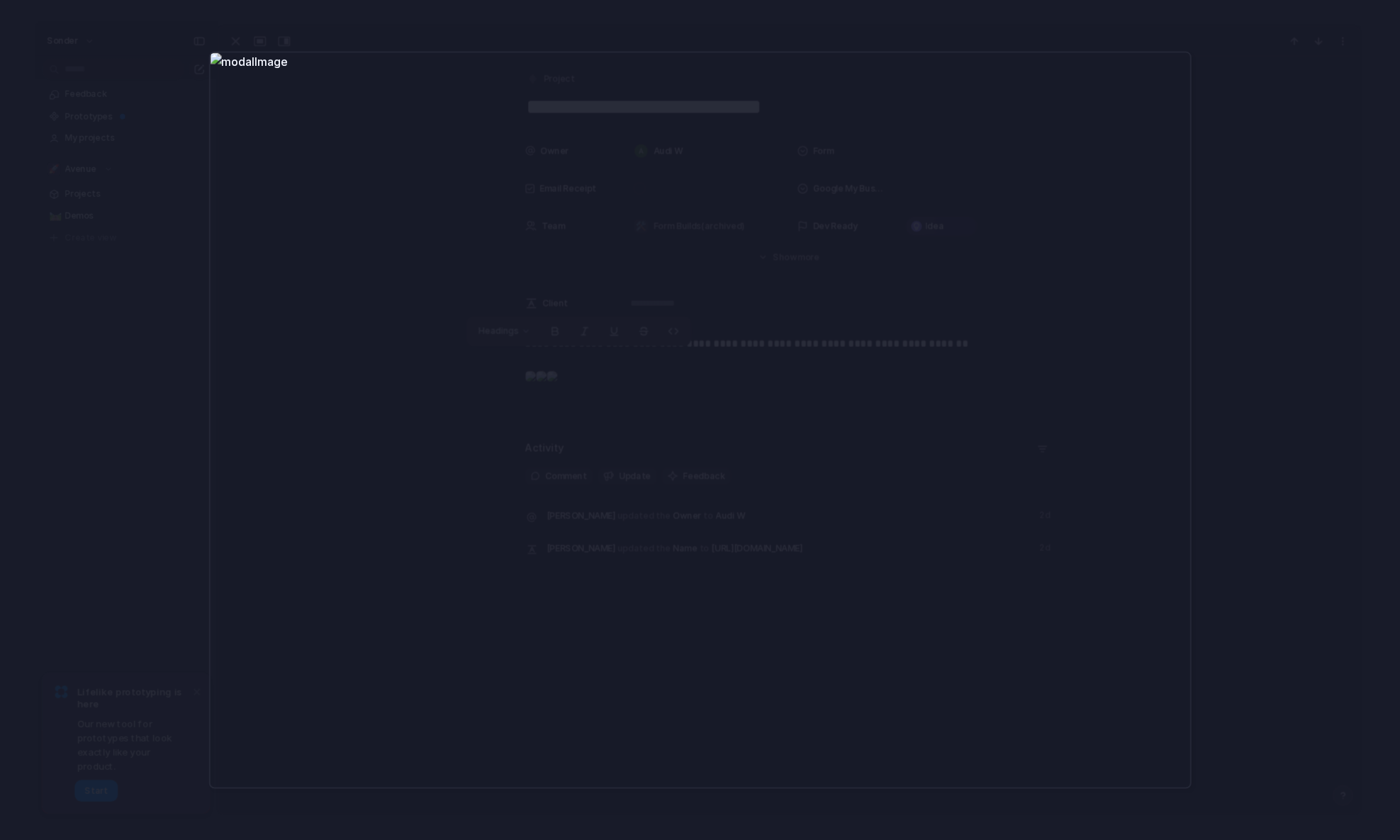
click at [1369, 276] on div at bounding box center [700, 420] width 1400 height 840
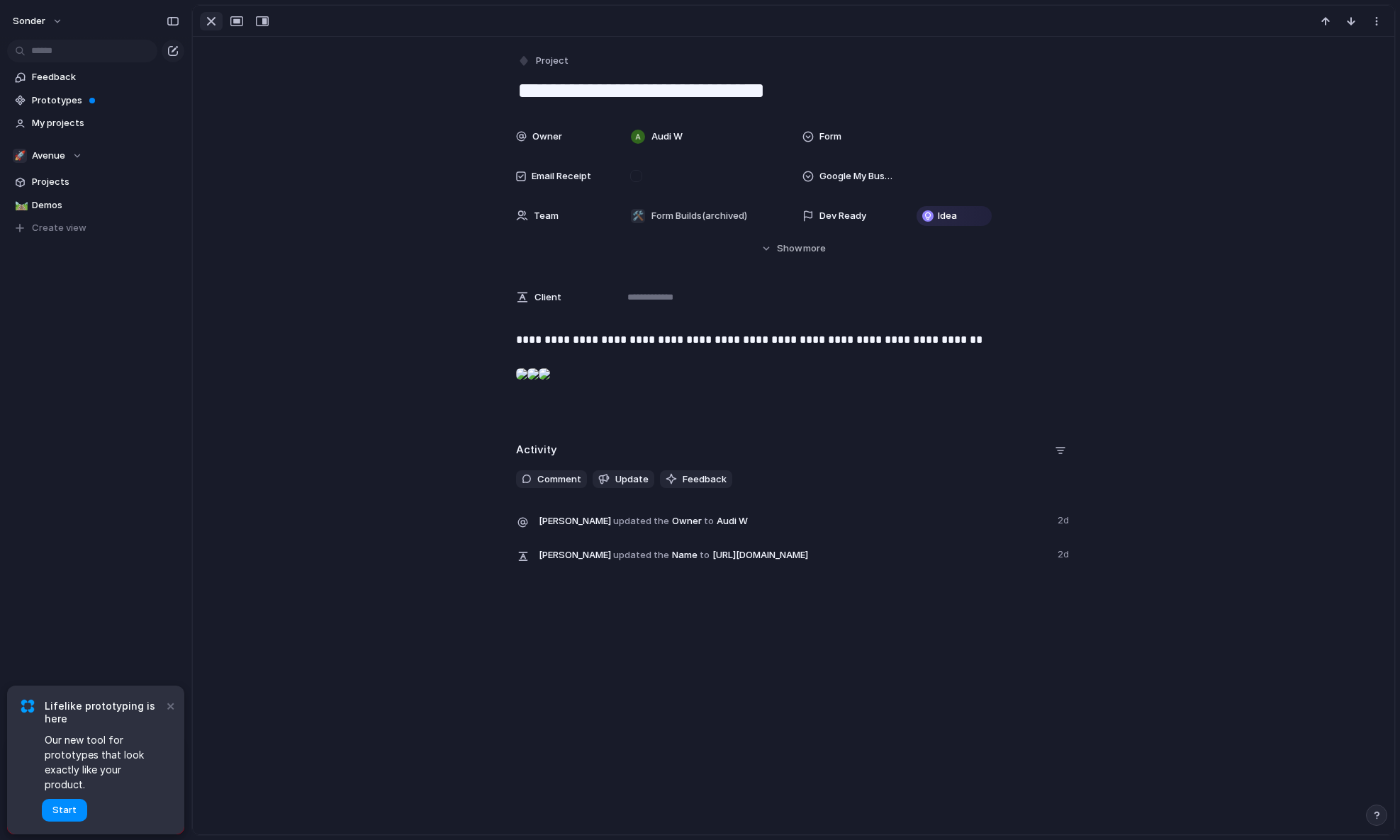
click at [205, 21] on div "button" at bounding box center [211, 21] width 17 height 17
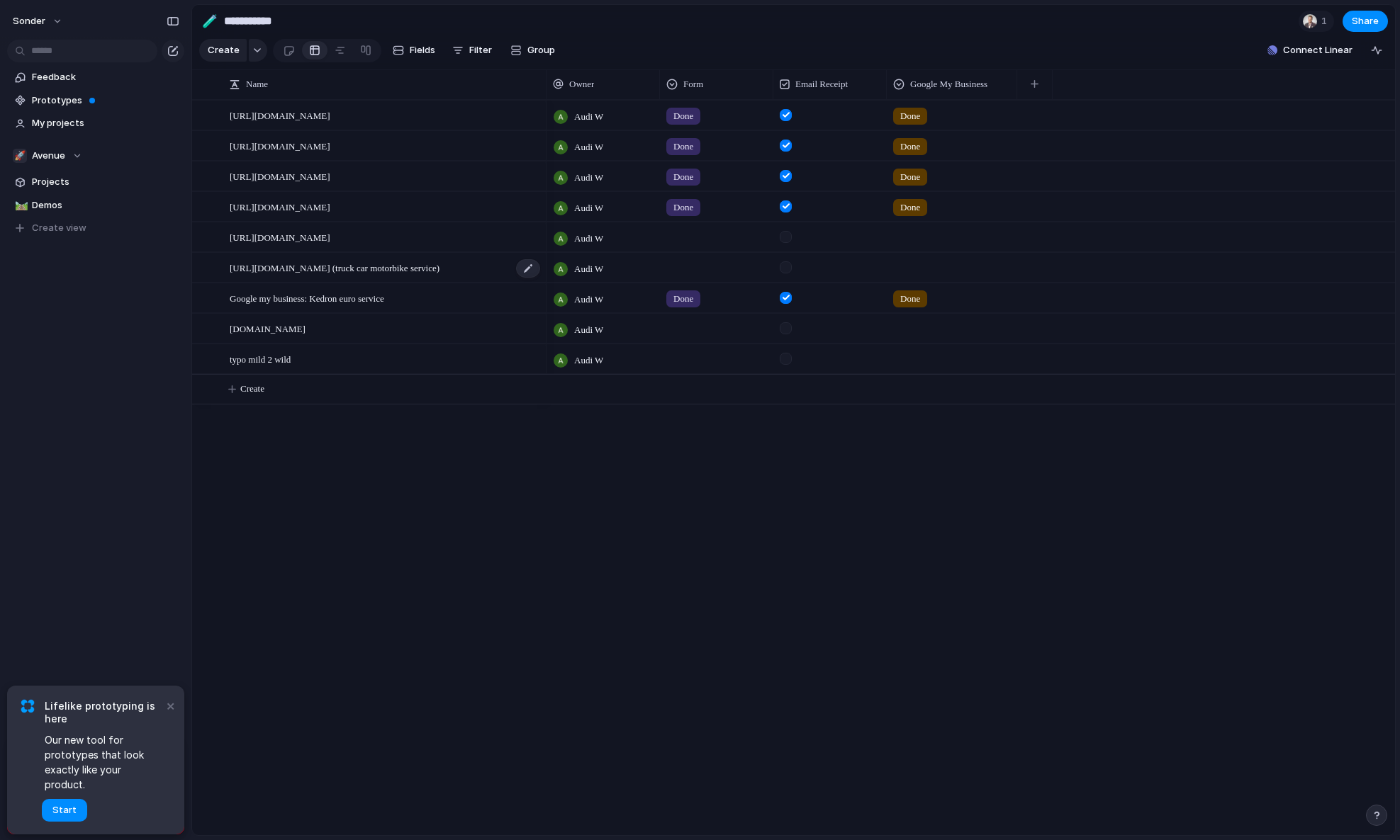
click at [327, 275] on span "[URL][DOMAIN_NAME] (truck car motorbike service)" at bounding box center [335, 267] width 210 height 16
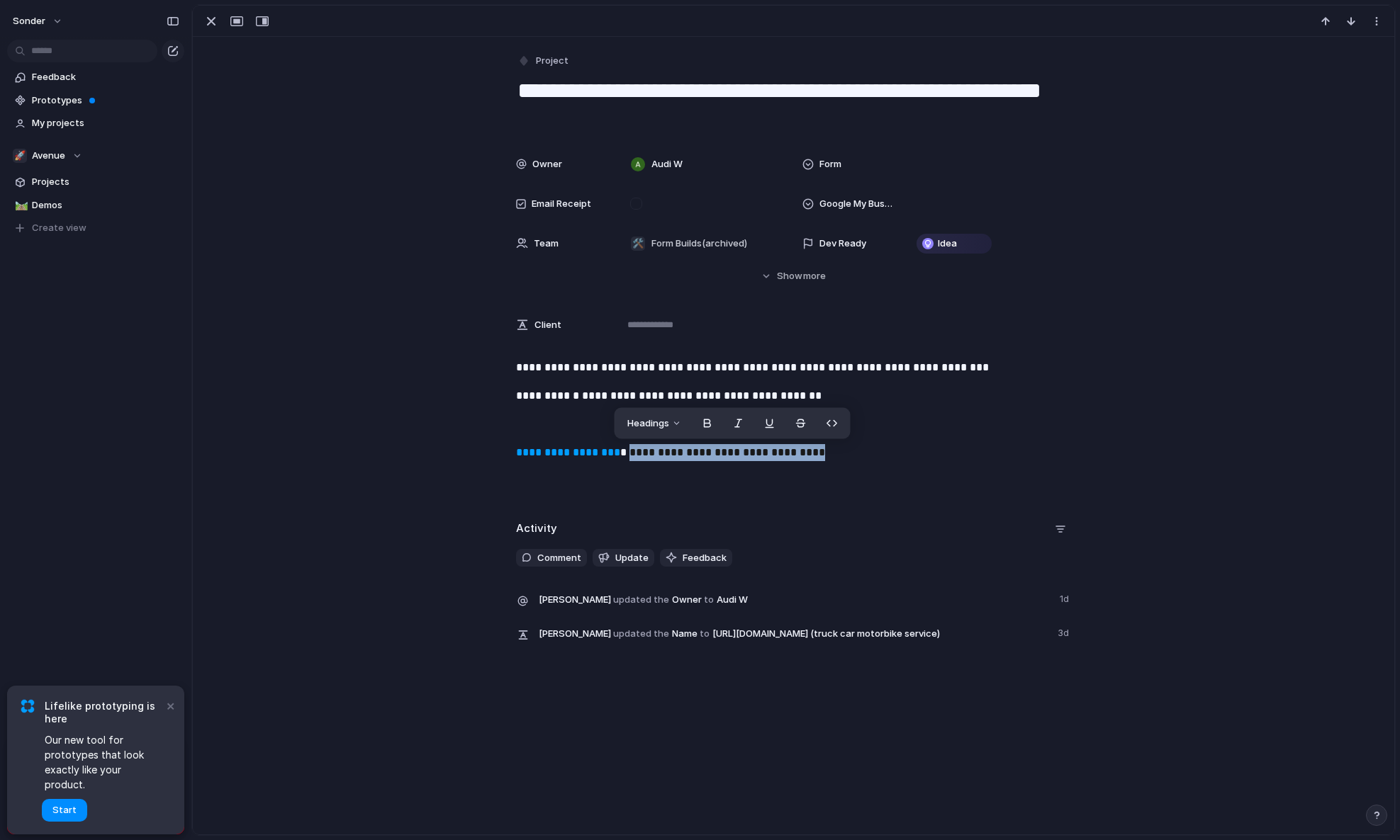
drag, startPoint x: 877, startPoint y: 450, endPoint x: 621, endPoint y: 458, distance: 256.1
click at [621, 458] on p "**********" at bounding box center [794, 452] width 556 height 17
click at [621, 458] on span "**********" at bounding box center [723, 452] width 205 height 10
click at [865, 447] on p "**********" at bounding box center [794, 452] width 556 height 17
click at [203, 20] on div "button" at bounding box center [211, 21] width 17 height 17
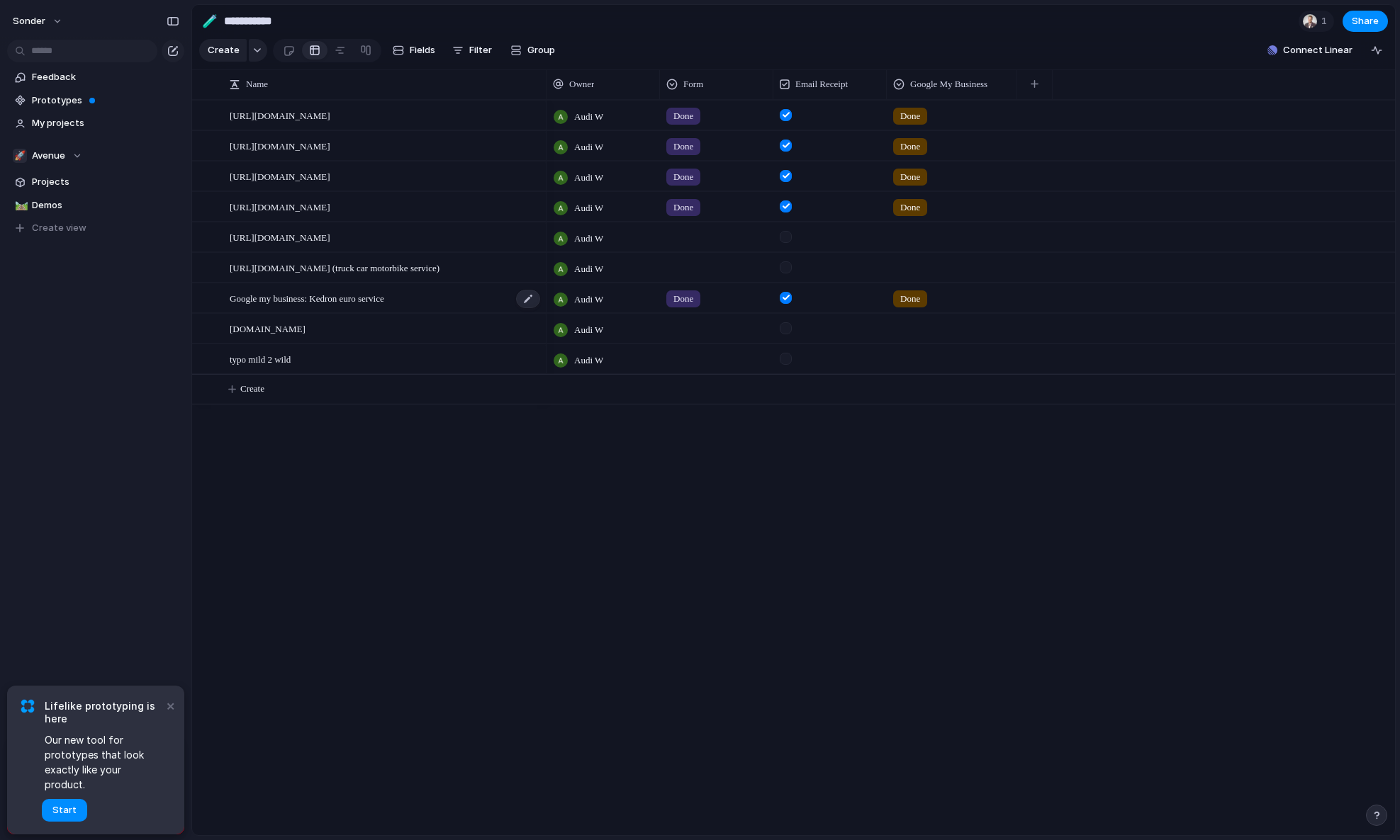
click at [307, 313] on div "Google my business: Kedron euro service" at bounding box center [386, 298] width 312 height 29
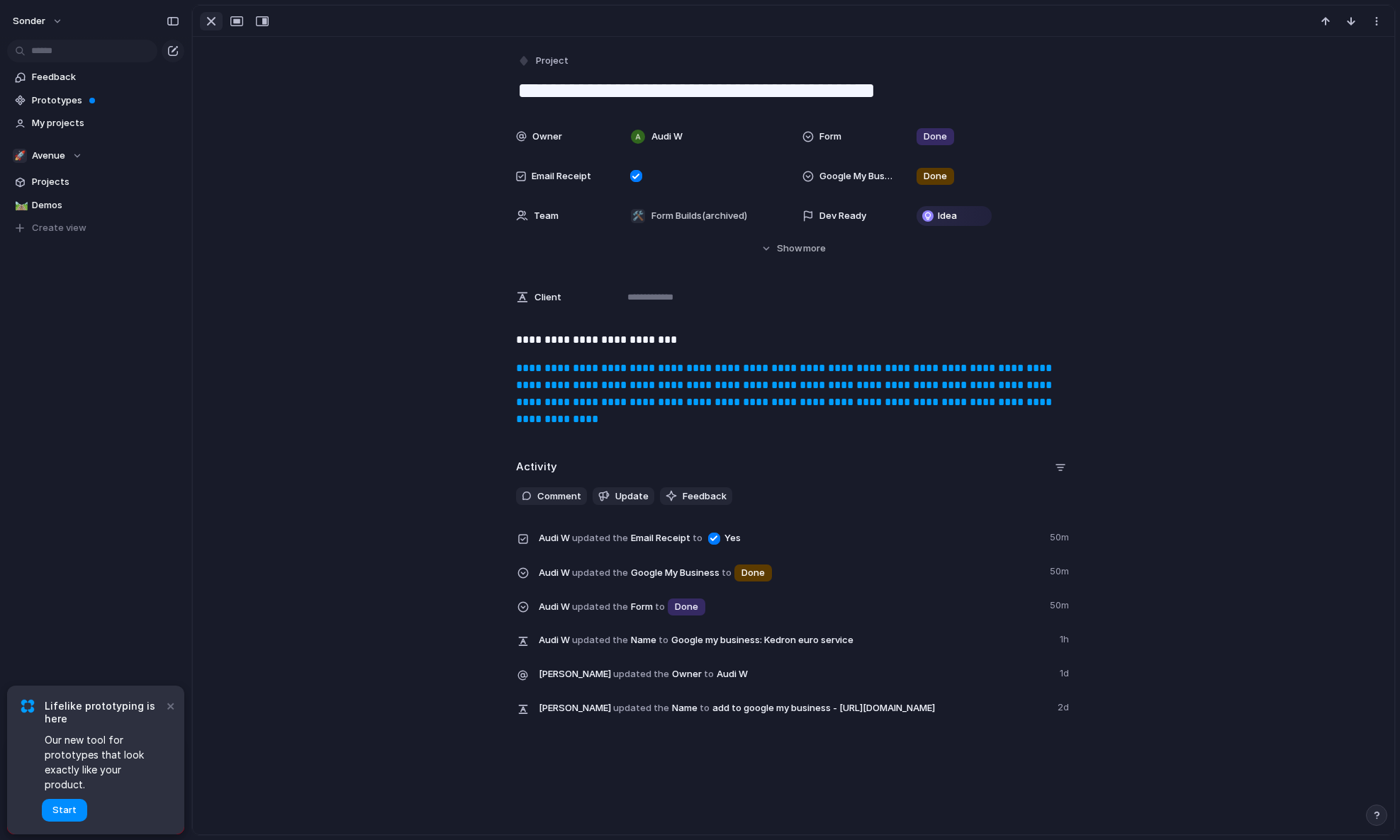
click at [215, 23] on div "button" at bounding box center [211, 21] width 17 height 17
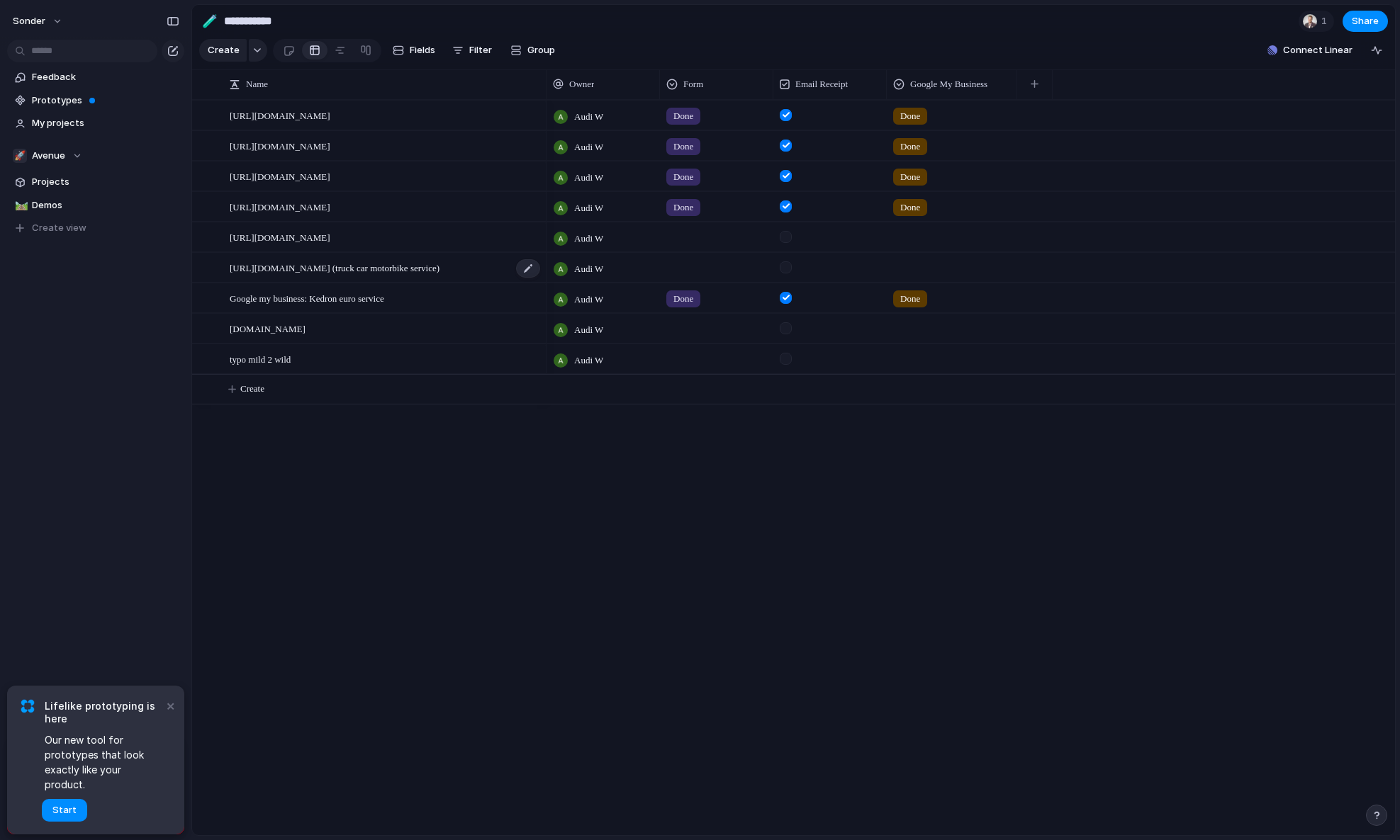
click at [276, 275] on span "[URL][DOMAIN_NAME] (truck car motorbike service)" at bounding box center [335, 267] width 210 height 16
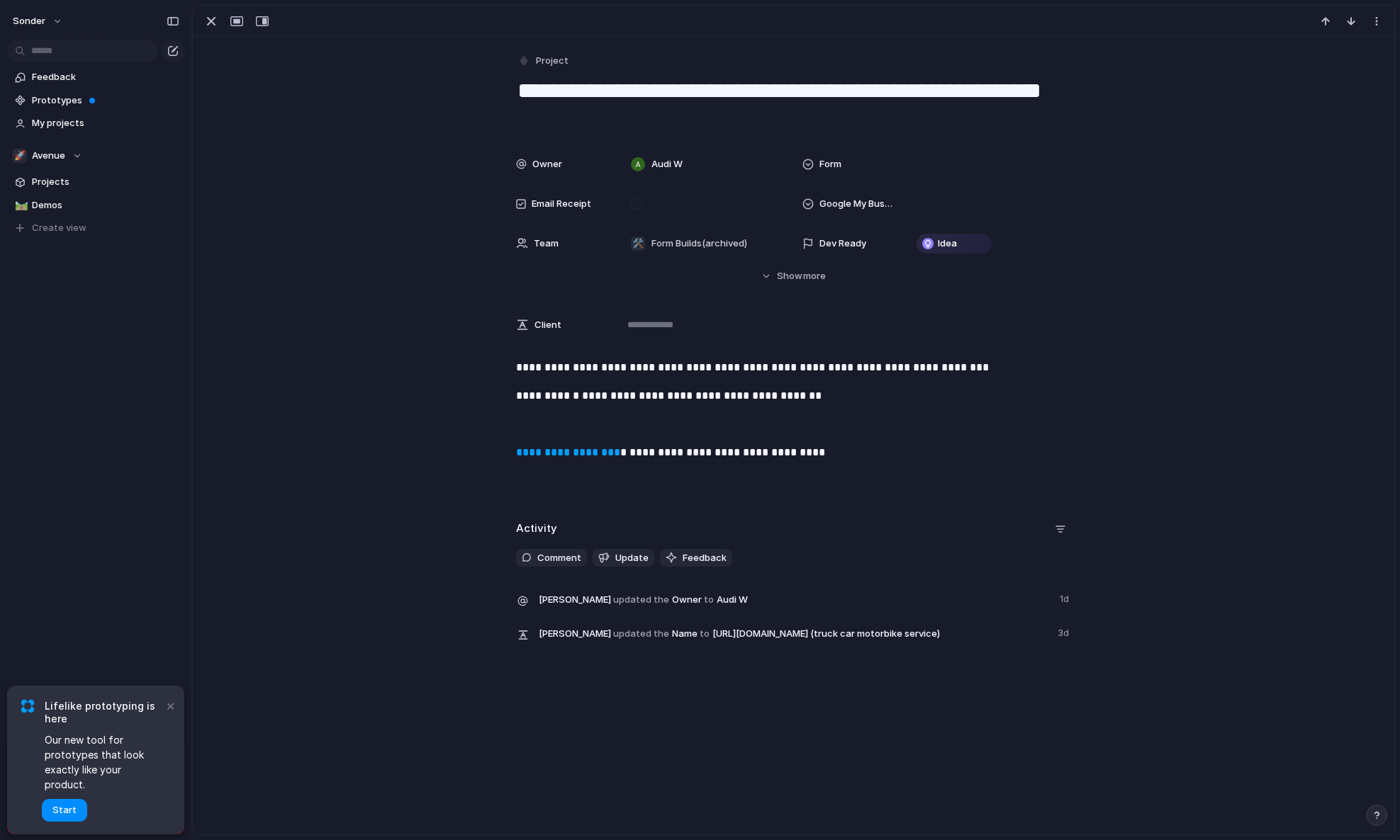
click at [213, 18] on div "button" at bounding box center [211, 21] width 17 height 17
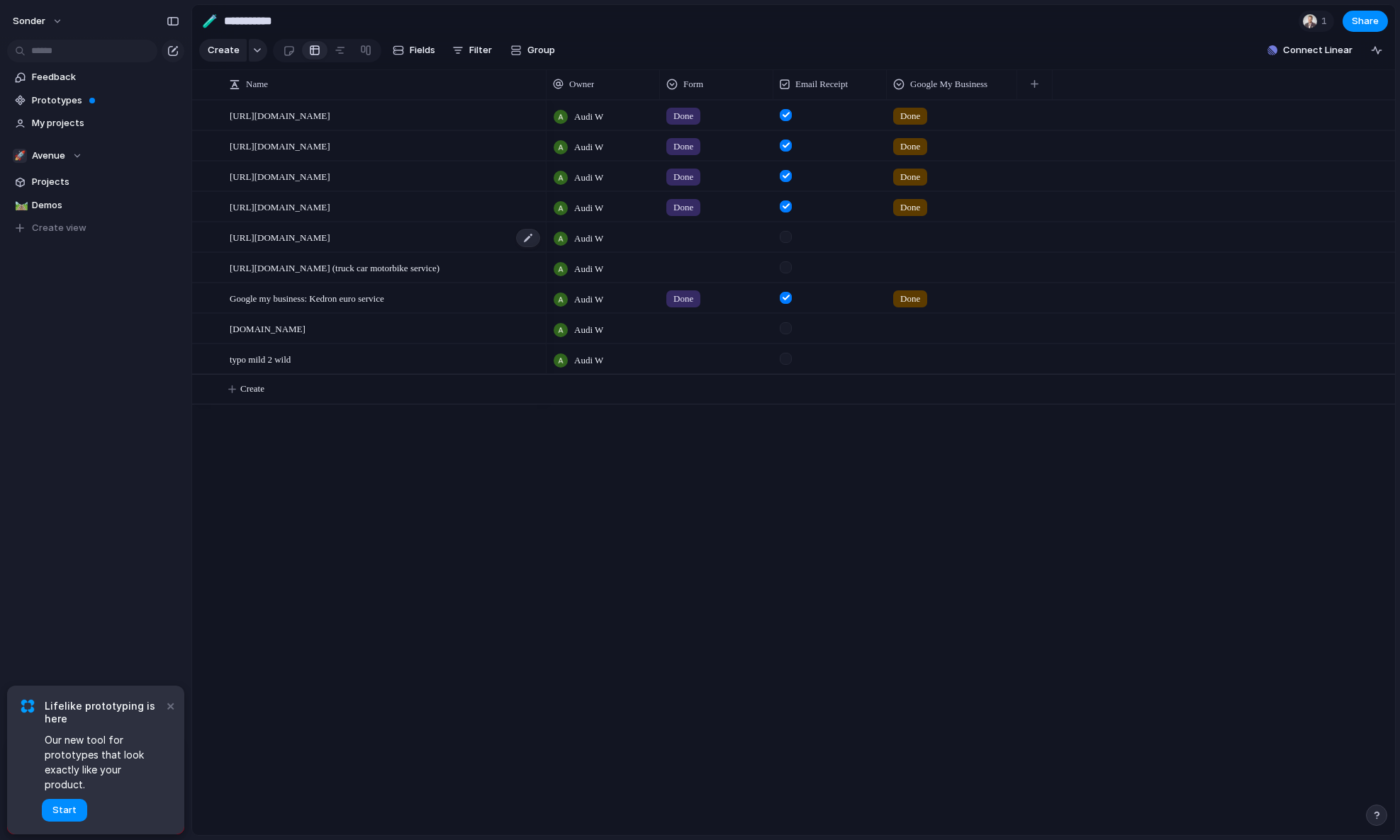
click at [379, 252] on div "[URL][DOMAIN_NAME]" at bounding box center [386, 238] width 312 height 29
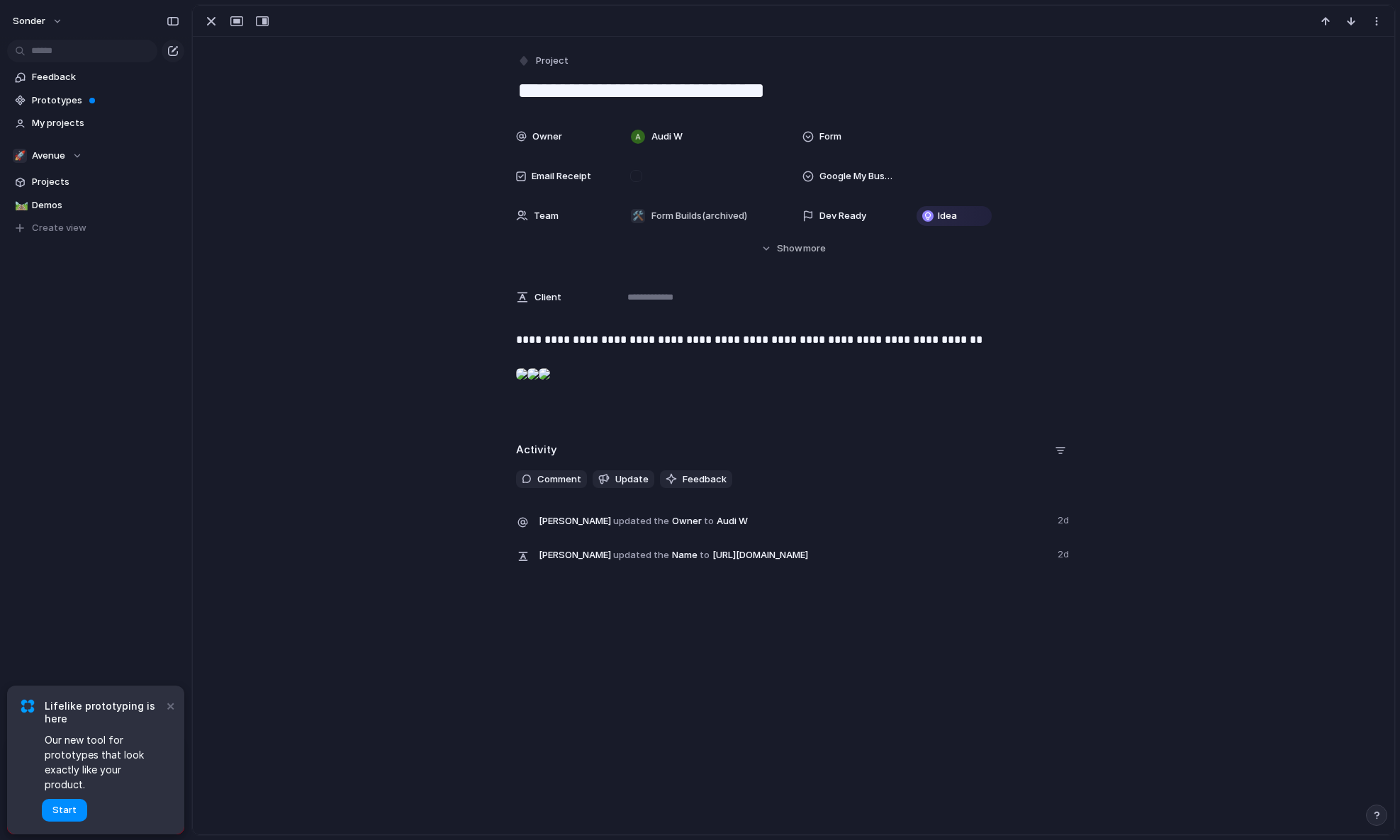
click at [550, 388] on div at bounding box center [544, 374] width 11 height 28
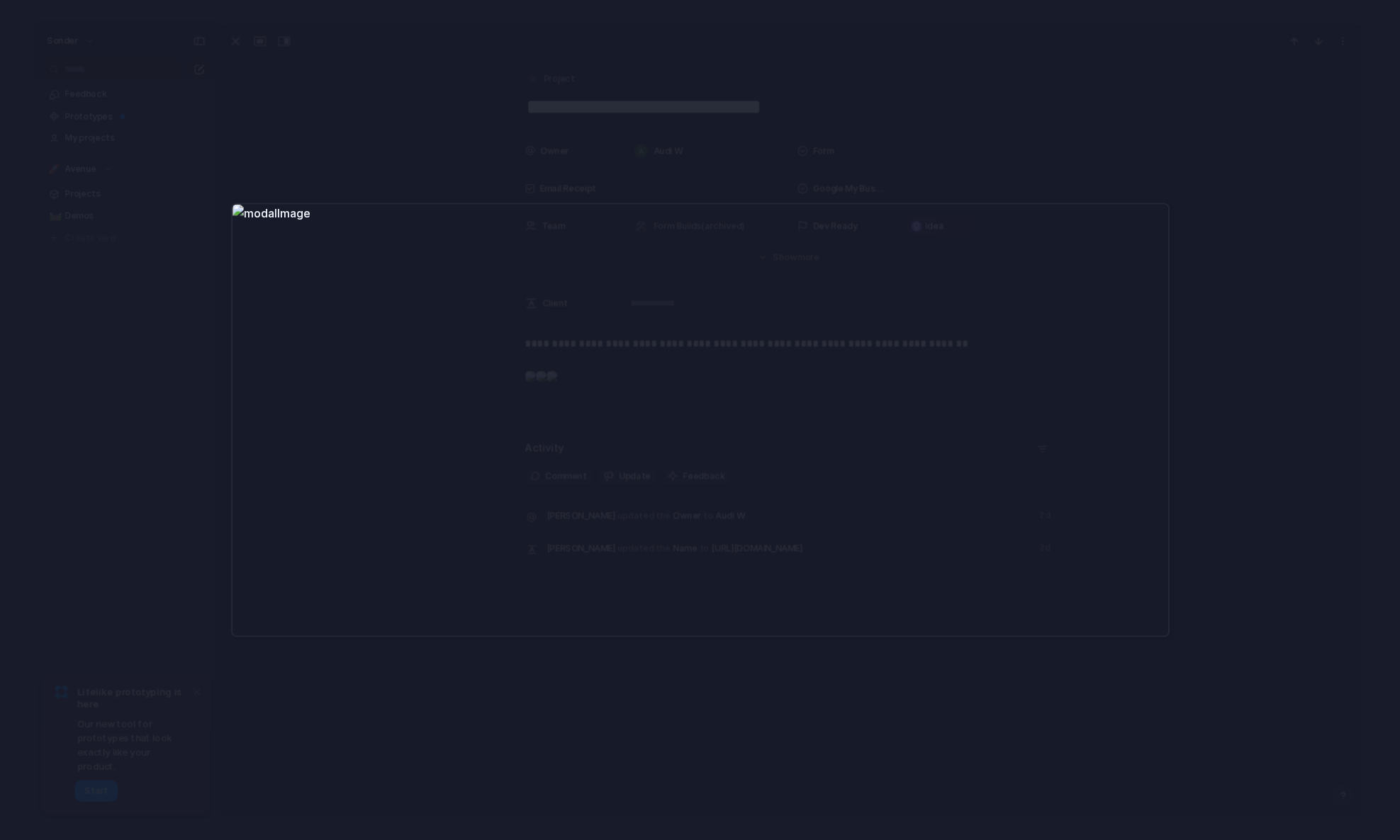
click at [1128, 136] on div at bounding box center [700, 420] width 1400 height 840
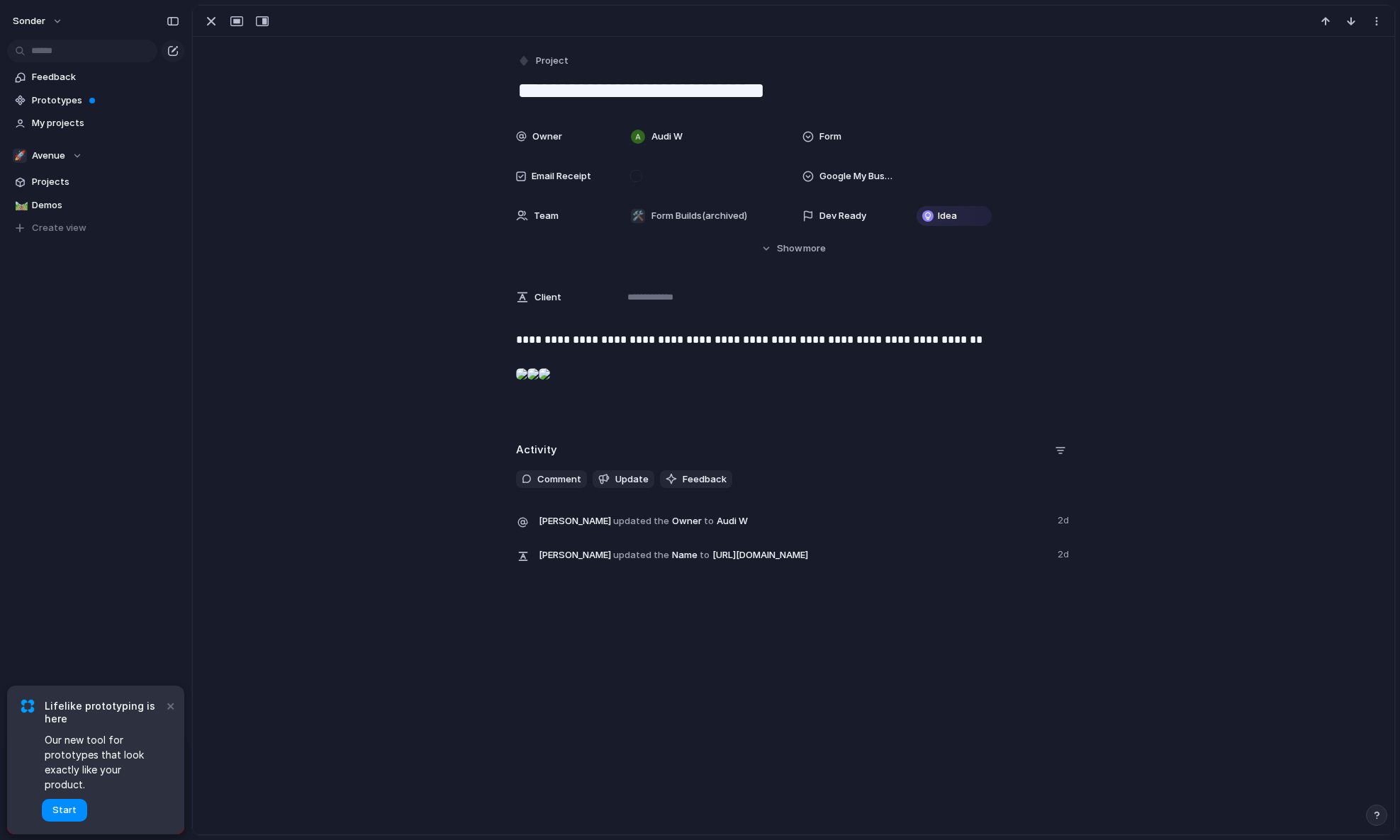
click at [198, 14] on div at bounding box center [235, 21] width 76 height 18
click at [207, 20] on div "button" at bounding box center [211, 21] width 17 height 17
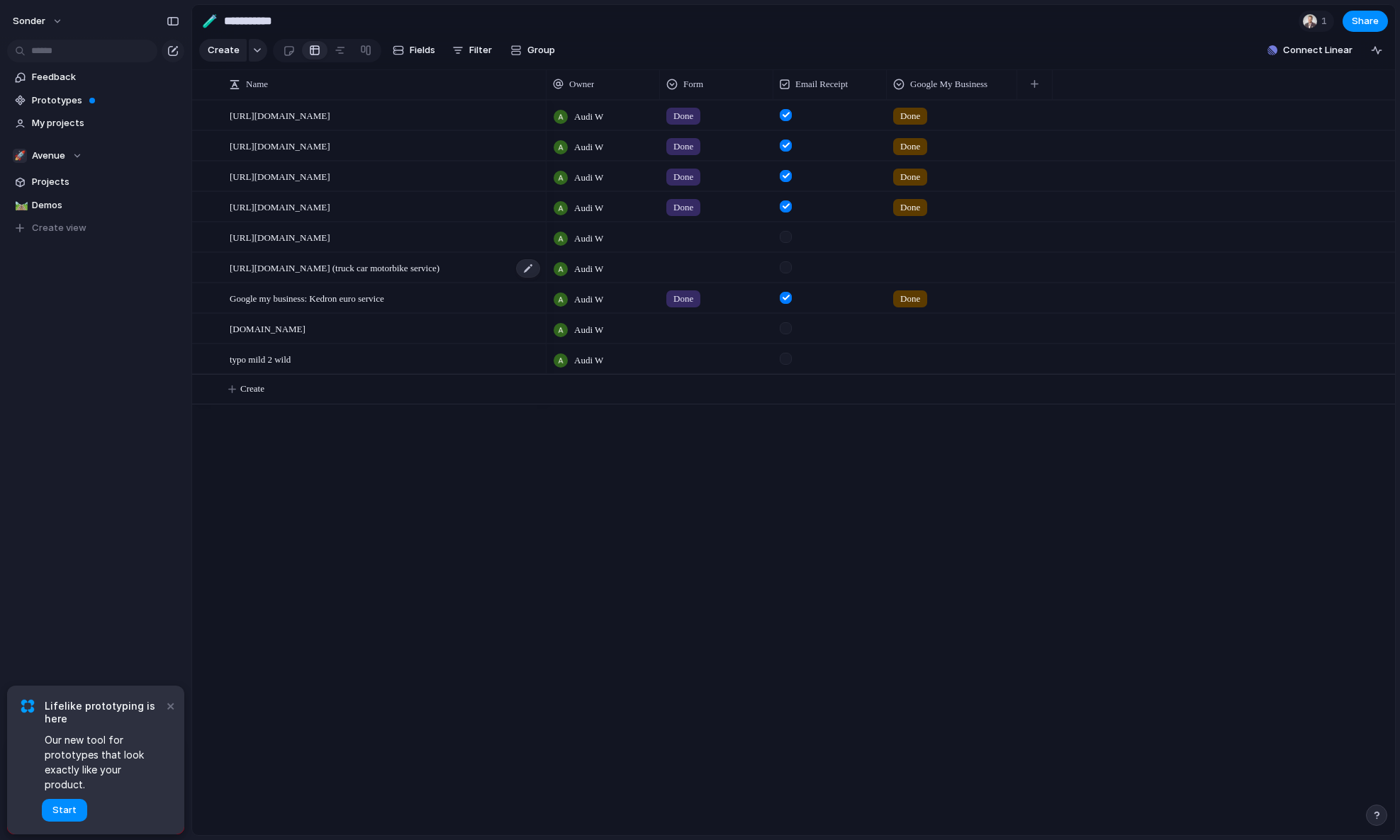
click at [312, 275] on span "[URL][DOMAIN_NAME] (truck car motorbike service)" at bounding box center [335, 267] width 210 height 16
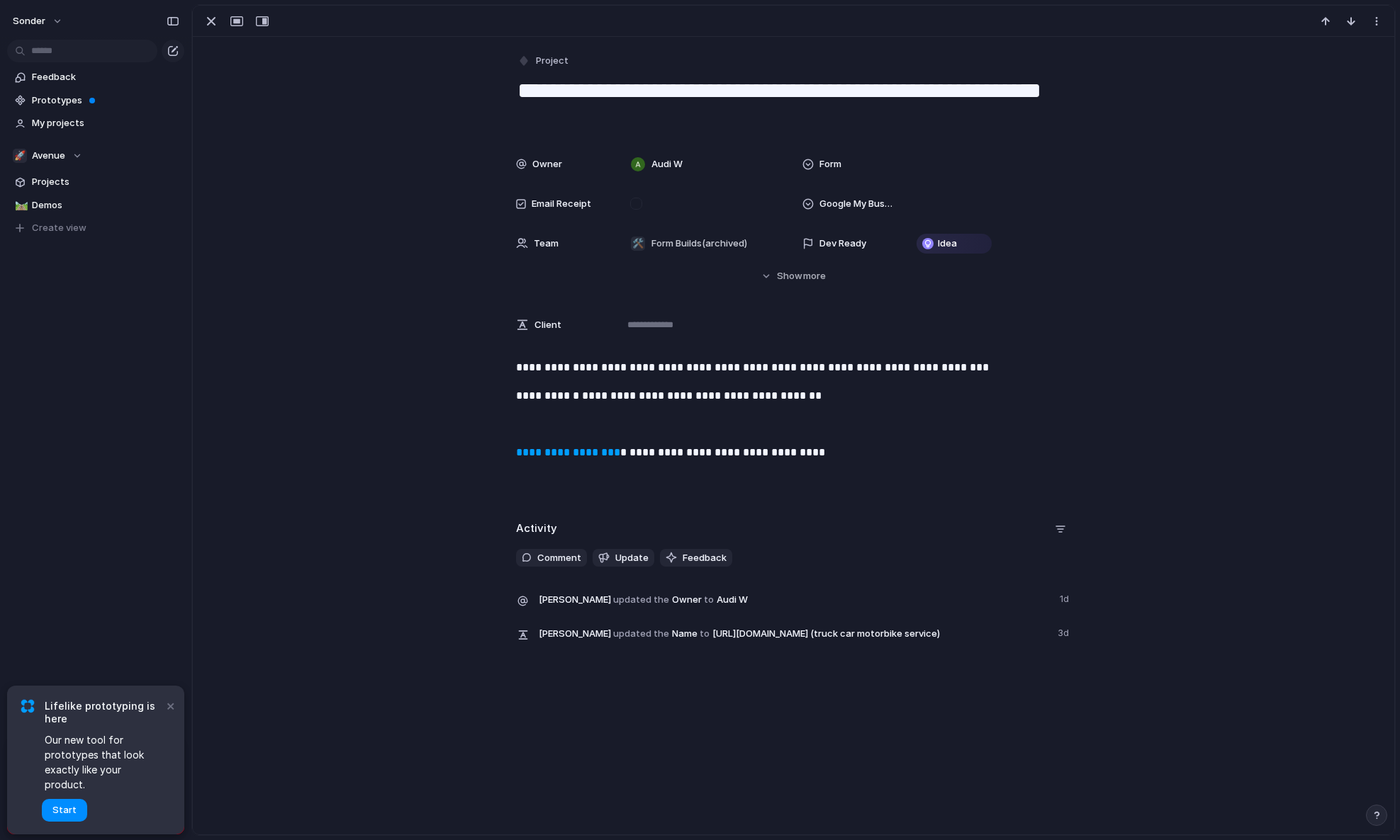
click at [866, 410] on div "**********" at bounding box center [793, 430] width 1167 height 142
